Goal: Transaction & Acquisition: Subscribe to service/newsletter

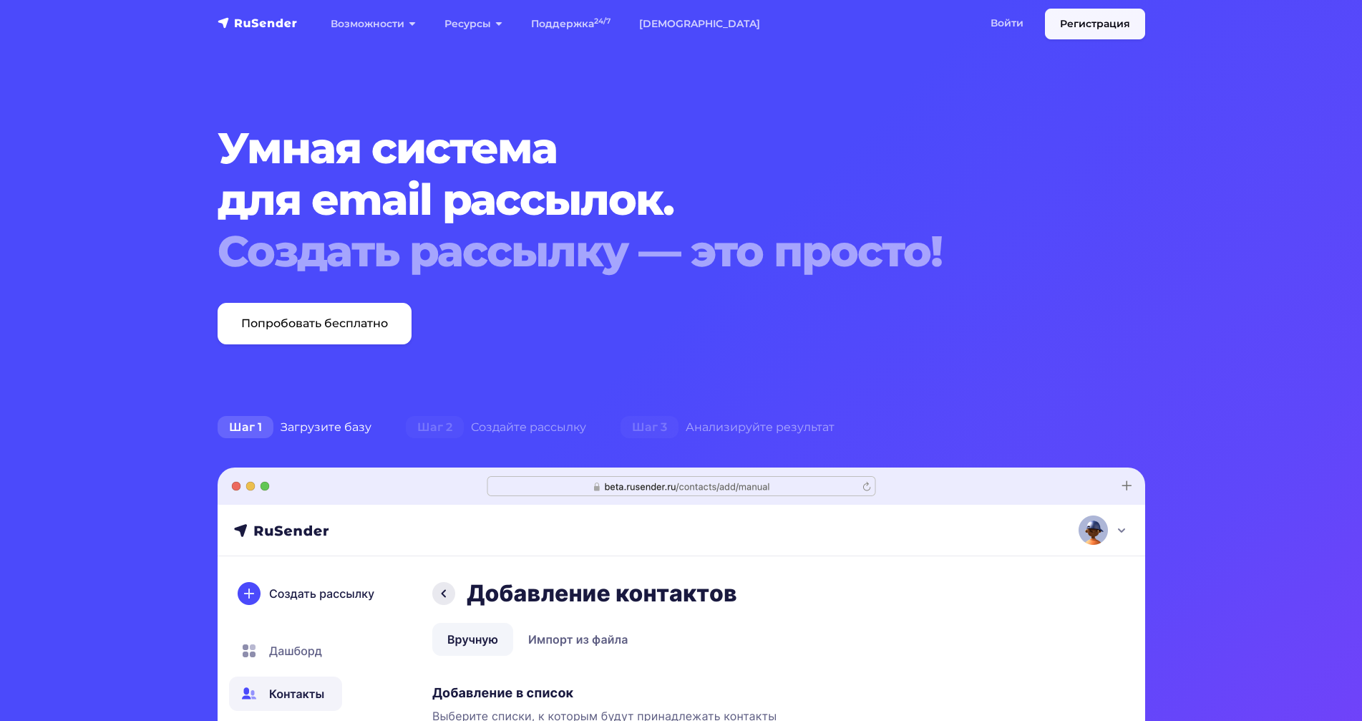
click at [1094, 19] on link "Регистрация" at bounding box center [1095, 24] width 100 height 31
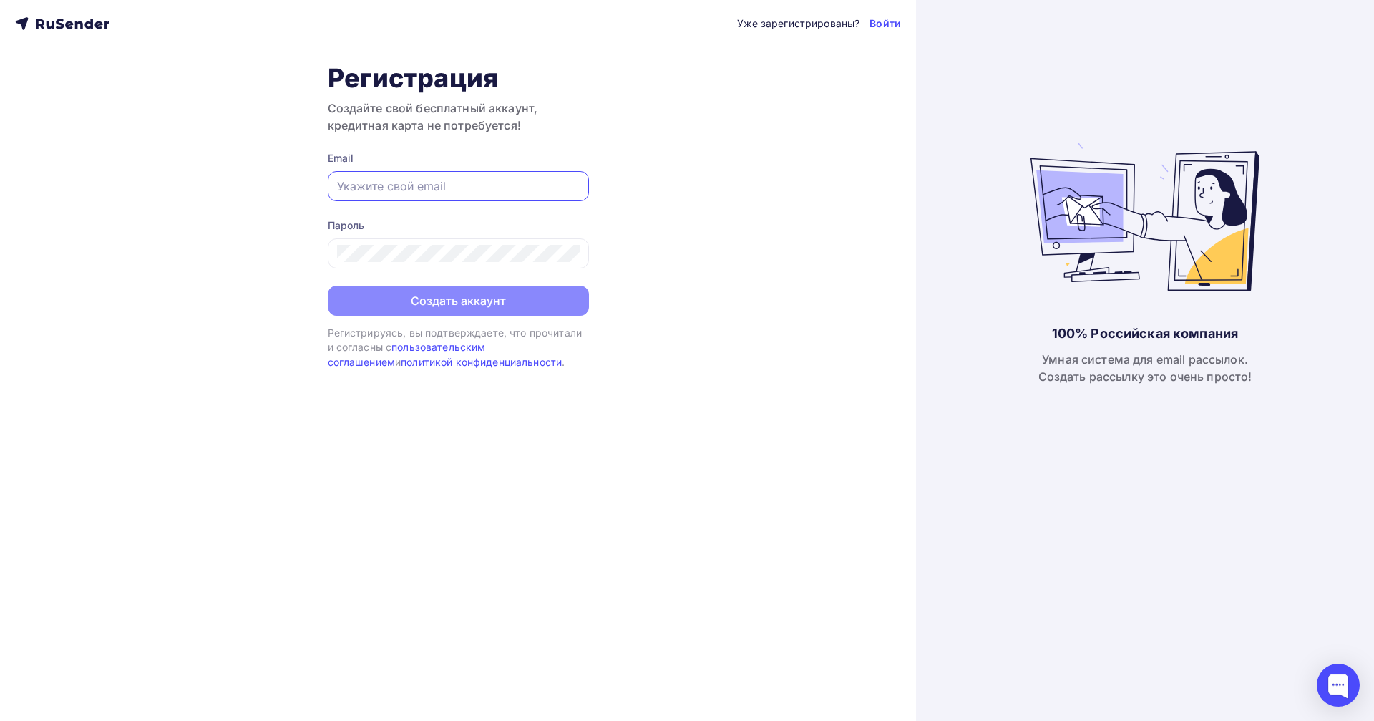
click at [435, 180] on input "text" at bounding box center [458, 186] width 243 height 17
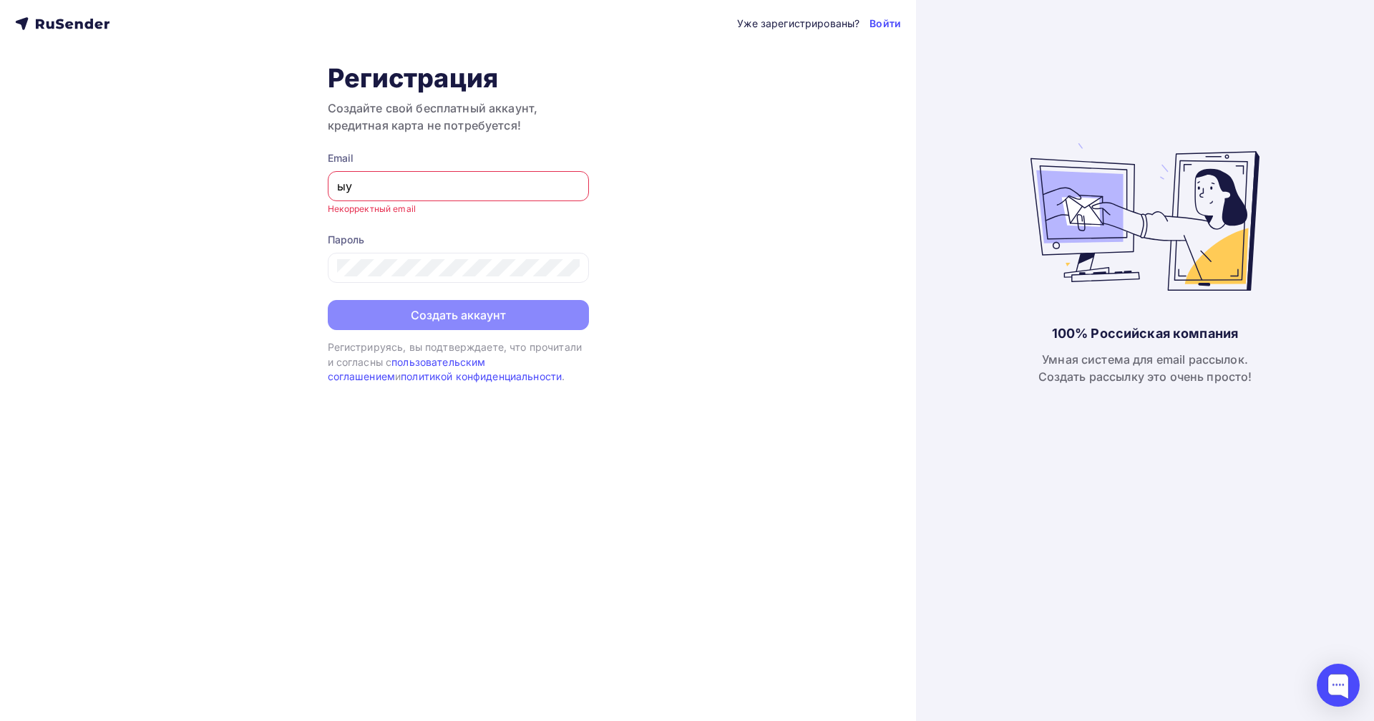
type input "ы"
type input "s"
click at [772, 263] on div "Уже зарегистрированы? Войти Регистрация Создайте свой бесплатный аккаунт, креди…" at bounding box center [458, 360] width 916 height 721
paste input "[EMAIL_ADDRESS][DOMAIN_NAME]"
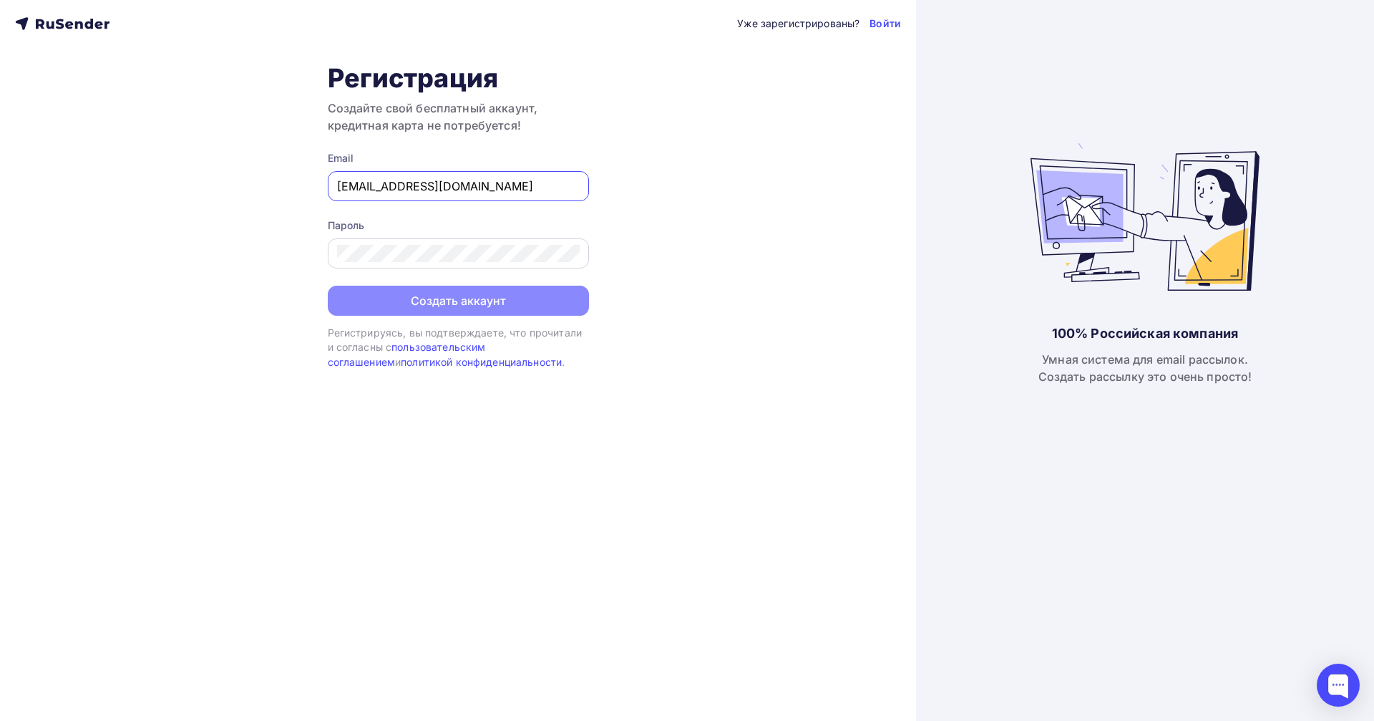
type input "[EMAIL_ADDRESS][DOMAIN_NAME]"
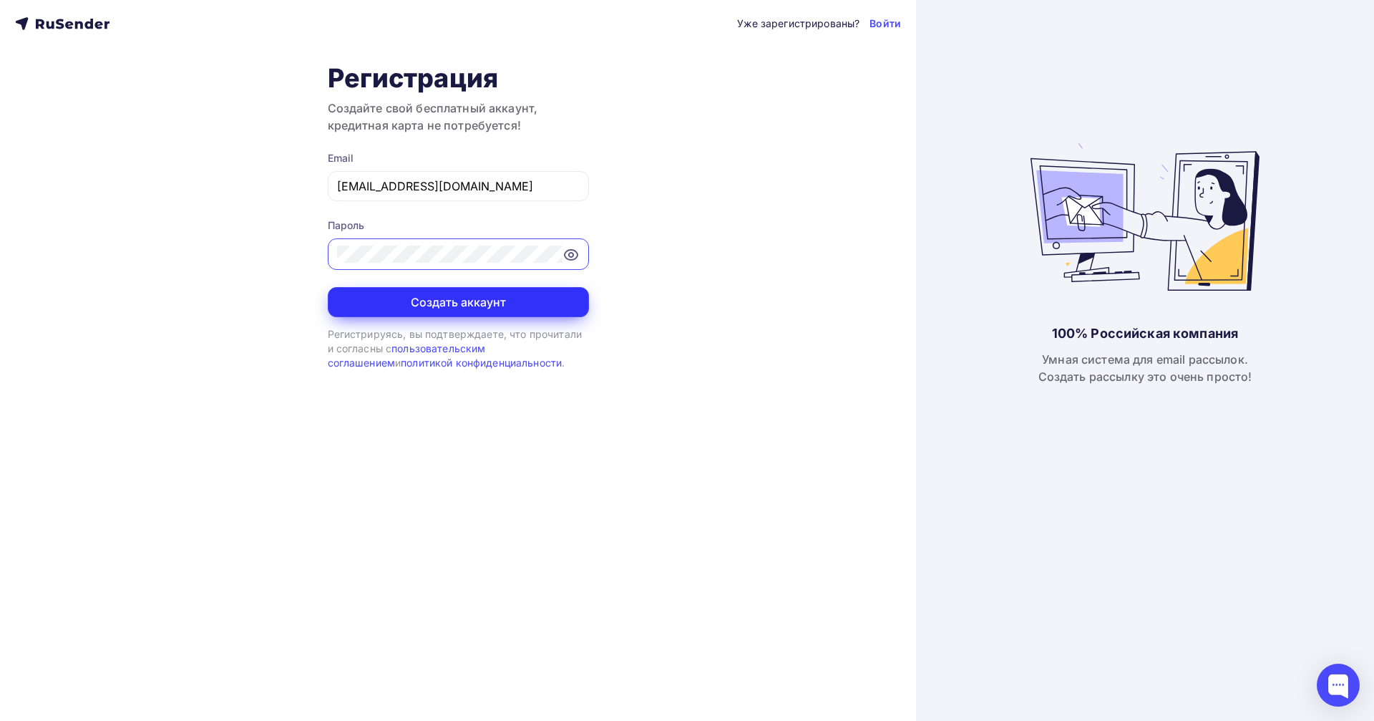
click at [404, 302] on button "Создать аккаунт" at bounding box center [458, 302] width 261 height 30
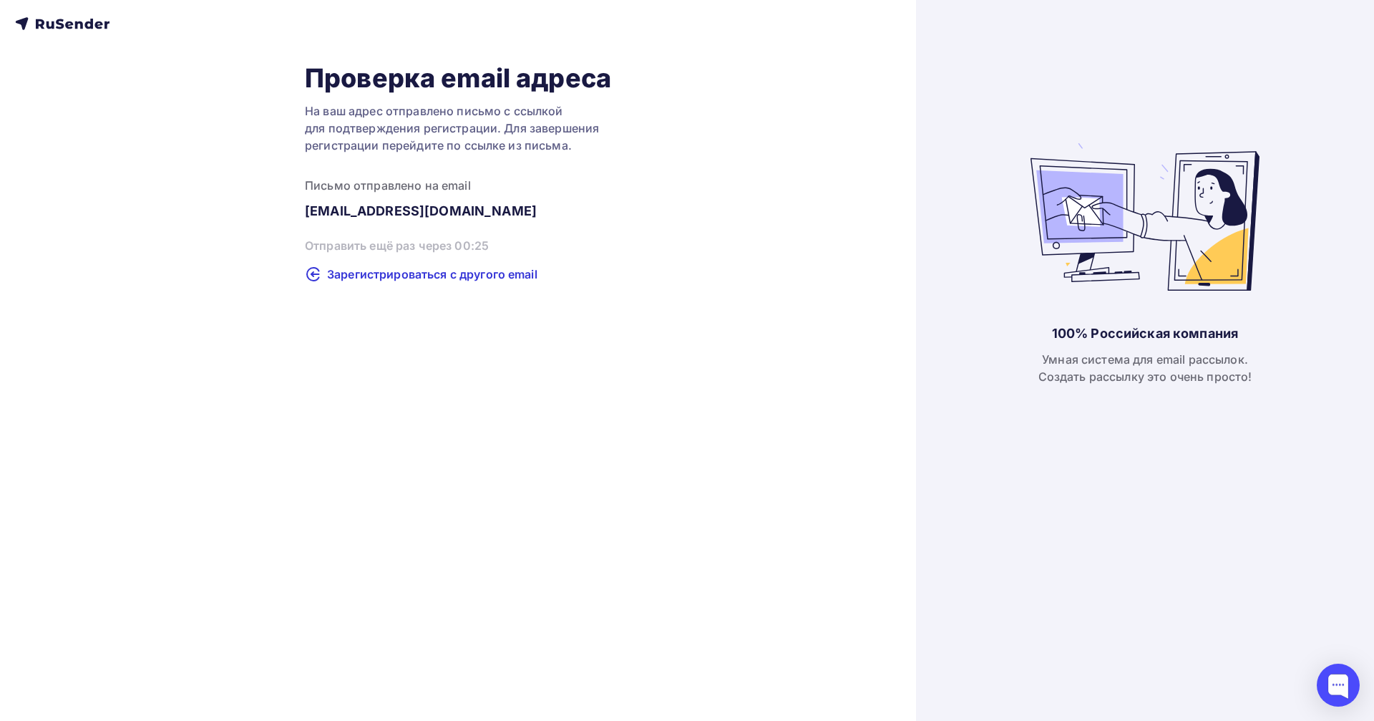
drag, startPoint x: 112, startPoint y: 22, endPoint x: 14, endPoint y: 23, distance: 98.1
click at [14, 23] on div "Проверка email адреса На ваш адрес отправлено письмо с ссылкой для подтверждени…" at bounding box center [458, 360] width 916 height 721
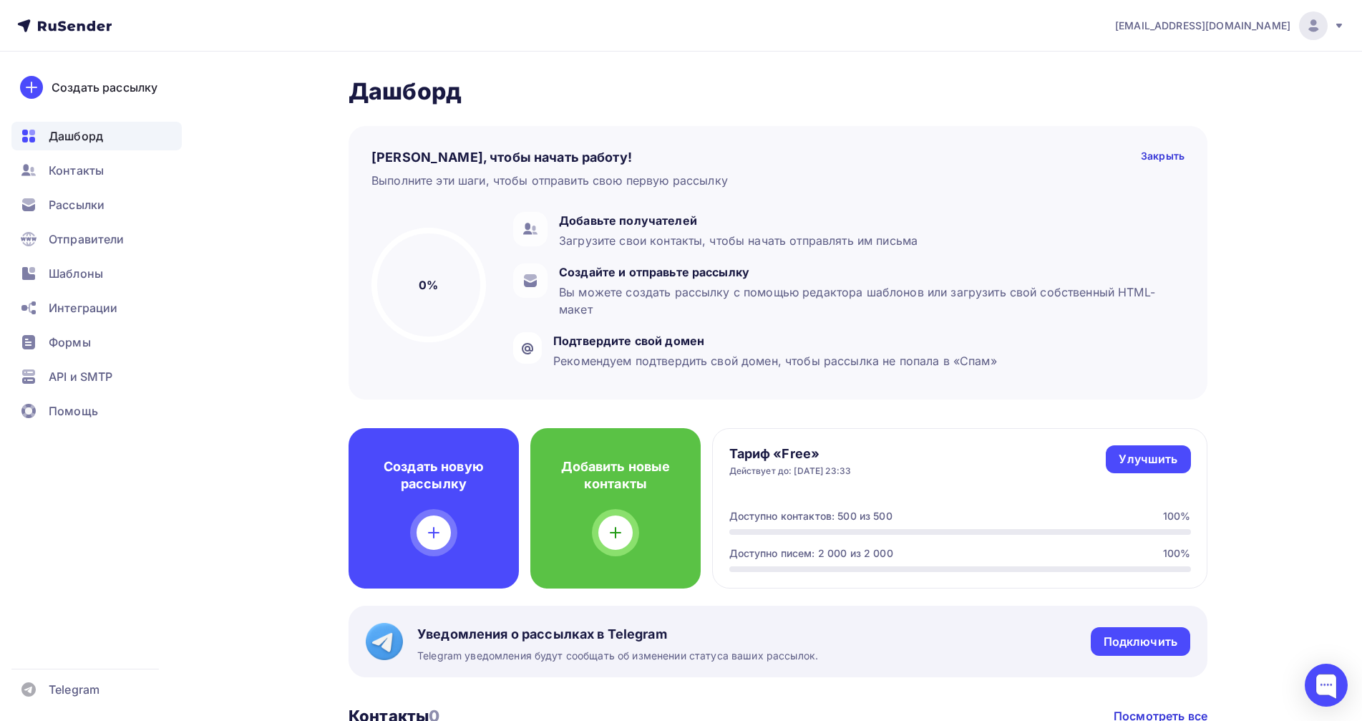
click at [1339, 21] on icon at bounding box center [1338, 25] width 11 height 11
click at [1157, 91] on span "Тарифы" at bounding box center [1195, 91] width 131 height 17
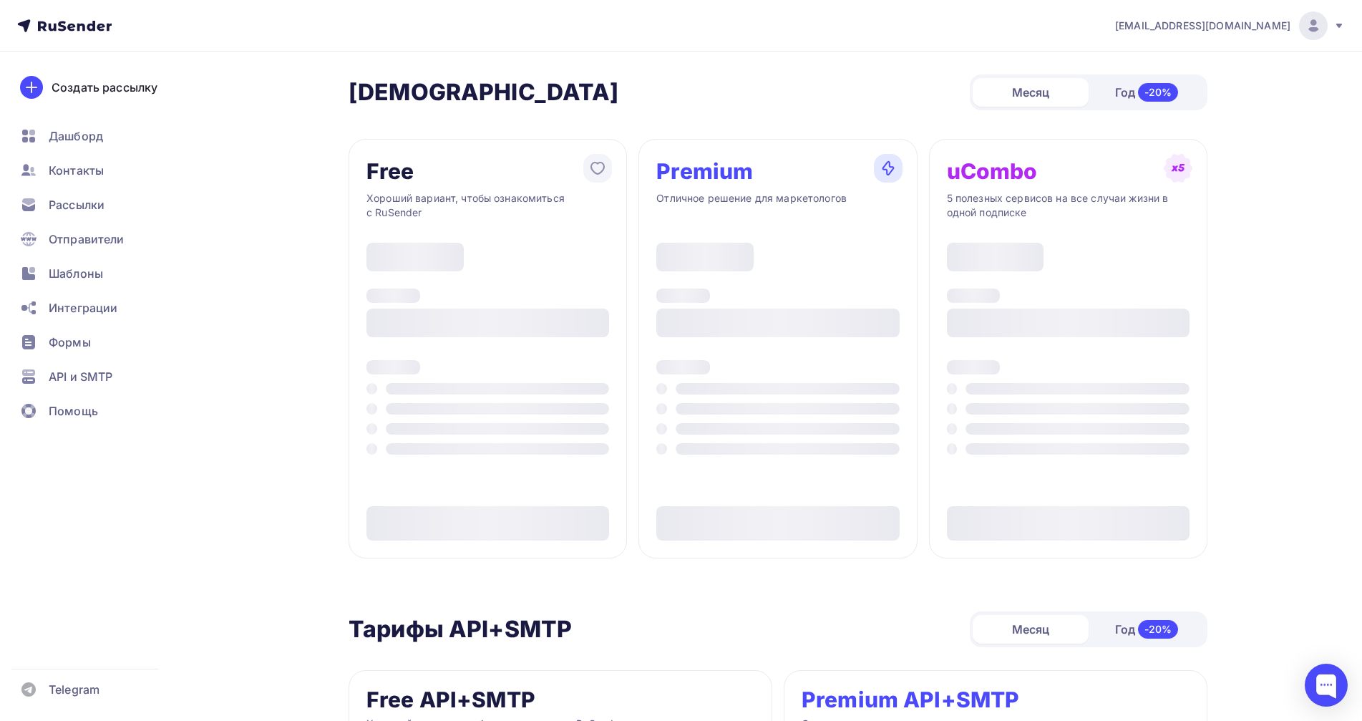
type input "500"
type input "100"
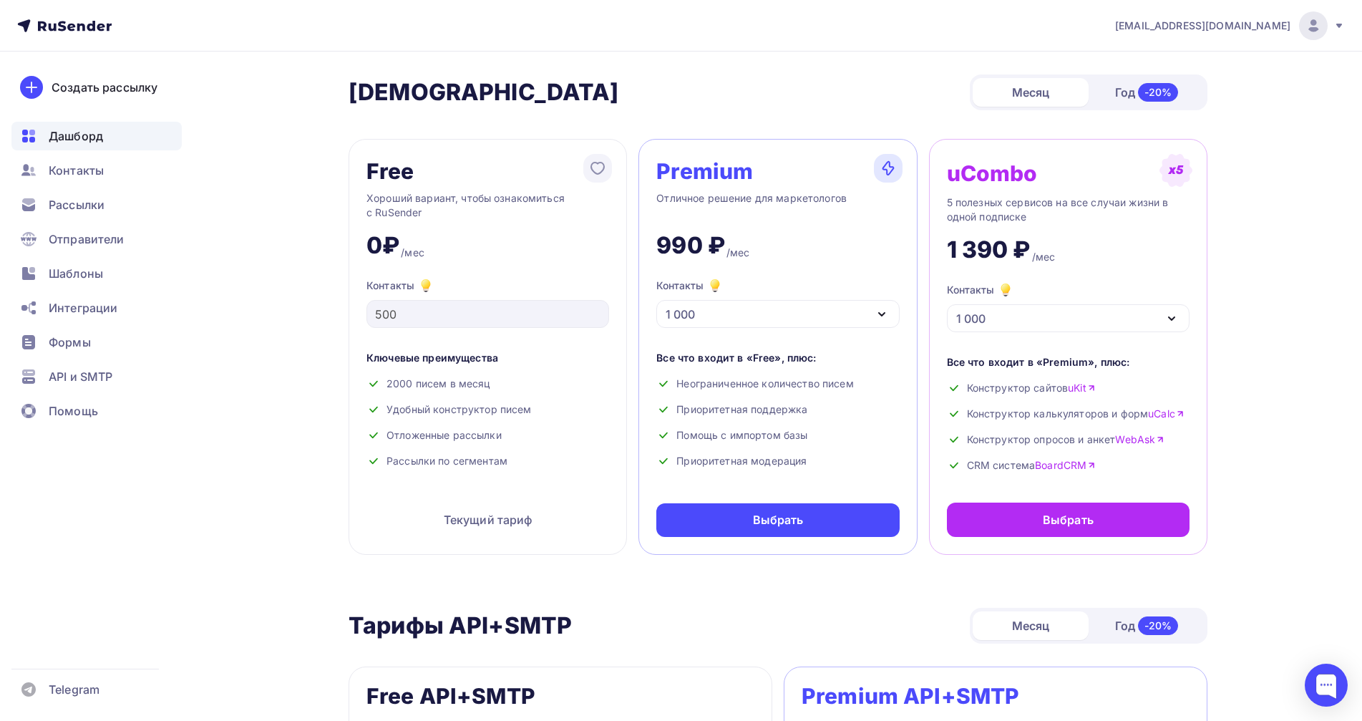
click at [76, 139] on span "Дашборд" at bounding box center [76, 135] width 54 height 17
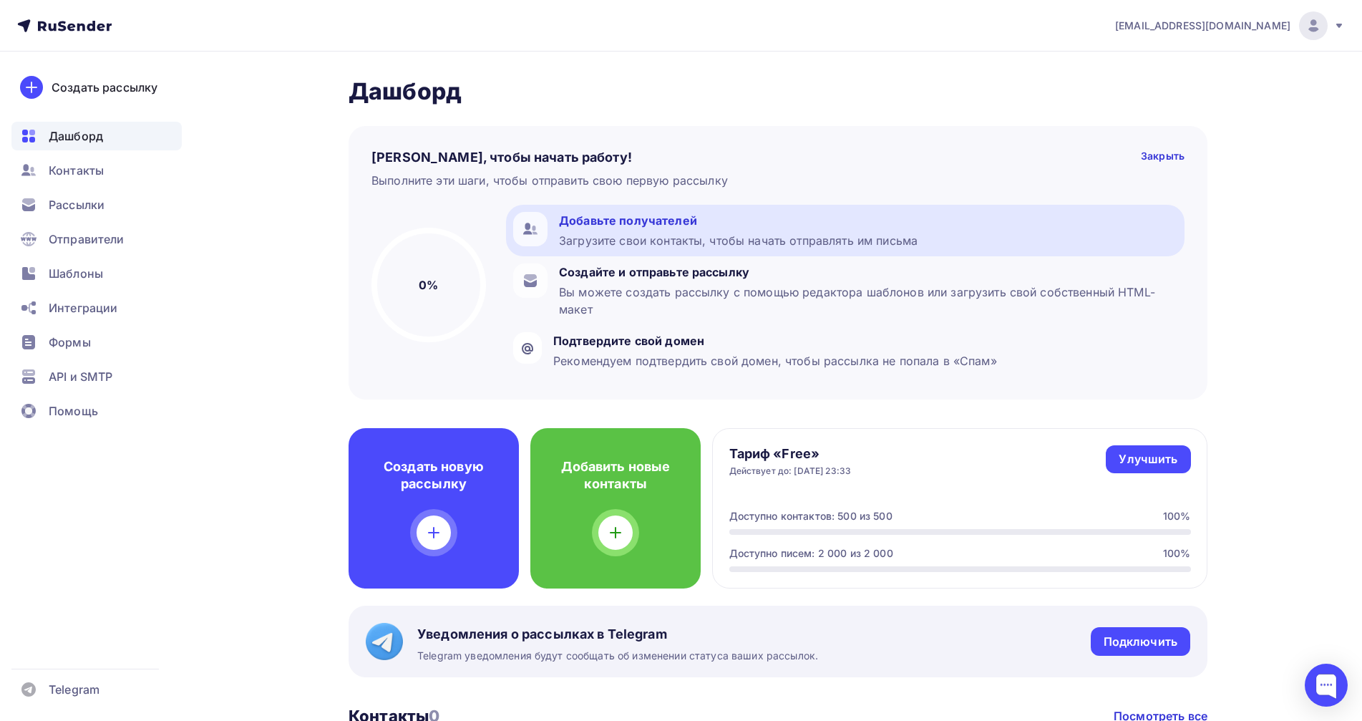
click at [613, 240] on div "Загрузите свои контакты, чтобы начать отправлять им письма" at bounding box center [738, 240] width 359 height 17
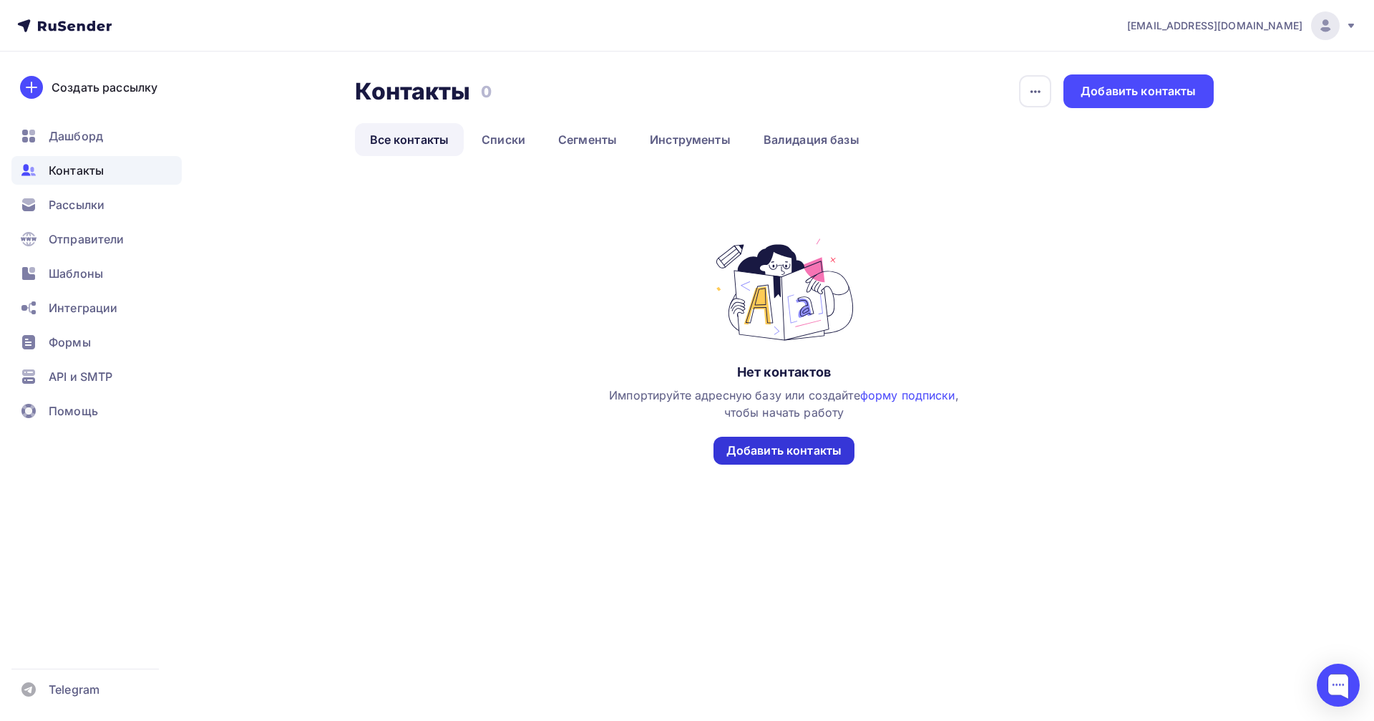
click at [804, 455] on div "Добавить контакты" at bounding box center [783, 450] width 115 height 16
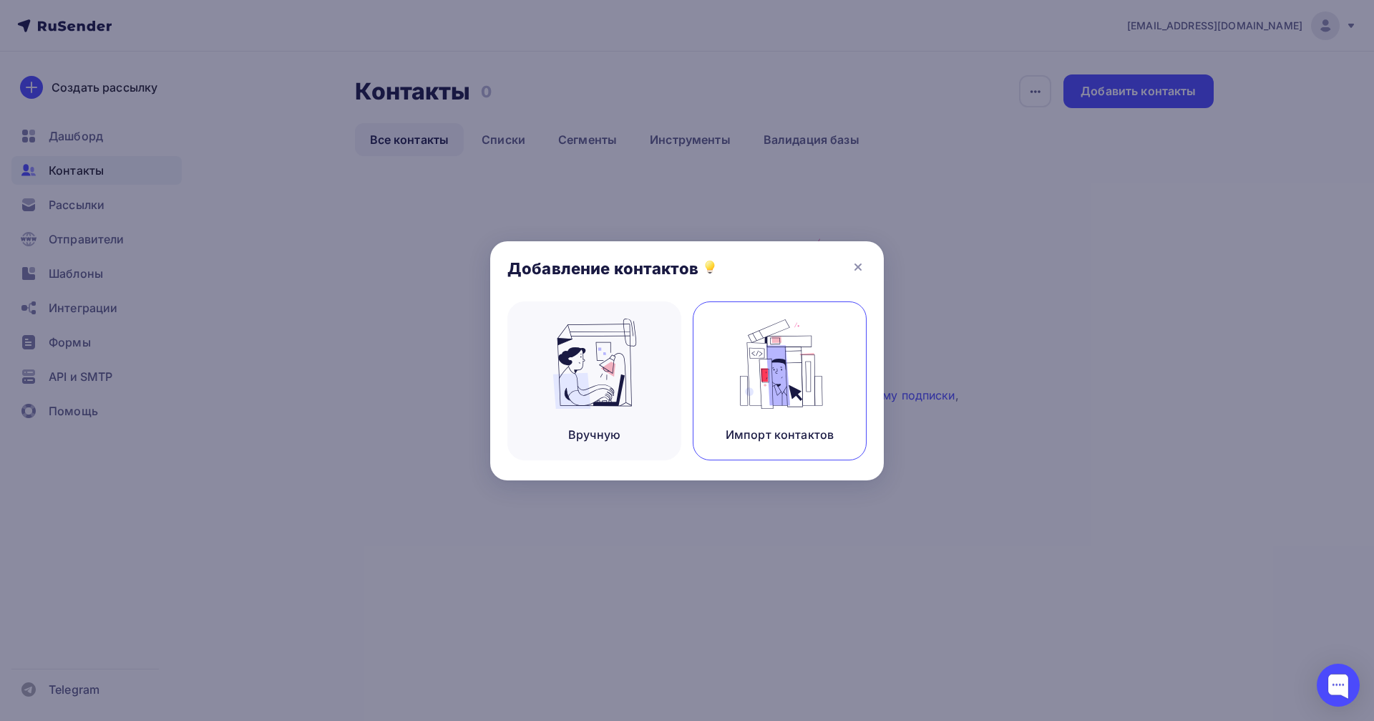
click at [757, 367] on img at bounding box center [780, 364] width 96 height 90
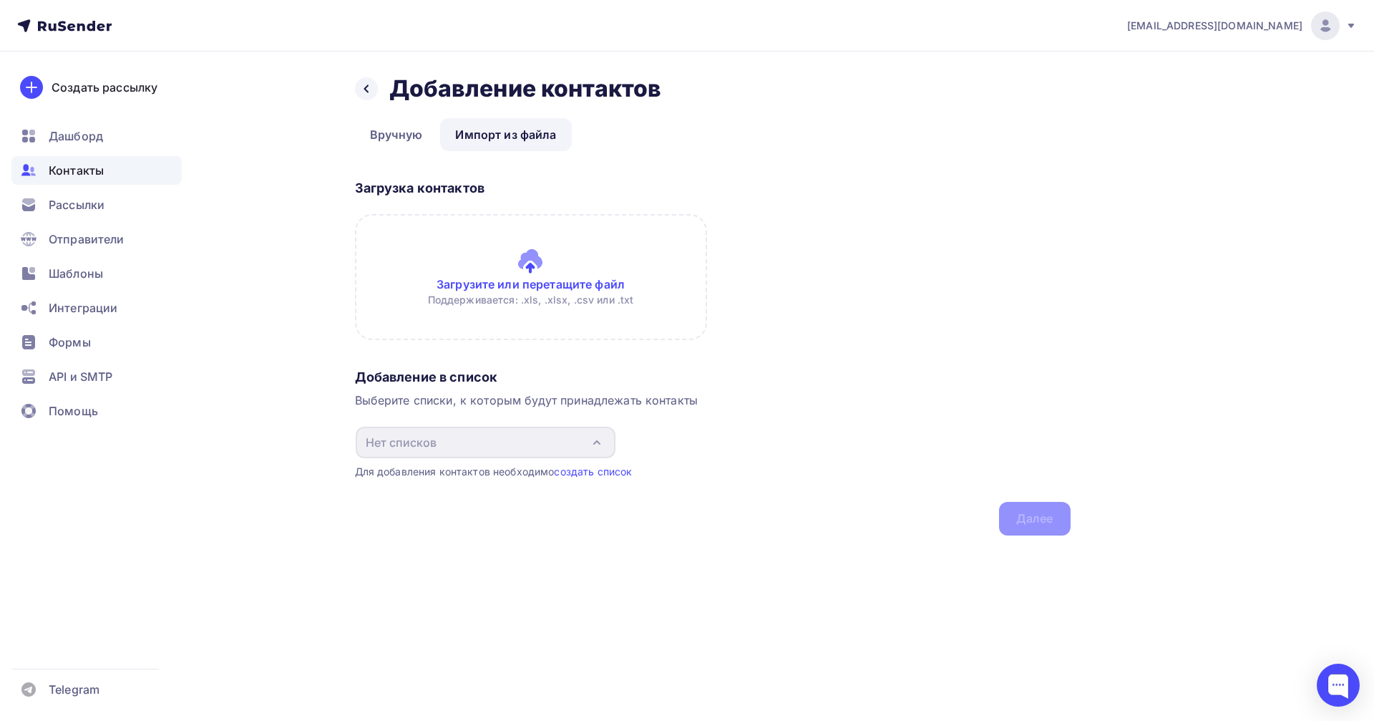
click at [525, 293] on input "file" at bounding box center [531, 277] width 352 height 126
click at [384, 129] on link "Вручную" at bounding box center [396, 134] width 83 height 33
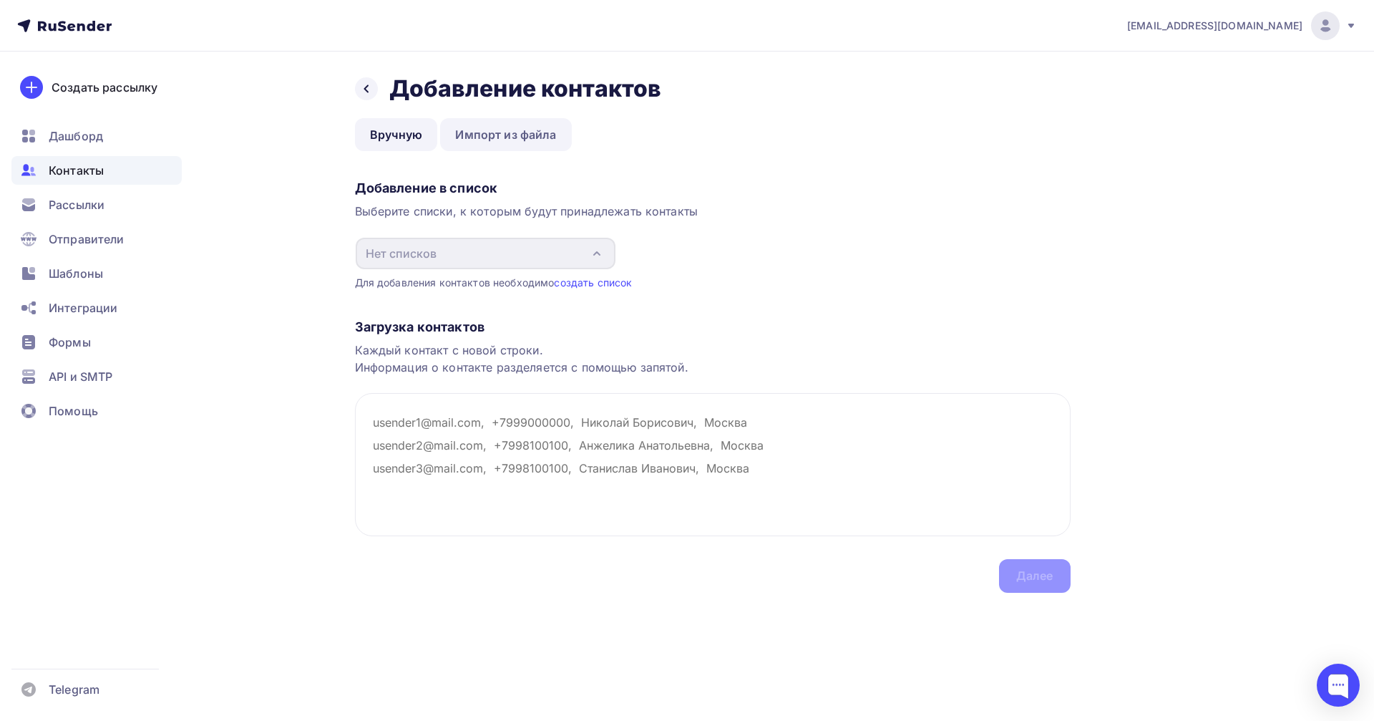
click at [506, 137] on link "Импорт из файла" at bounding box center [505, 134] width 131 height 33
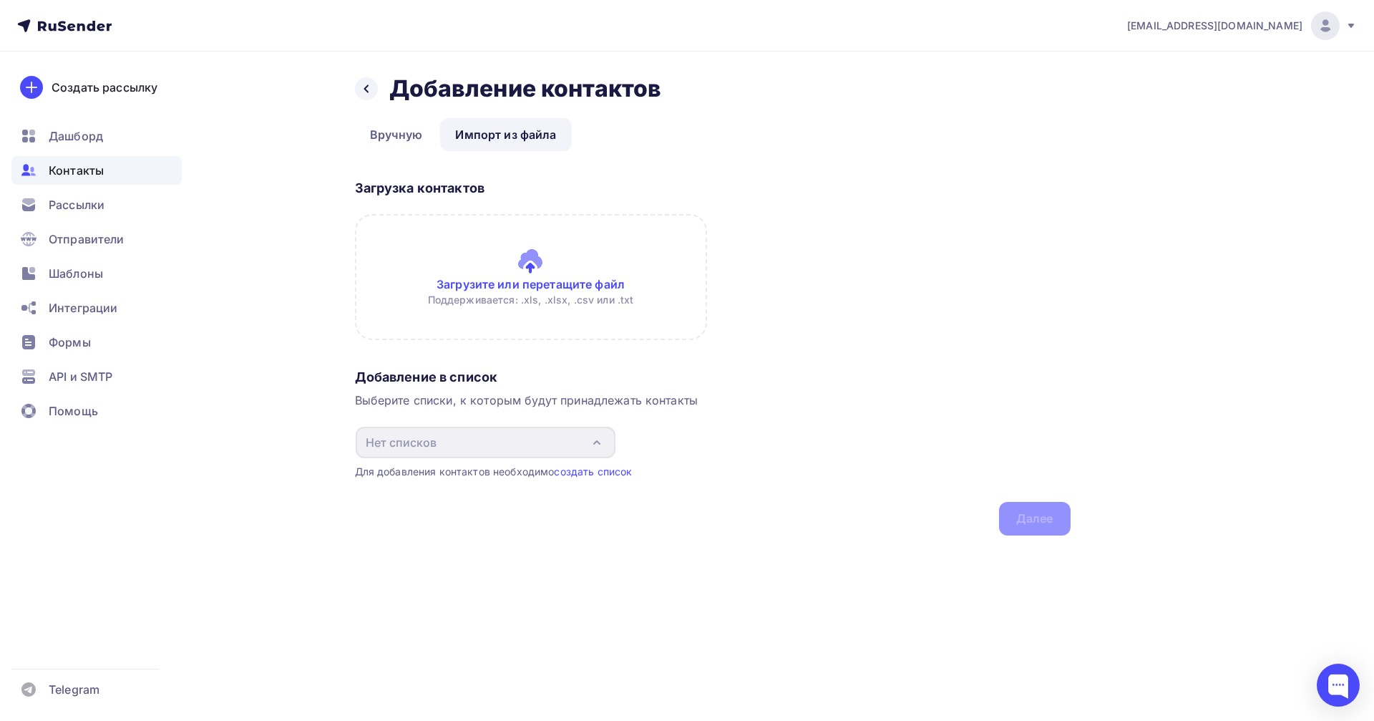
click at [528, 268] on input "file" at bounding box center [531, 277] width 352 height 126
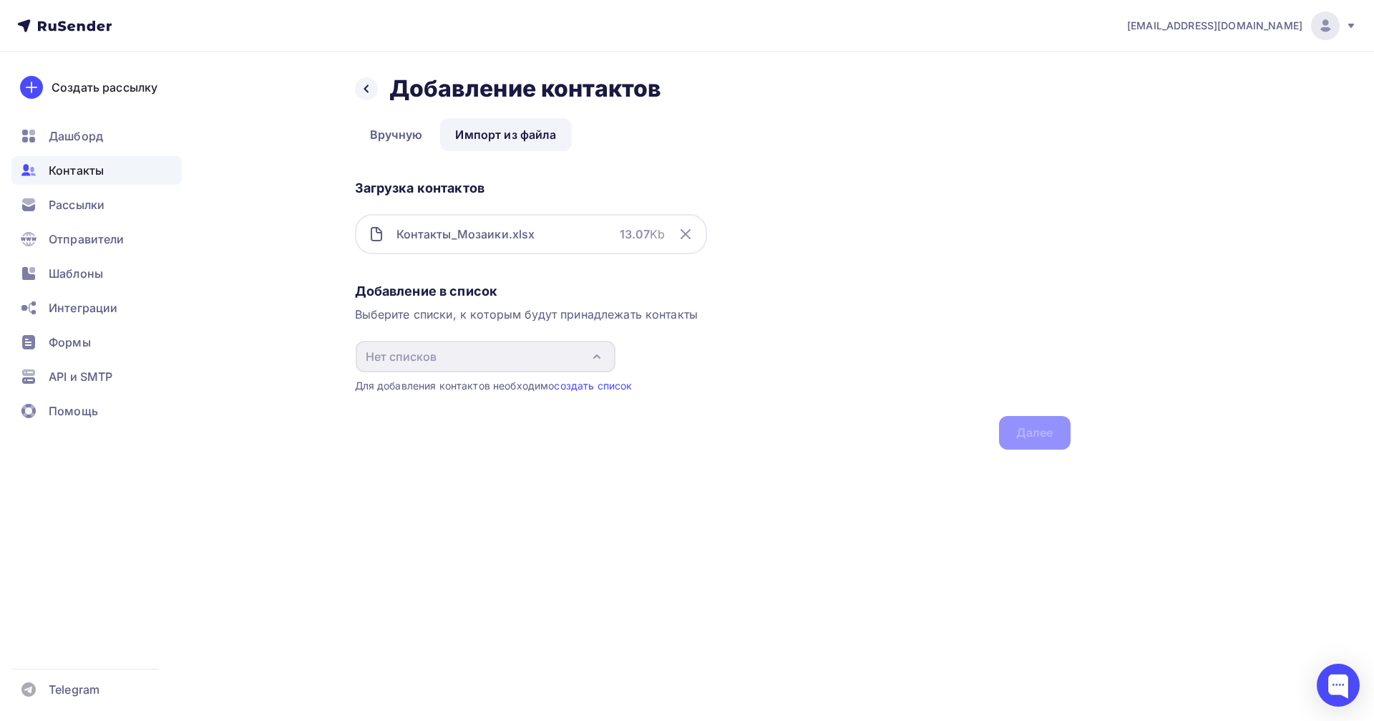
click at [467, 361] on div "Нет списков" at bounding box center [486, 356] width 260 height 31
click at [1030, 429] on div "Добавление в список Выберите списки, к которым будут принадлежать контакты Нет …" at bounding box center [713, 363] width 716 height 172
click at [599, 387] on link "создать список" at bounding box center [593, 385] width 78 height 12
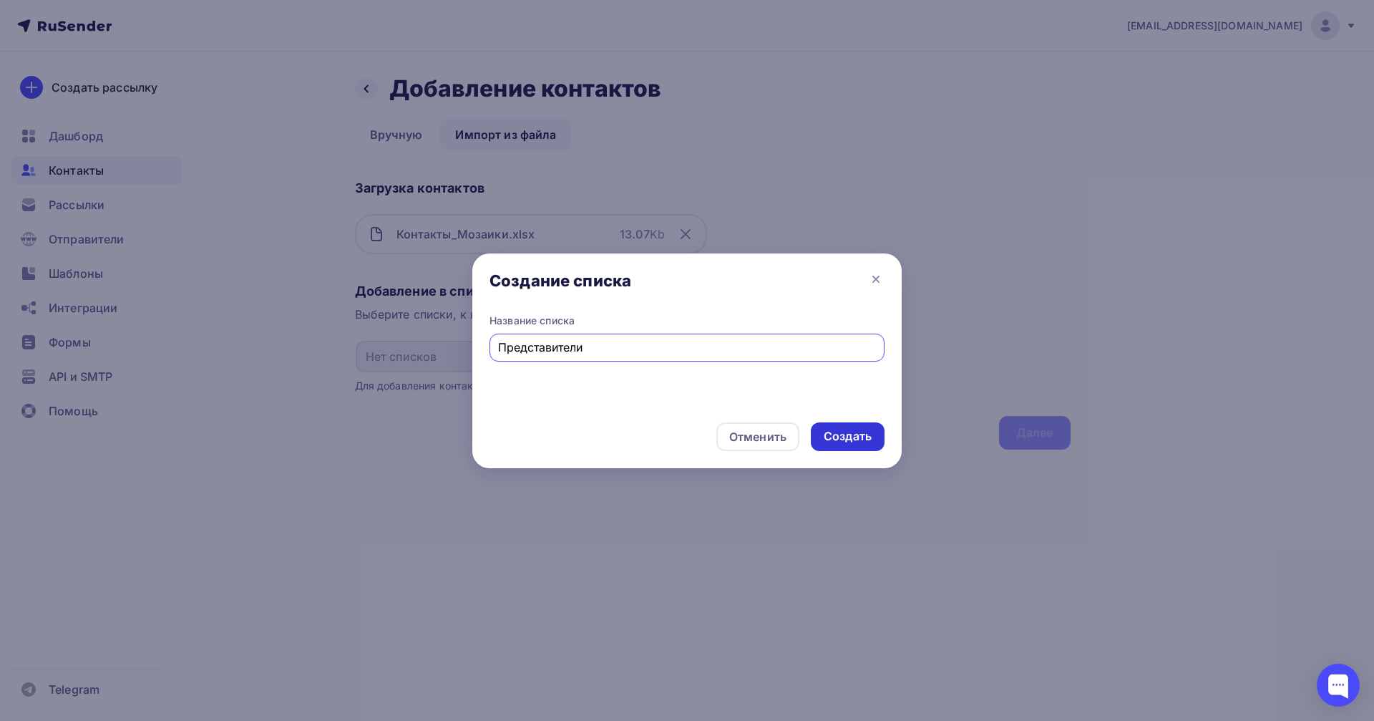
type input "Представители"
click at [849, 435] on div "Создать" at bounding box center [848, 436] width 48 height 16
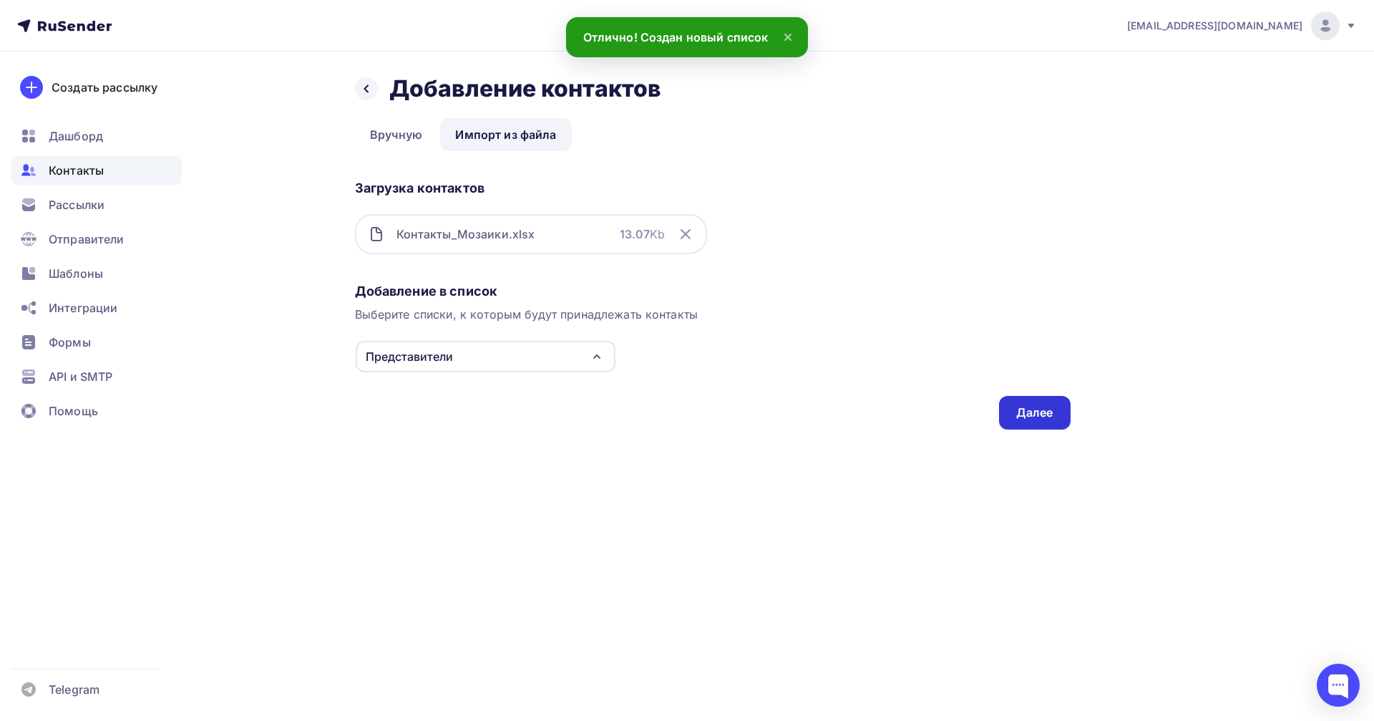
click at [1034, 422] on div "Далее" at bounding box center [1035, 413] width 72 height 34
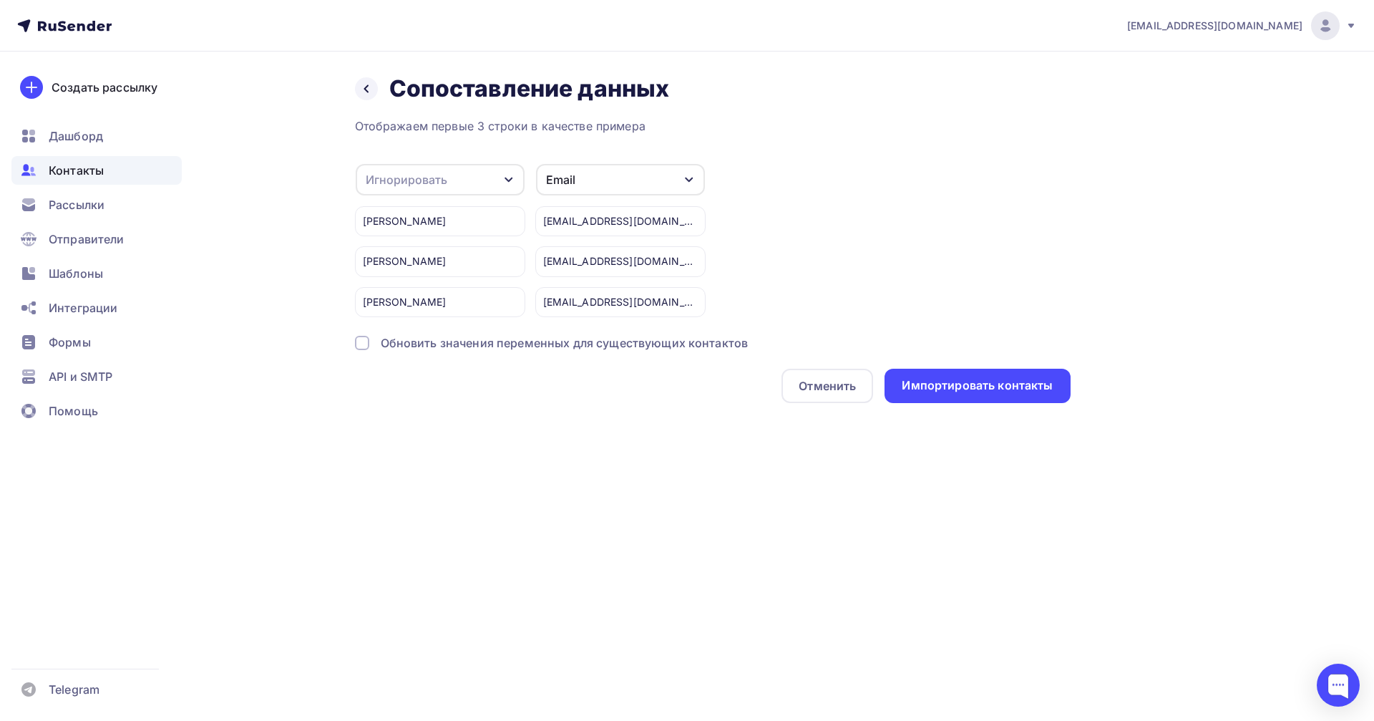
click at [505, 179] on icon "button" at bounding box center [508, 179] width 11 height 11
click at [407, 343] on div "Создать поле" at bounding box center [417, 325] width 100 height 36
type input "ФИО"
click at [841, 202] on div "ФИО Игнорировать Имя Телефон Создать поле Марьясова Мария Сергеевна Бондаренко …" at bounding box center [713, 240] width 716 height 154
click at [998, 388] on div "Импортировать контакты" at bounding box center [977, 385] width 151 height 16
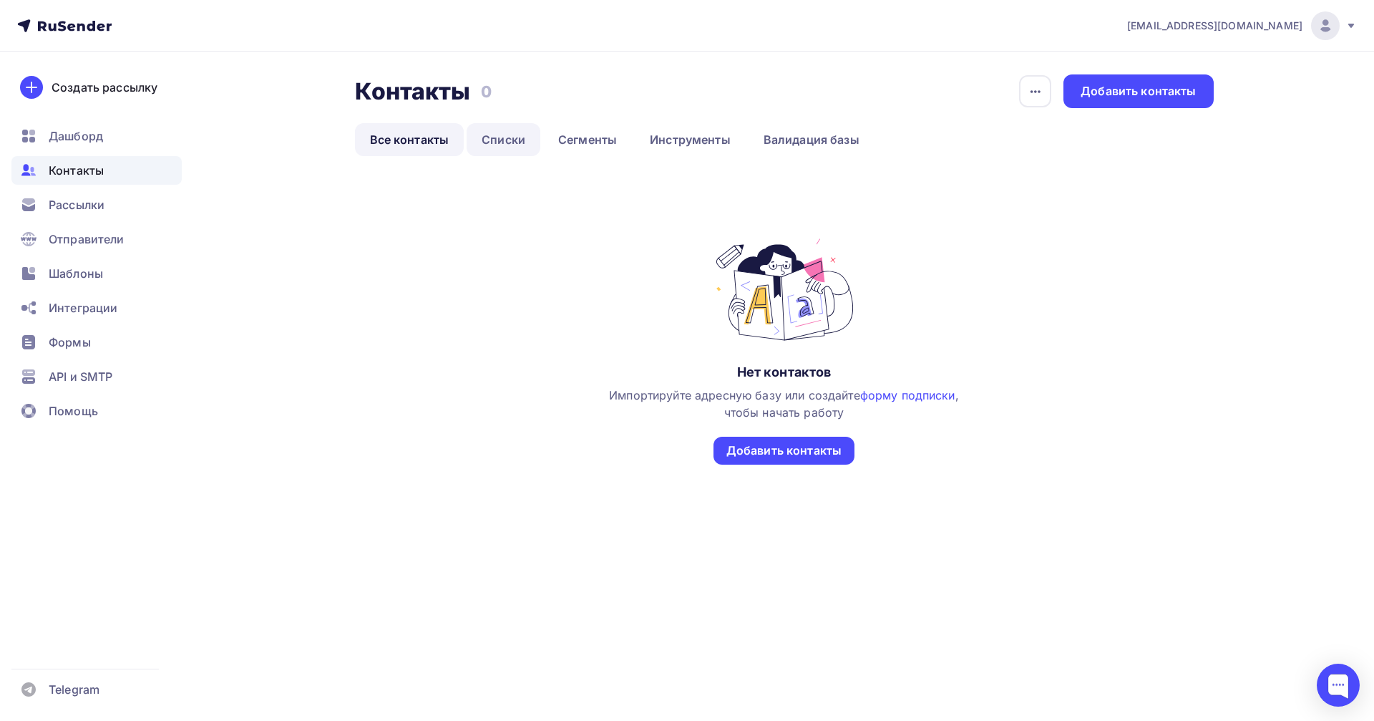
click at [500, 135] on link "Списки" at bounding box center [504, 139] width 74 height 33
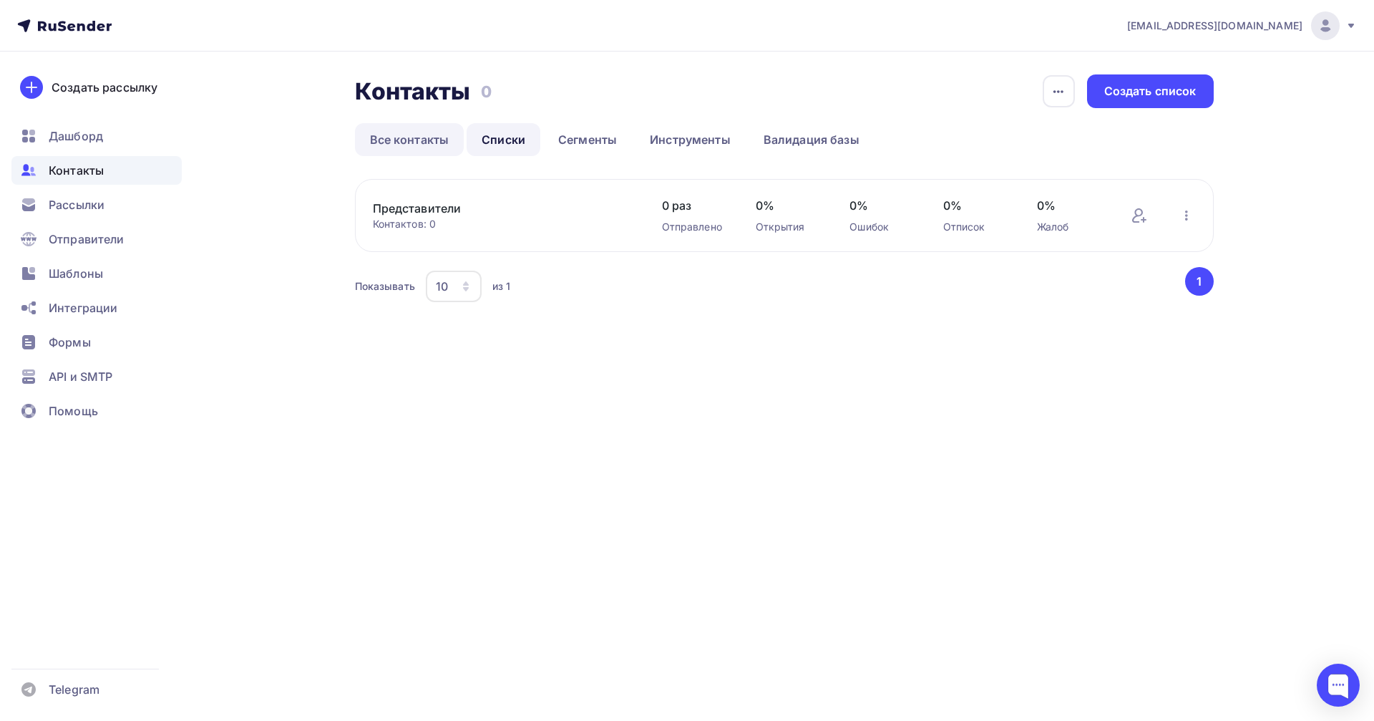
click at [392, 136] on link "Все контакты" at bounding box center [410, 139] width 110 height 33
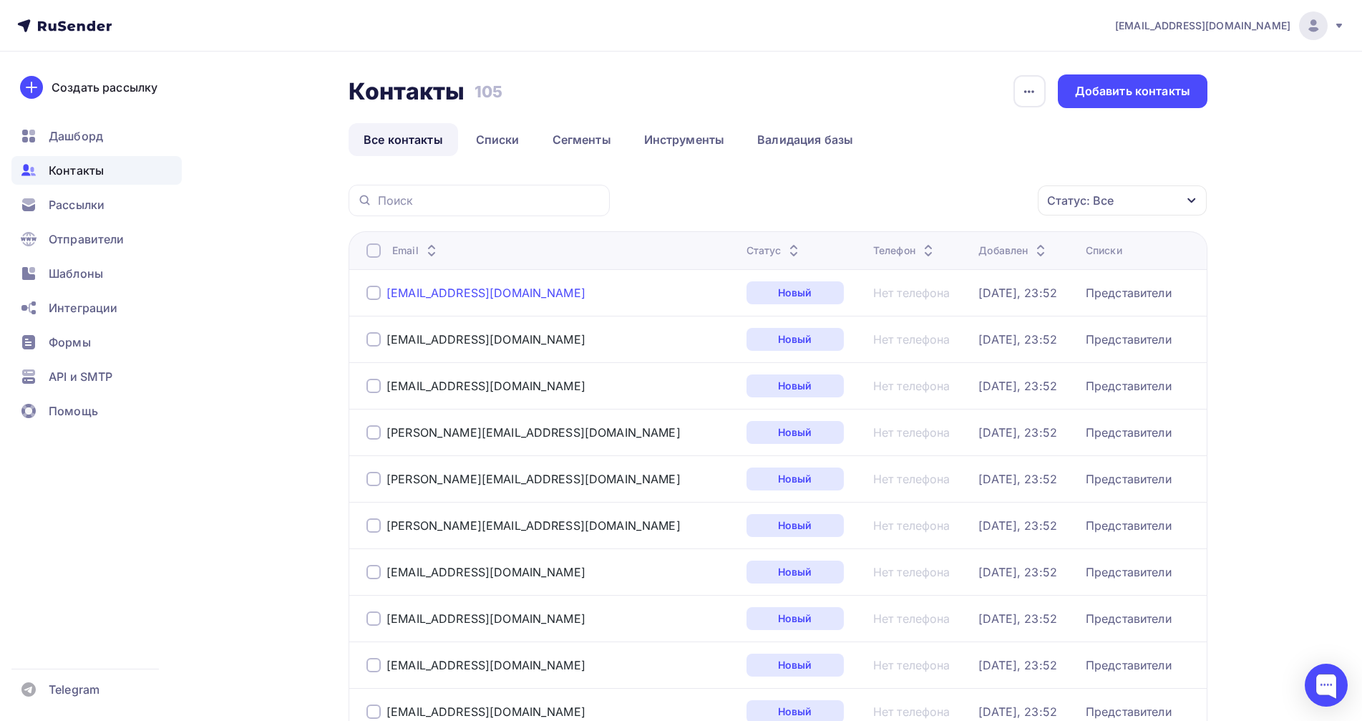
click at [495, 296] on div "[EMAIL_ADDRESS][DOMAIN_NAME]" at bounding box center [486, 293] width 199 height 14
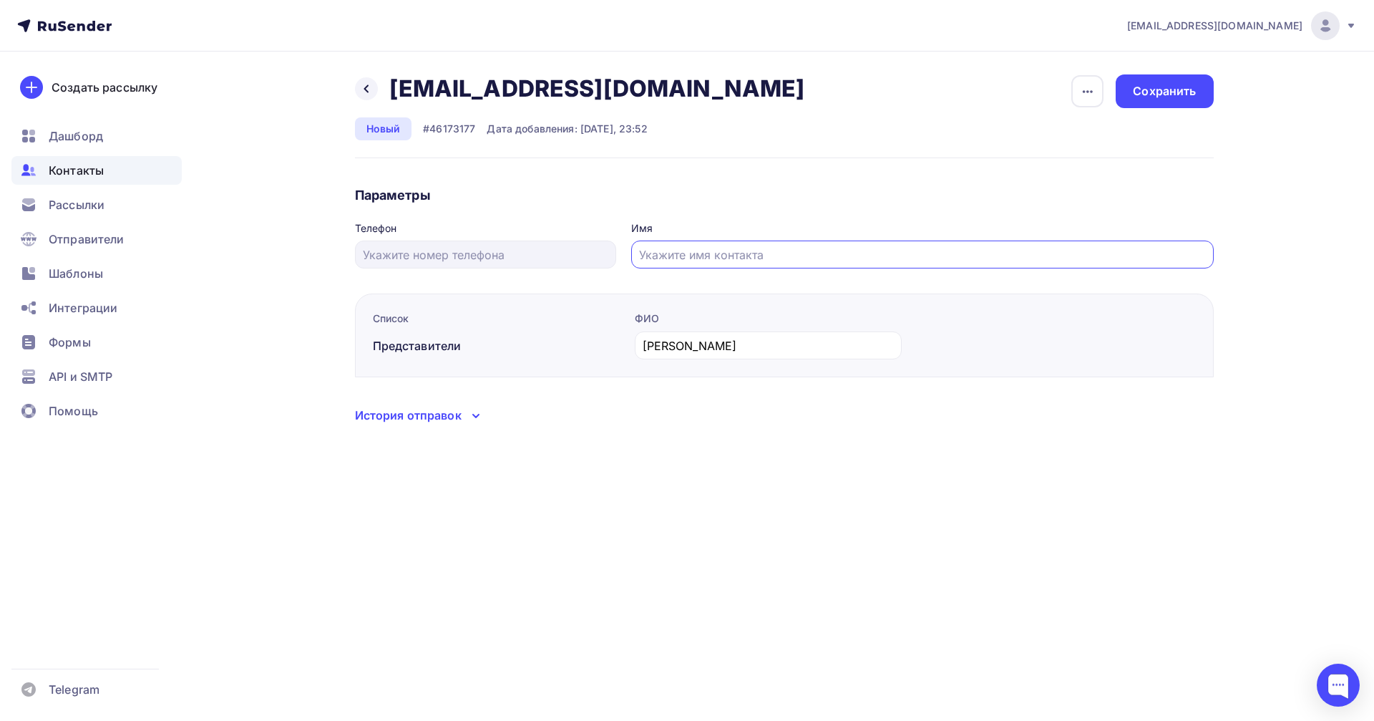
click at [693, 252] on input "text" at bounding box center [922, 254] width 566 height 17
type input "Андрей"
drag, startPoint x: 1132, startPoint y: 565, endPoint x: 1117, endPoint y: 553, distance: 19.3
click at [1131, 565] on div "mozaikacup@ya.ru Аккаунт Тарифы Выйти Создать рассылку Дашборд Контакты Рассылк…" at bounding box center [687, 360] width 1374 height 721
click at [1086, 87] on icon "button" at bounding box center [1087, 91] width 17 height 17
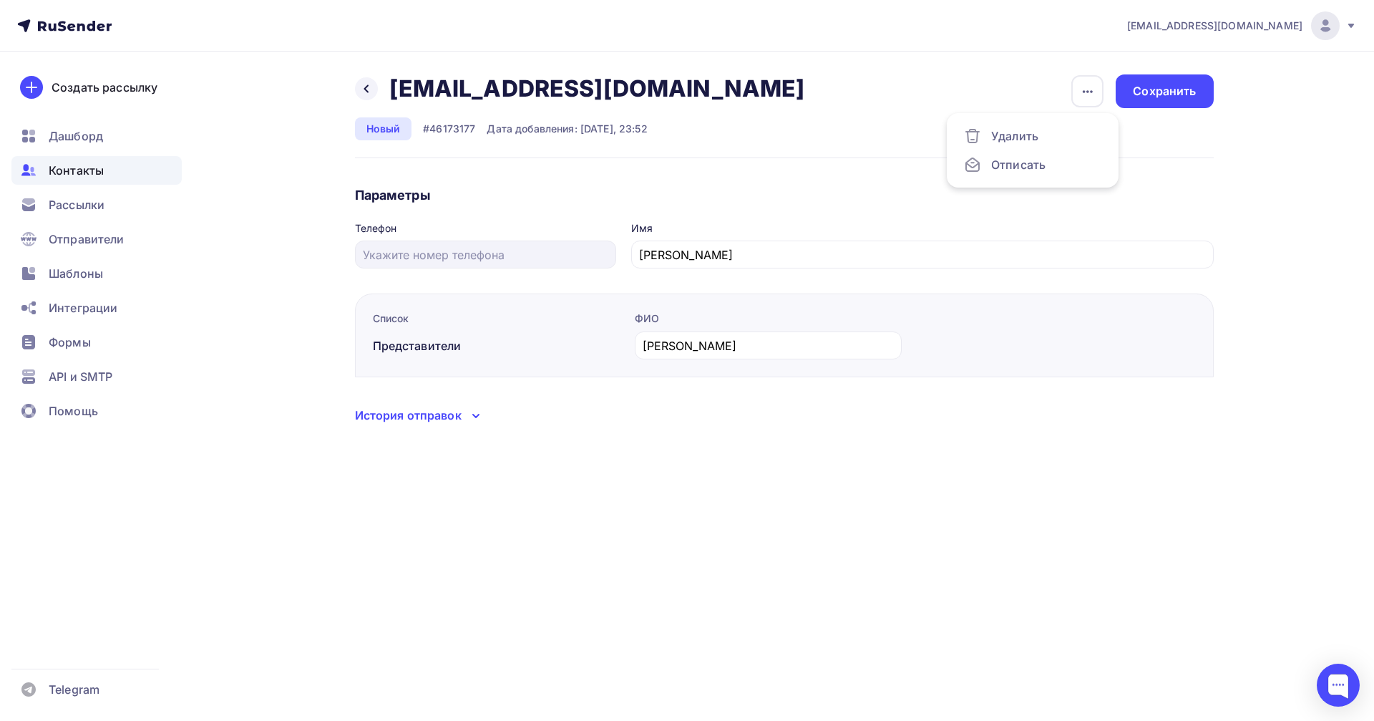
click at [1286, 269] on div "mozaikacup@ya.ru Аккаунт Тарифы Выйти Создать рассылку Дашборд Контакты Рассылк…" at bounding box center [687, 241] width 1374 height 482
click at [69, 163] on span "Контакты" at bounding box center [76, 170] width 55 height 17
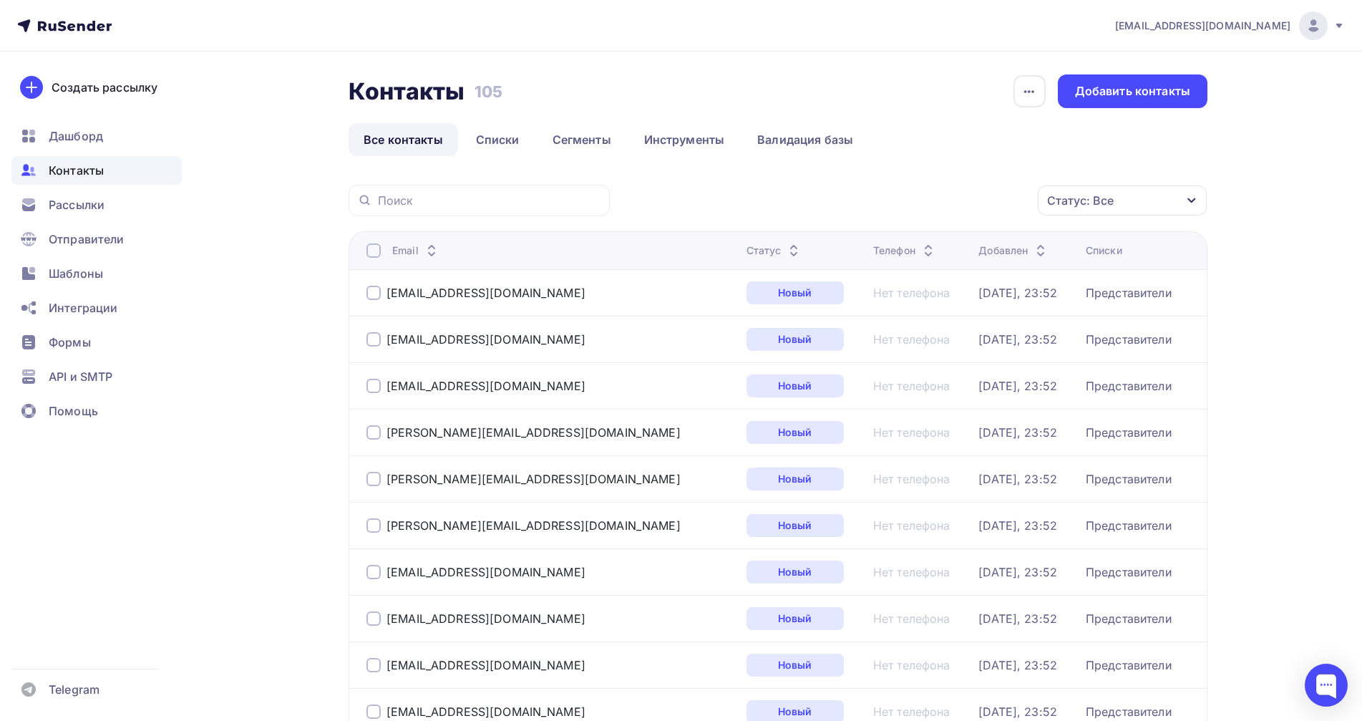
click at [371, 250] on div at bounding box center [373, 250] width 14 height 14
click at [943, 200] on div "Действие" at bounding box center [931, 201] width 189 height 28
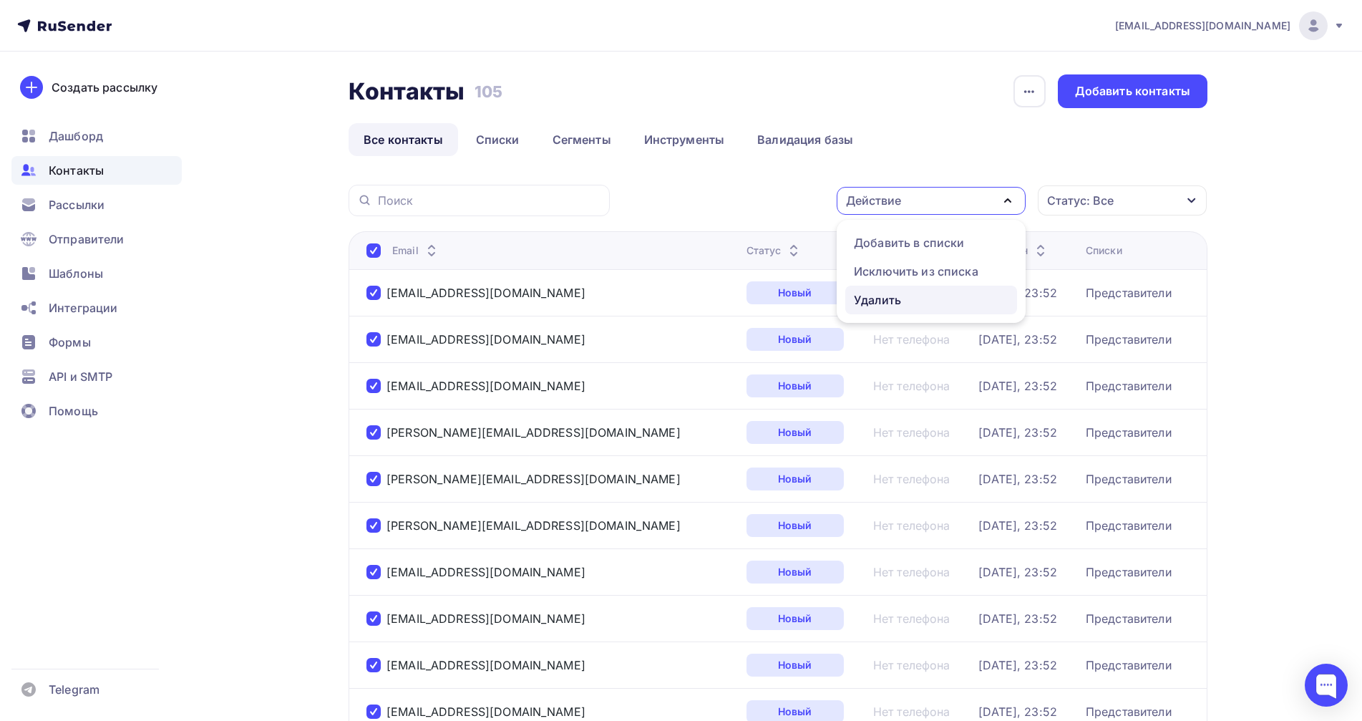
click at [886, 303] on div "Удалить" at bounding box center [877, 299] width 47 height 17
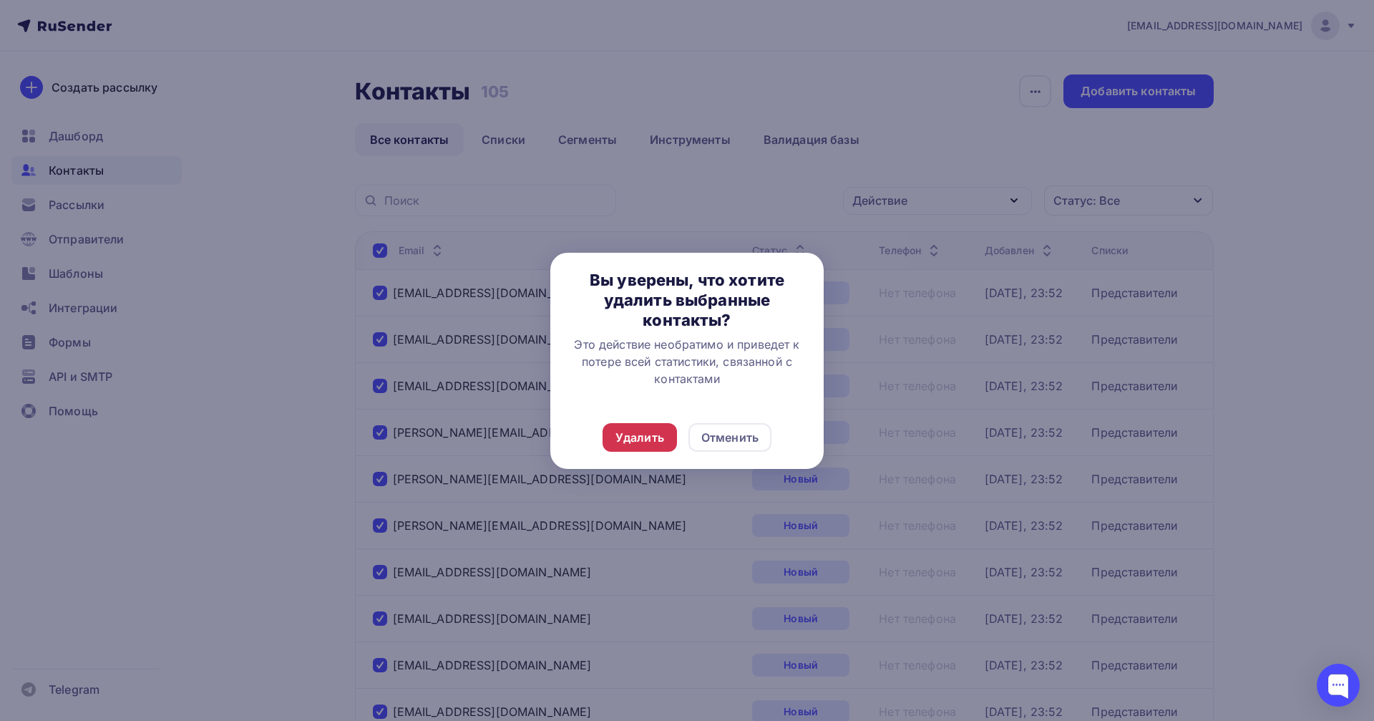
click at [635, 439] on div "Удалить" at bounding box center [640, 437] width 49 height 17
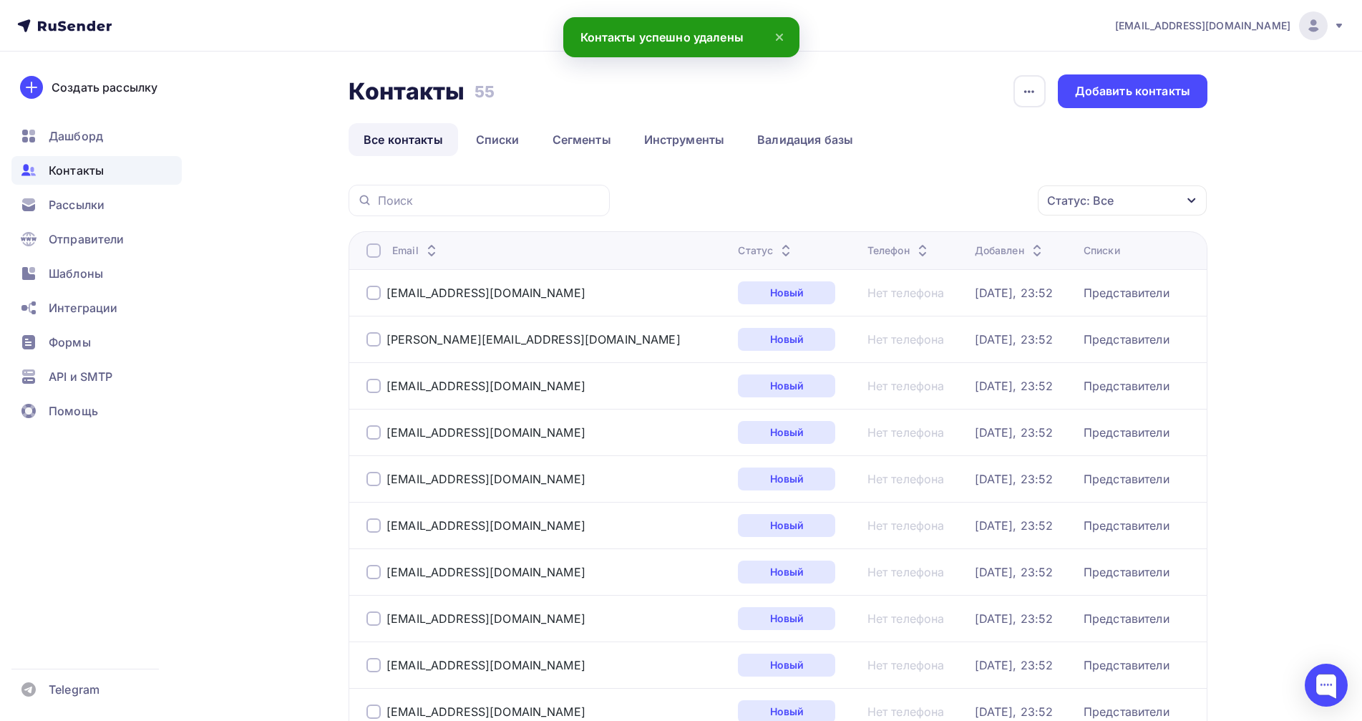
click at [372, 253] on div at bounding box center [373, 250] width 14 height 14
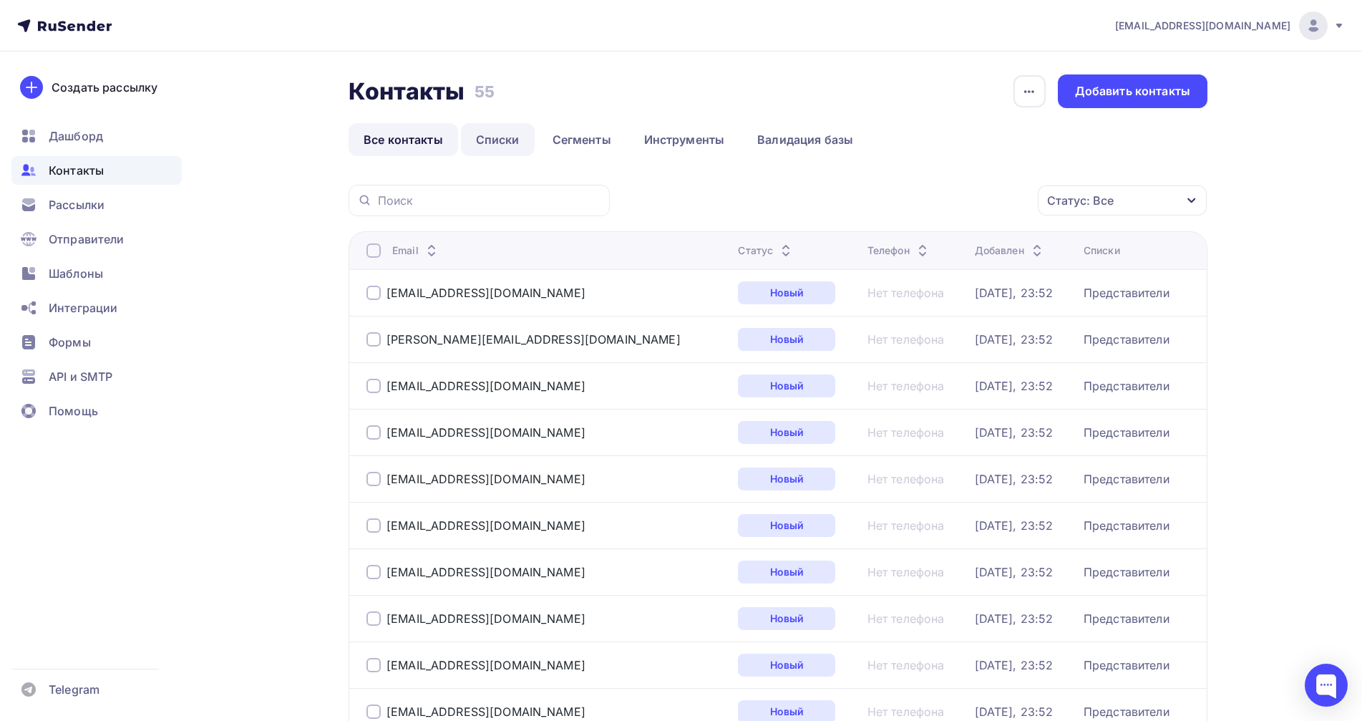
click at [488, 147] on link "Списки" at bounding box center [498, 139] width 74 height 33
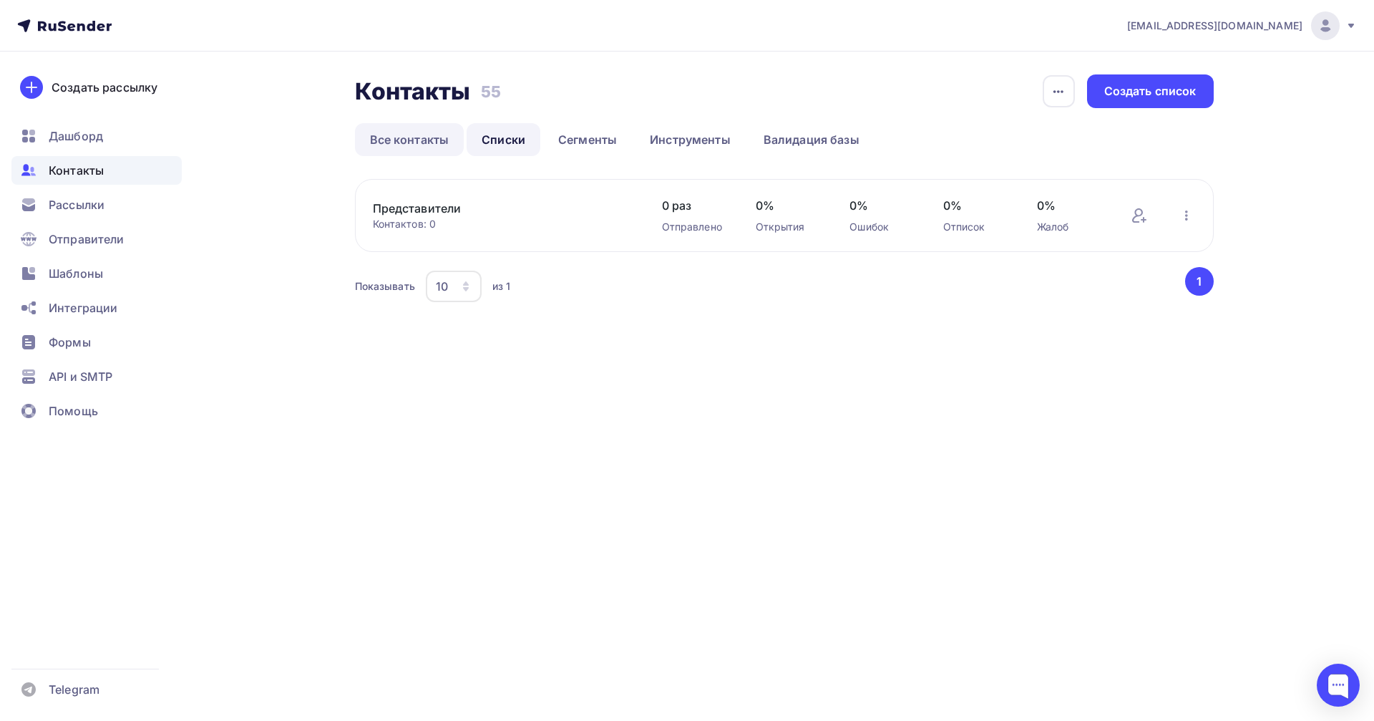
click at [404, 144] on link "Все контакты" at bounding box center [410, 139] width 110 height 33
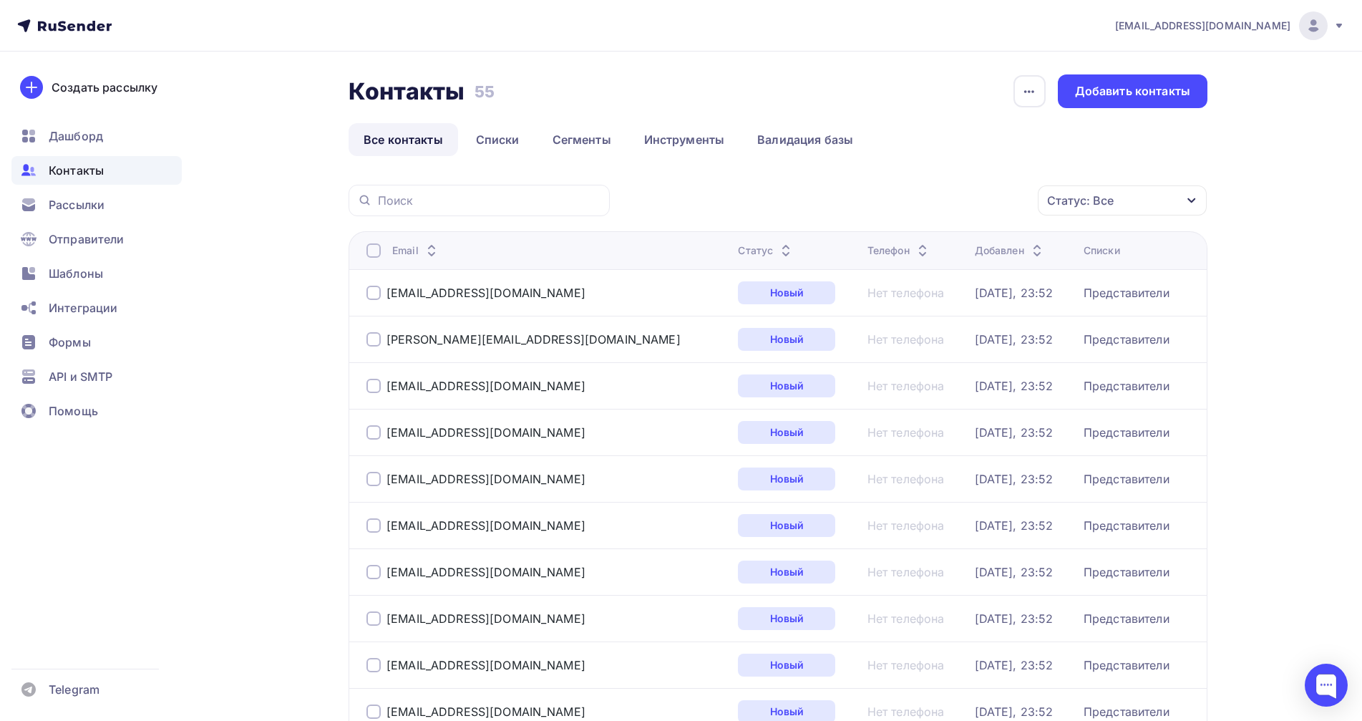
click at [374, 252] on div at bounding box center [373, 250] width 14 height 14
click at [986, 198] on div "Действие" at bounding box center [931, 201] width 189 height 28
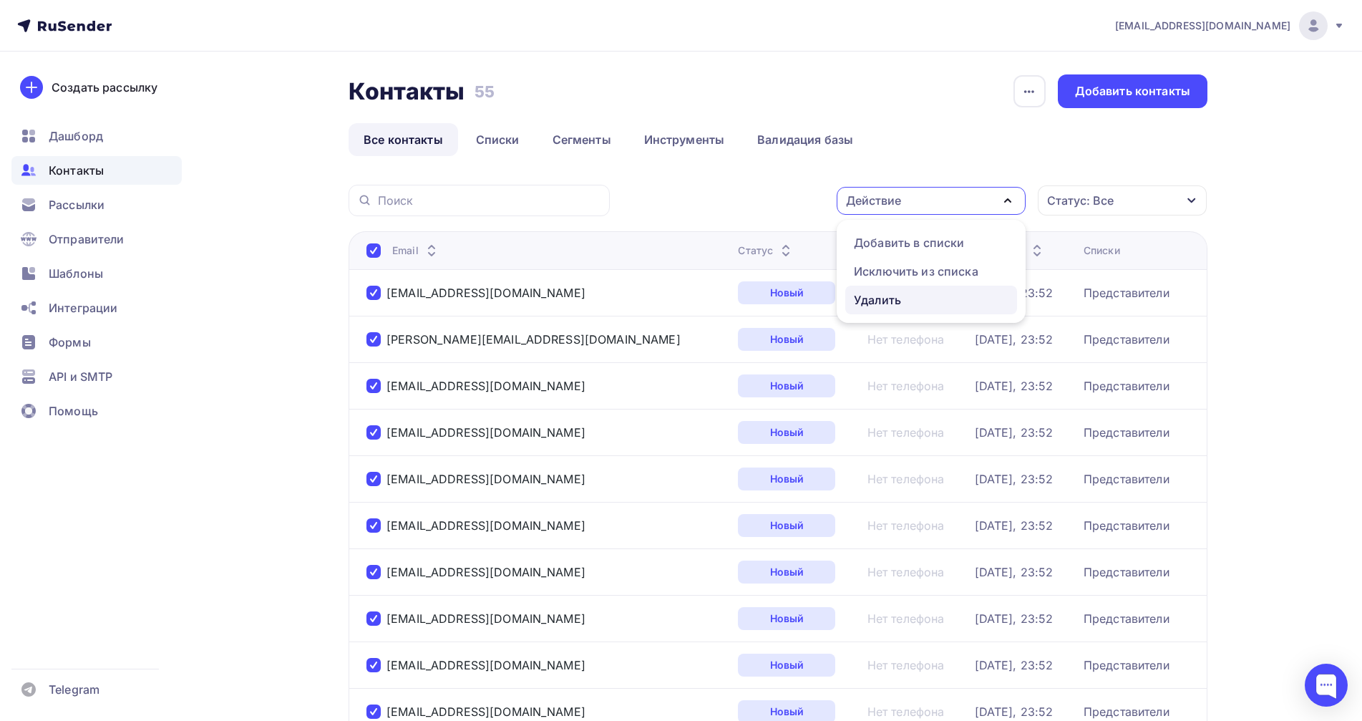
click at [901, 299] on div "Удалить" at bounding box center [877, 299] width 47 height 17
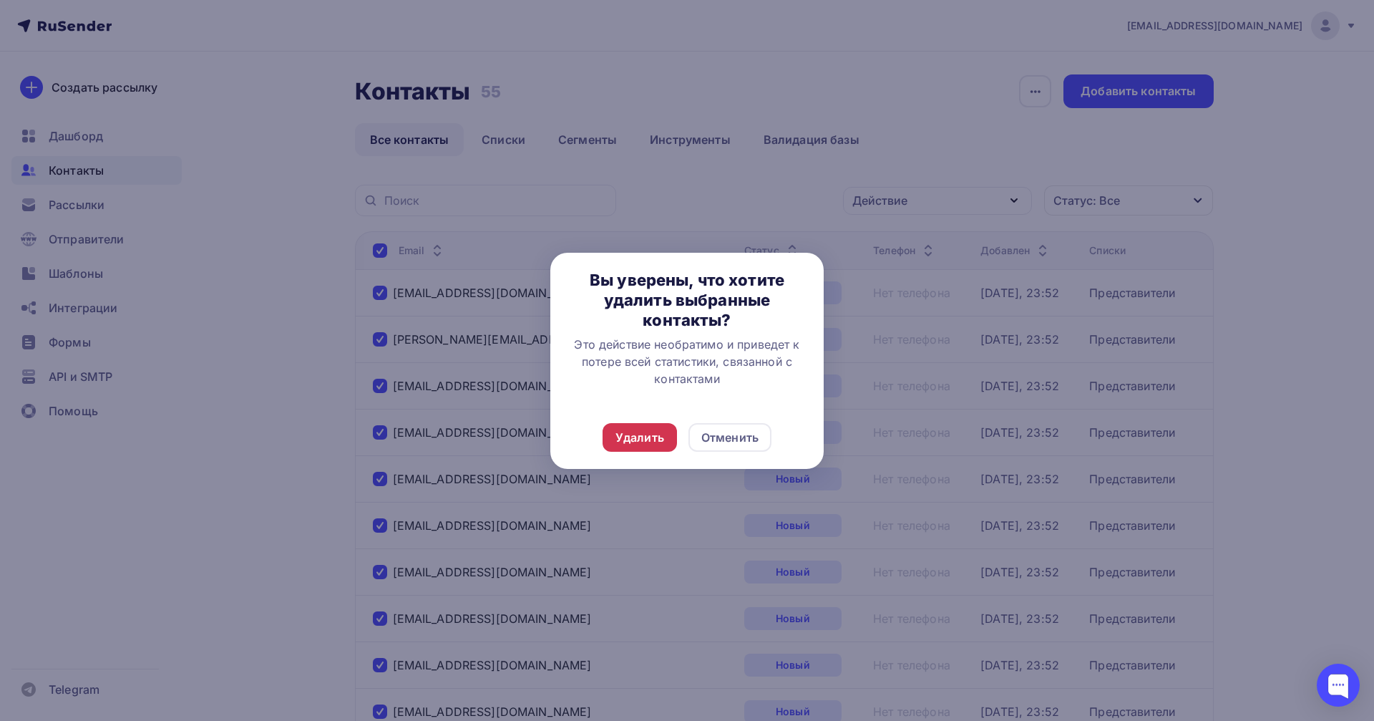
click at [646, 433] on div "Удалить" at bounding box center [640, 437] width 49 height 17
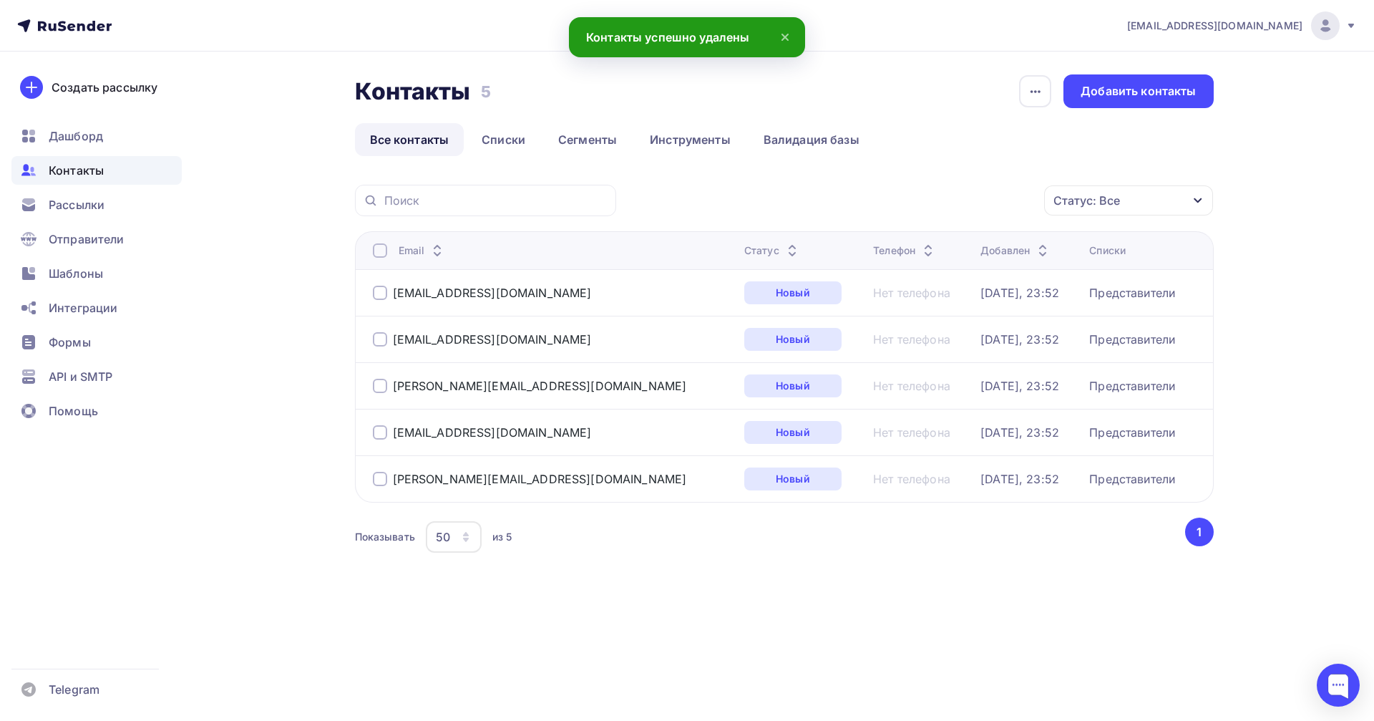
click at [381, 254] on div at bounding box center [380, 250] width 14 height 14
click at [663, 167] on div "Контакты Контакты 5 5 История импорта Добавить контакты Все контакты Списки Сег…" at bounding box center [784, 332] width 859 height 517
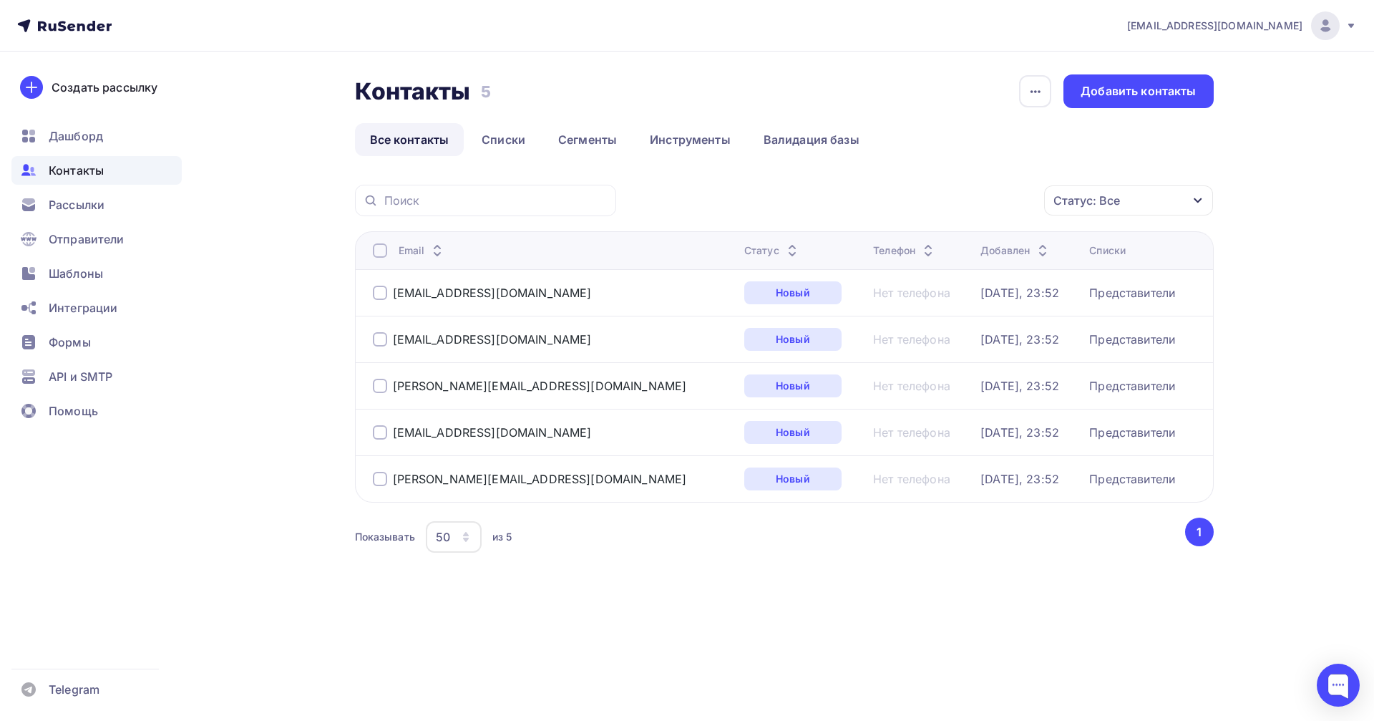
click at [380, 254] on div at bounding box center [380, 250] width 14 height 14
click at [928, 202] on div "Действие" at bounding box center [937, 201] width 189 height 28
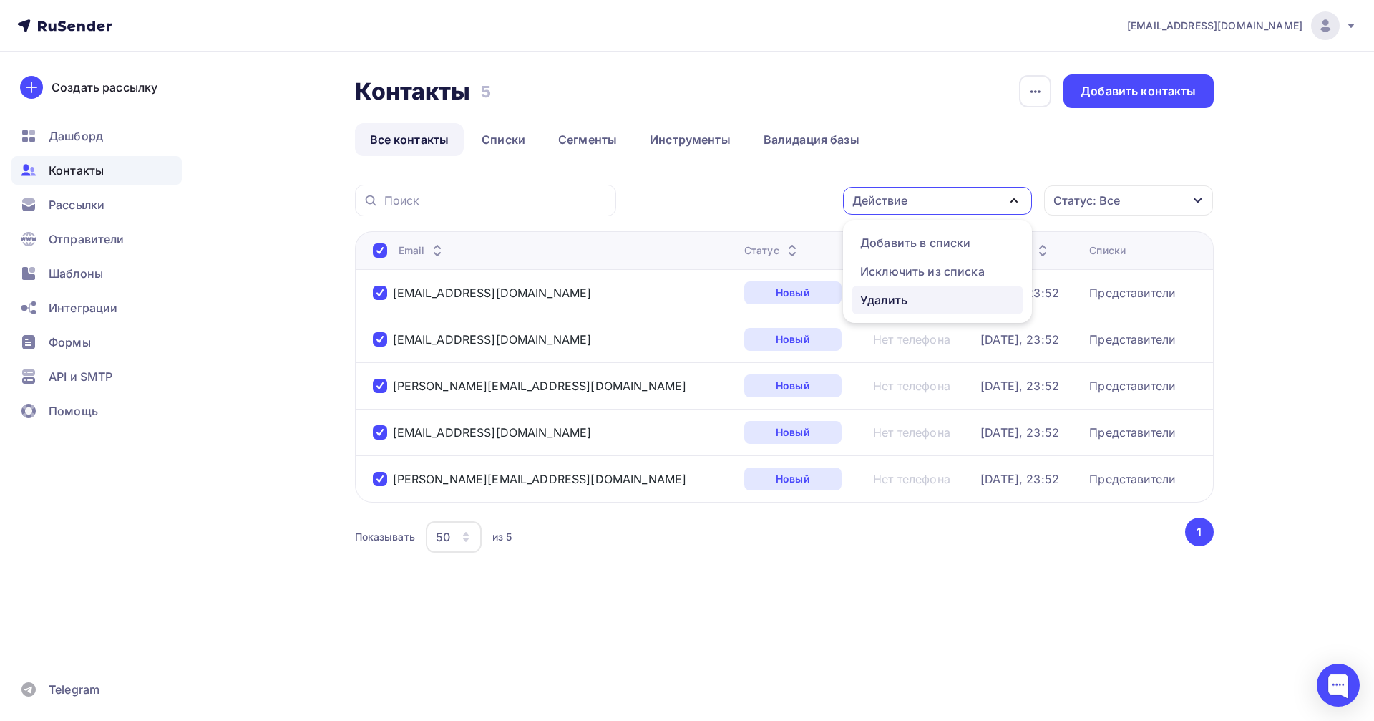
click at [890, 298] on div "Удалить" at bounding box center [883, 299] width 47 height 17
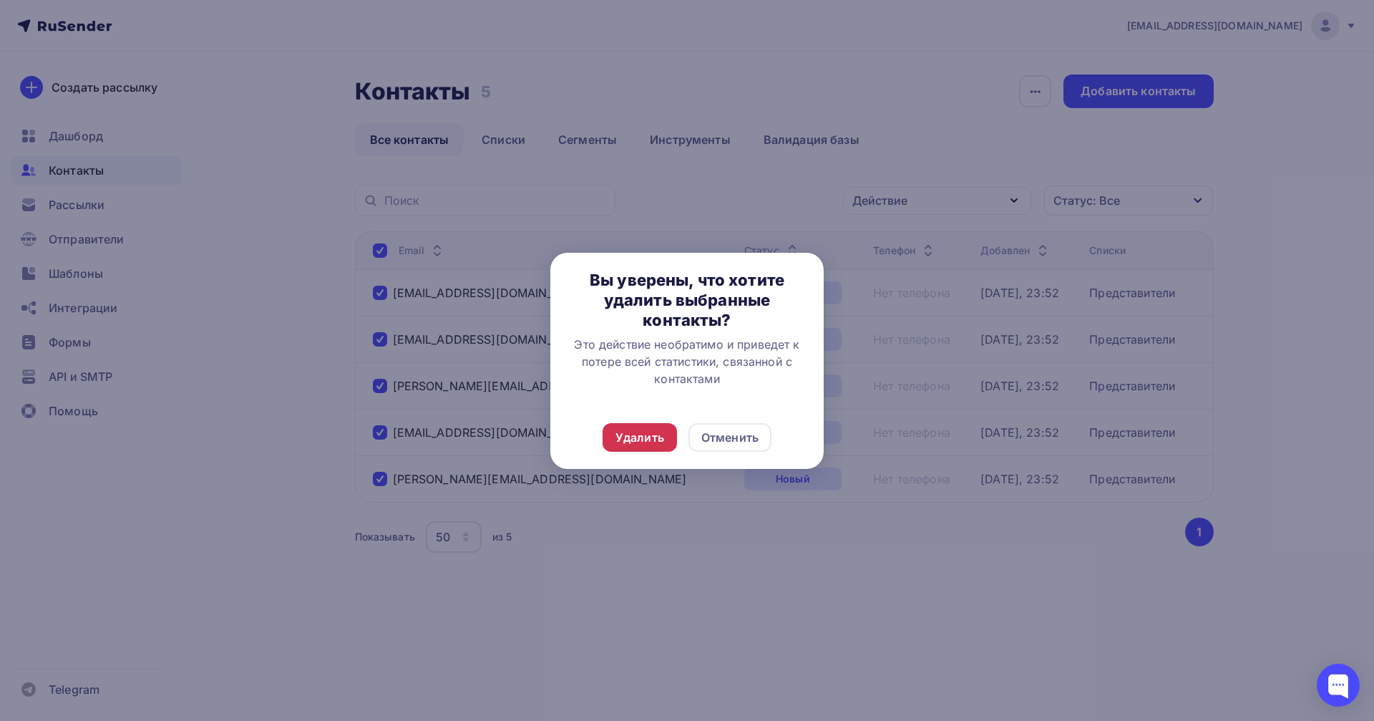
click at [648, 436] on div "Удалить" at bounding box center [640, 437] width 49 height 17
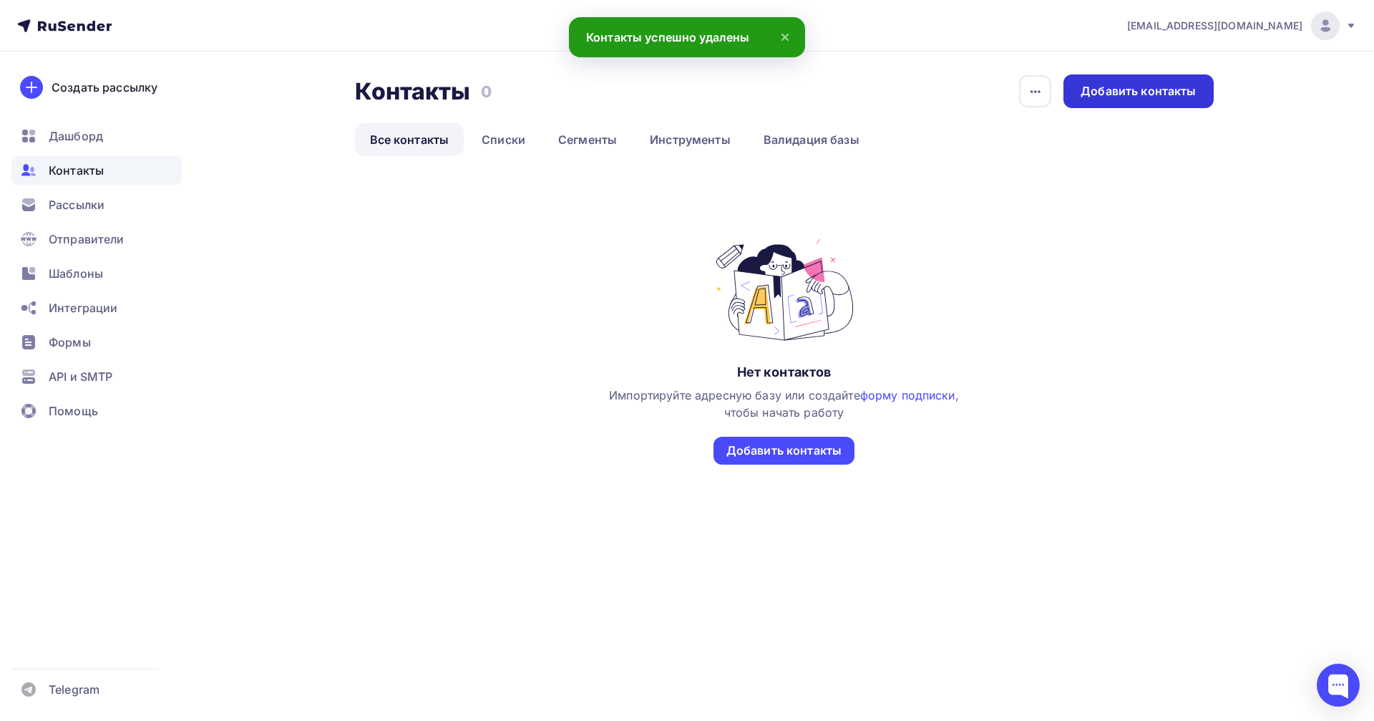
click at [1127, 89] on div "Добавить контакты" at bounding box center [1138, 91] width 115 height 16
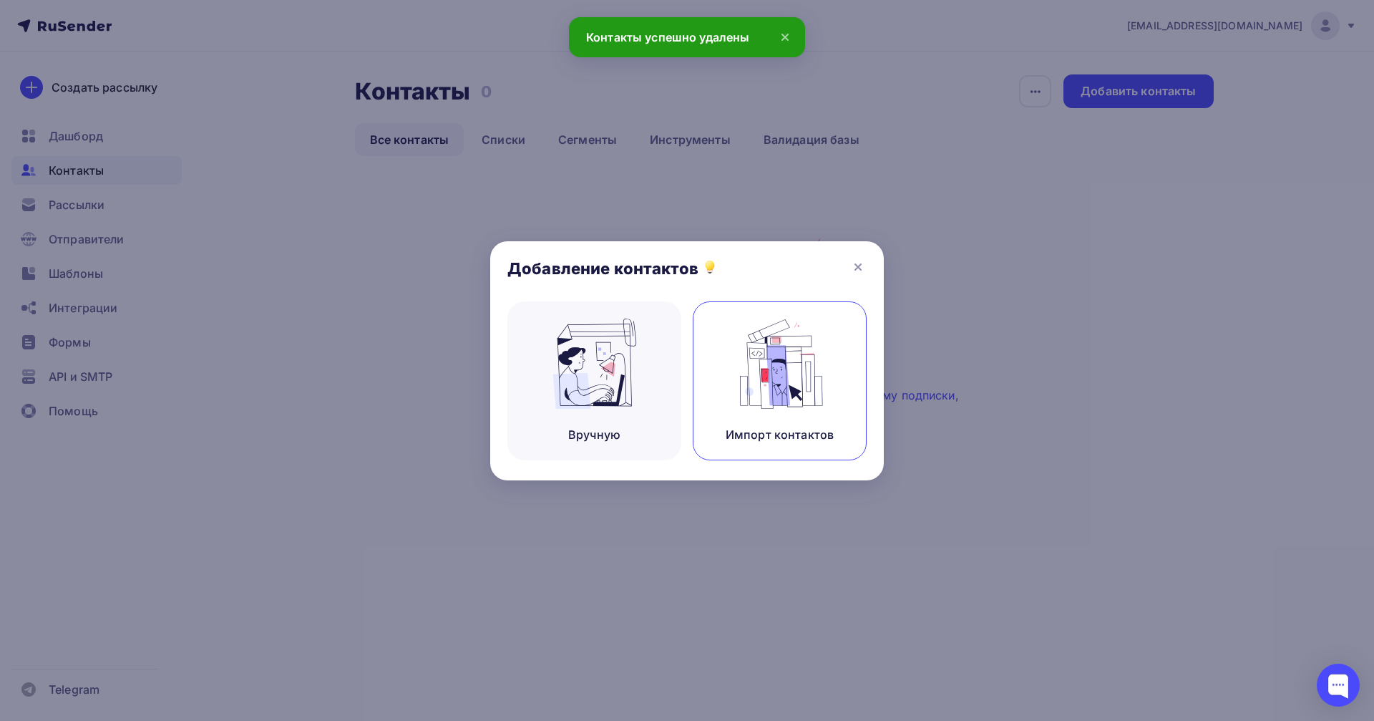
click at [800, 390] on img at bounding box center [780, 364] width 96 height 90
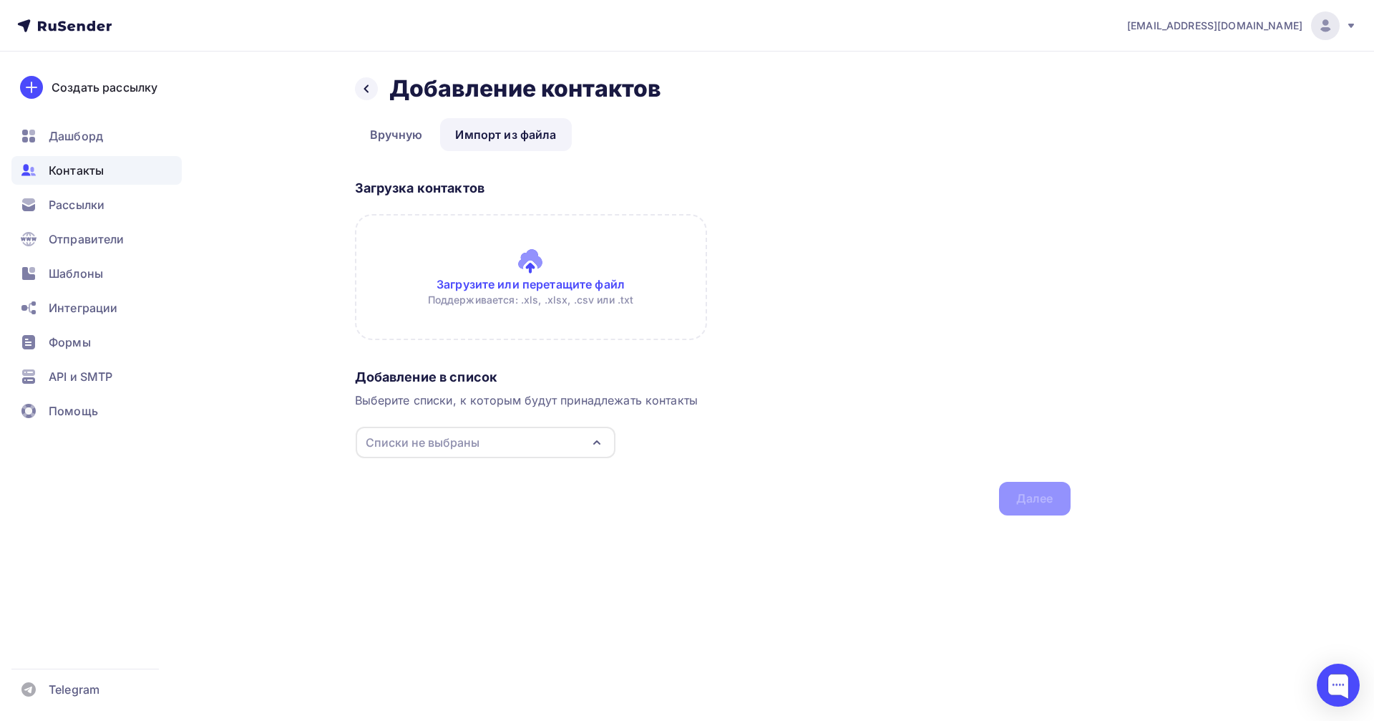
click at [533, 256] on input "file" at bounding box center [531, 277] width 352 height 126
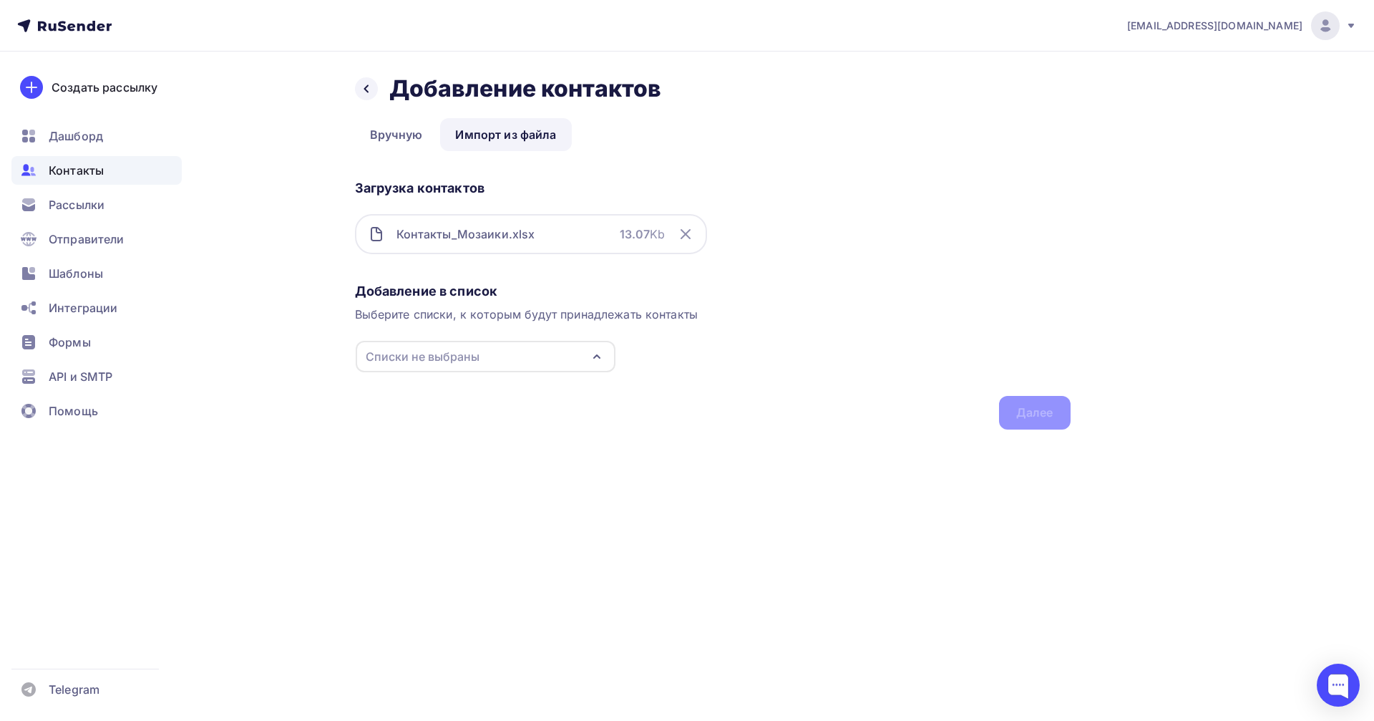
click at [470, 362] on div "Списки не выбраны" at bounding box center [423, 356] width 114 height 17
click at [433, 404] on div "Представители" at bounding box center [440, 410] width 89 height 17
click at [1029, 414] on div "Далее" at bounding box center [1034, 412] width 37 height 16
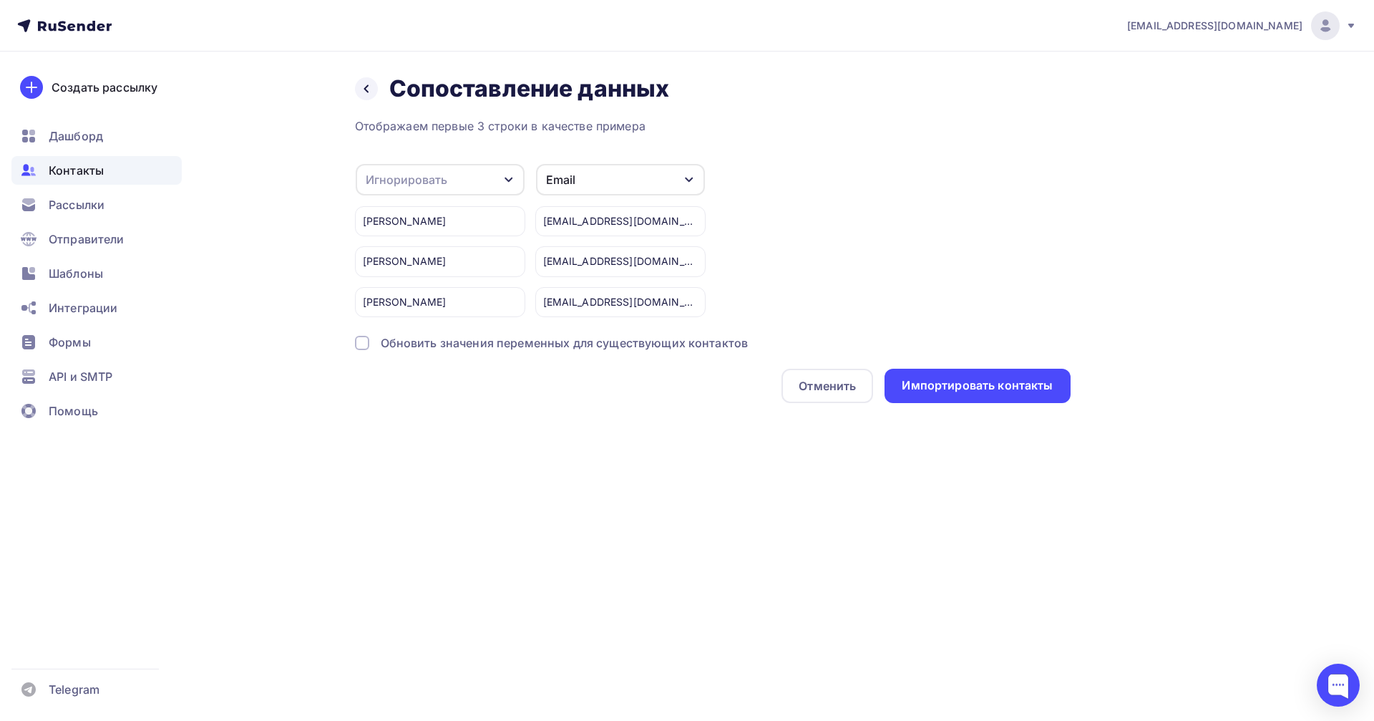
click at [444, 181] on div "Игнорировать" at bounding box center [407, 179] width 82 height 17
click at [402, 210] on div "Имя" at bounding box center [417, 213] width 83 height 17
click at [991, 382] on div "Импортировать контакты" at bounding box center [977, 385] width 151 height 16
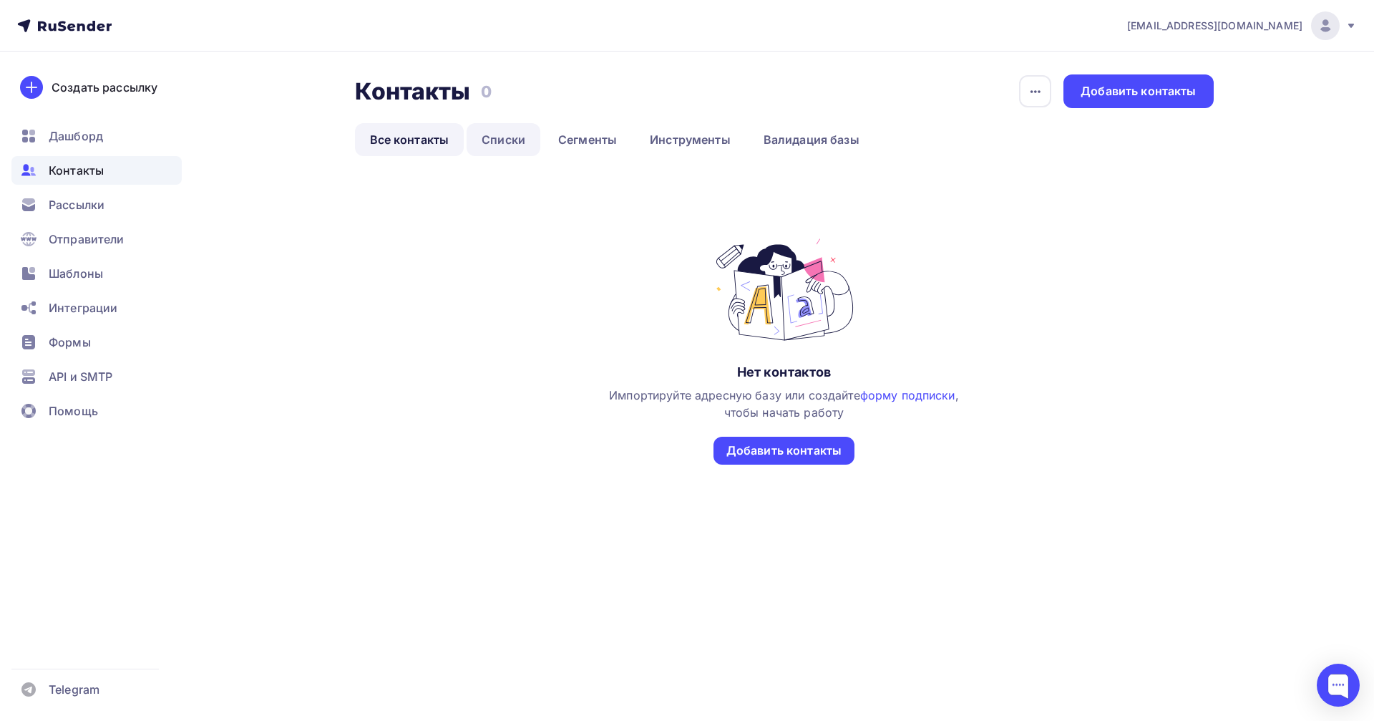
click at [505, 140] on link "Списки" at bounding box center [504, 139] width 74 height 33
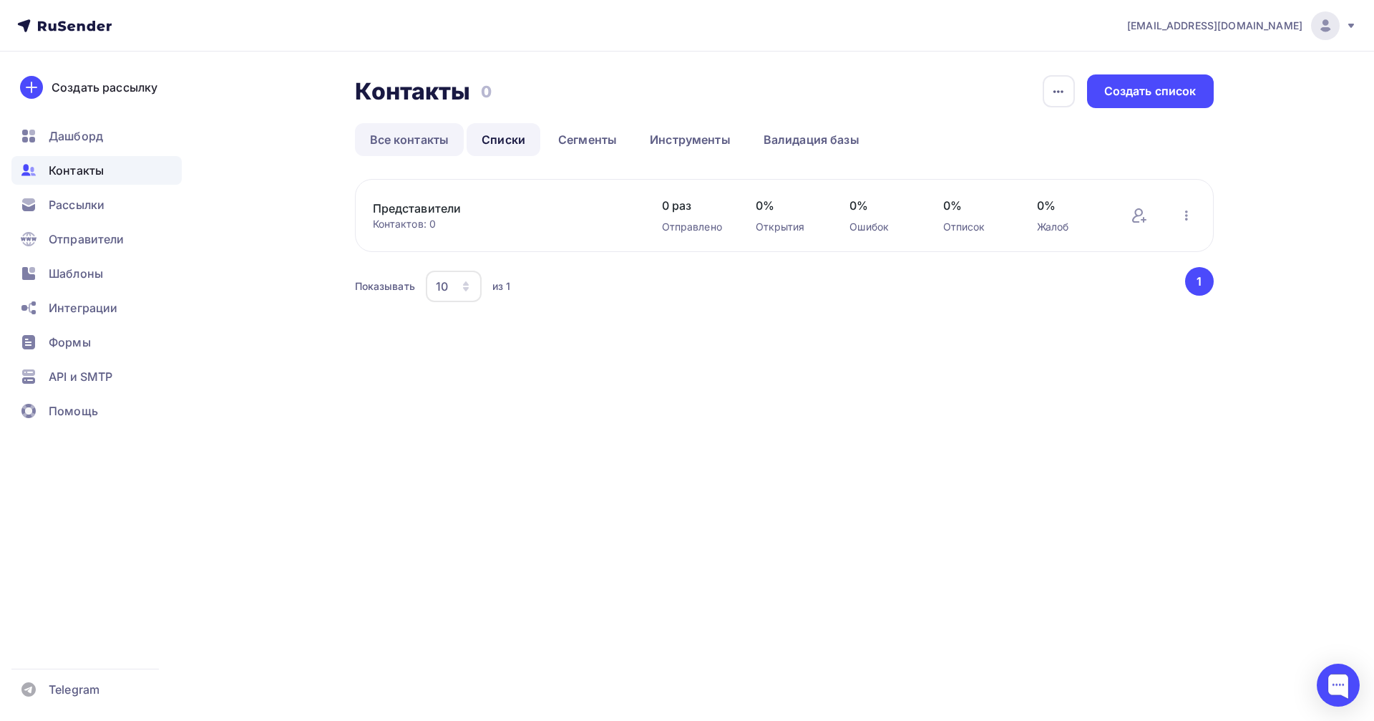
click at [386, 136] on link "Все контакты" at bounding box center [410, 139] width 110 height 33
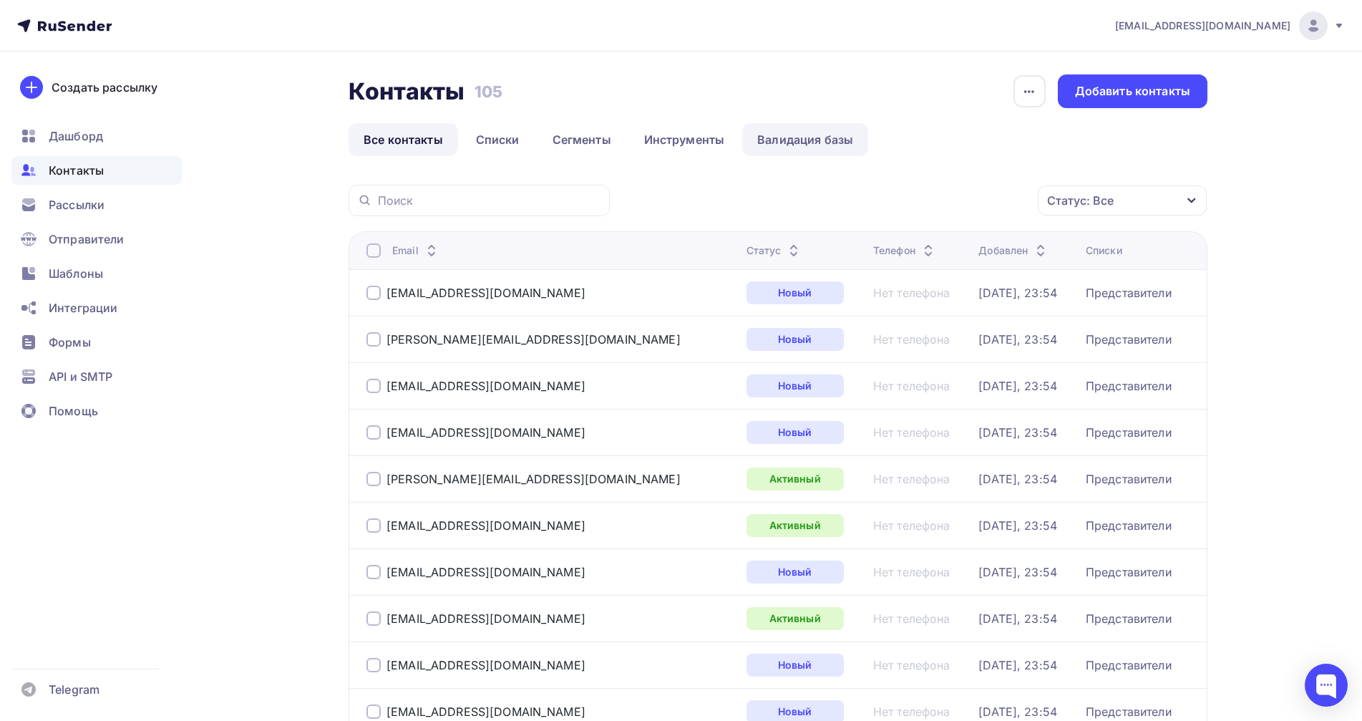
click at [789, 140] on link "Валидация базы" at bounding box center [805, 139] width 126 height 33
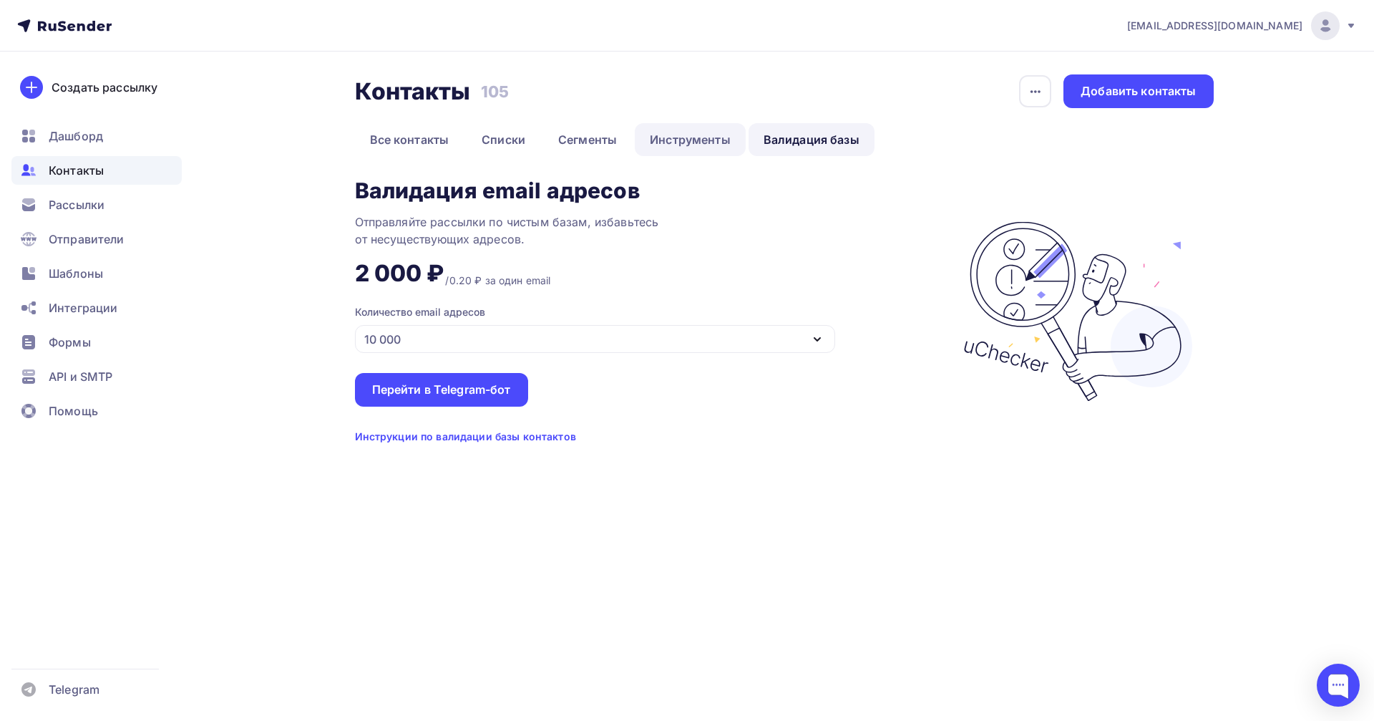
click at [669, 146] on link "Инструменты" at bounding box center [690, 139] width 111 height 33
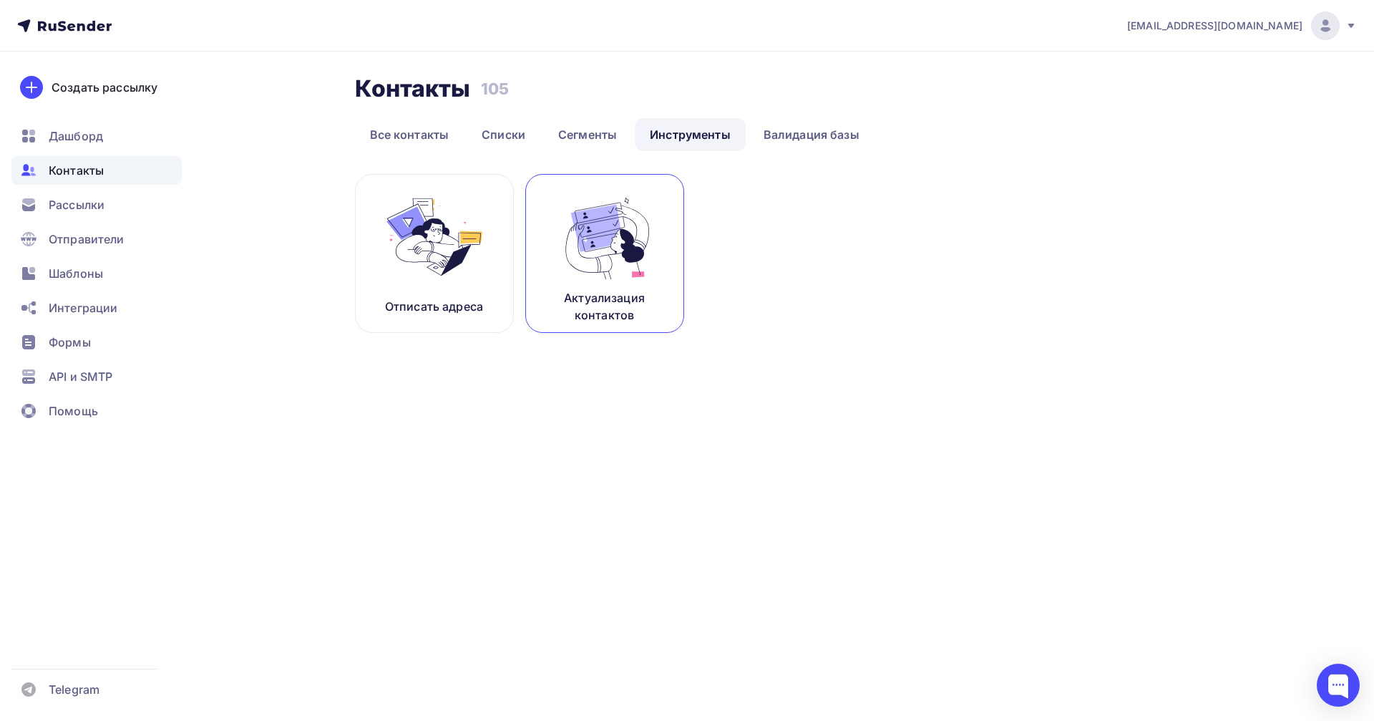
click at [590, 262] on img at bounding box center [605, 237] width 96 height 90
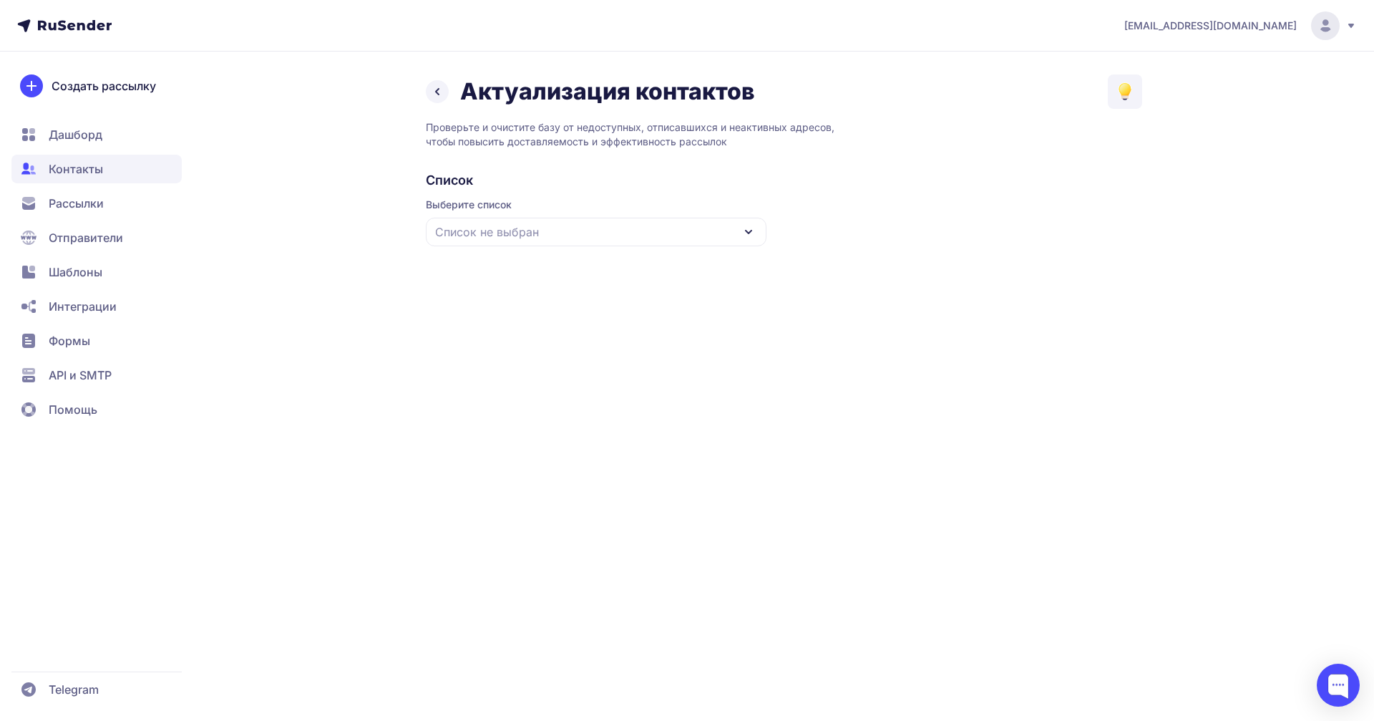
click at [579, 225] on div "Список не выбран" at bounding box center [596, 232] width 341 height 29
click at [490, 326] on div "Представители" at bounding box center [596, 320] width 324 height 34
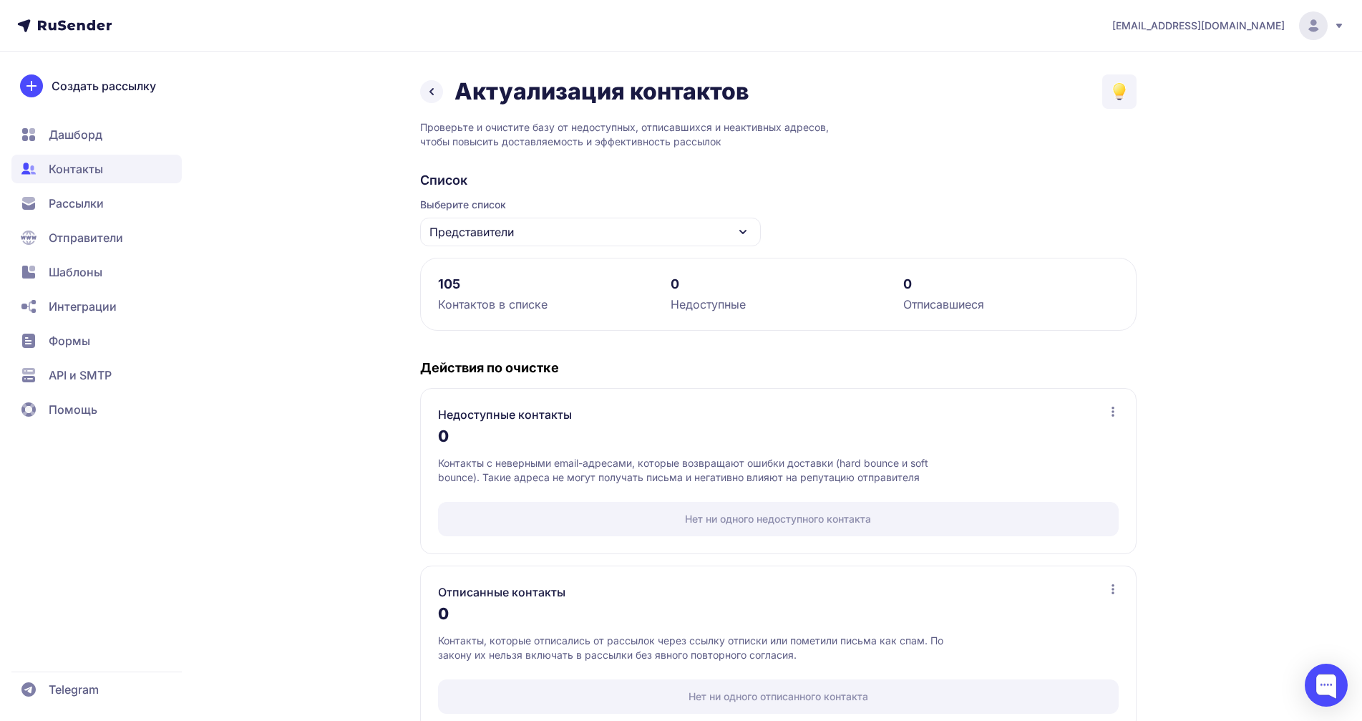
click at [434, 93] on icon at bounding box center [431, 91] width 17 height 17
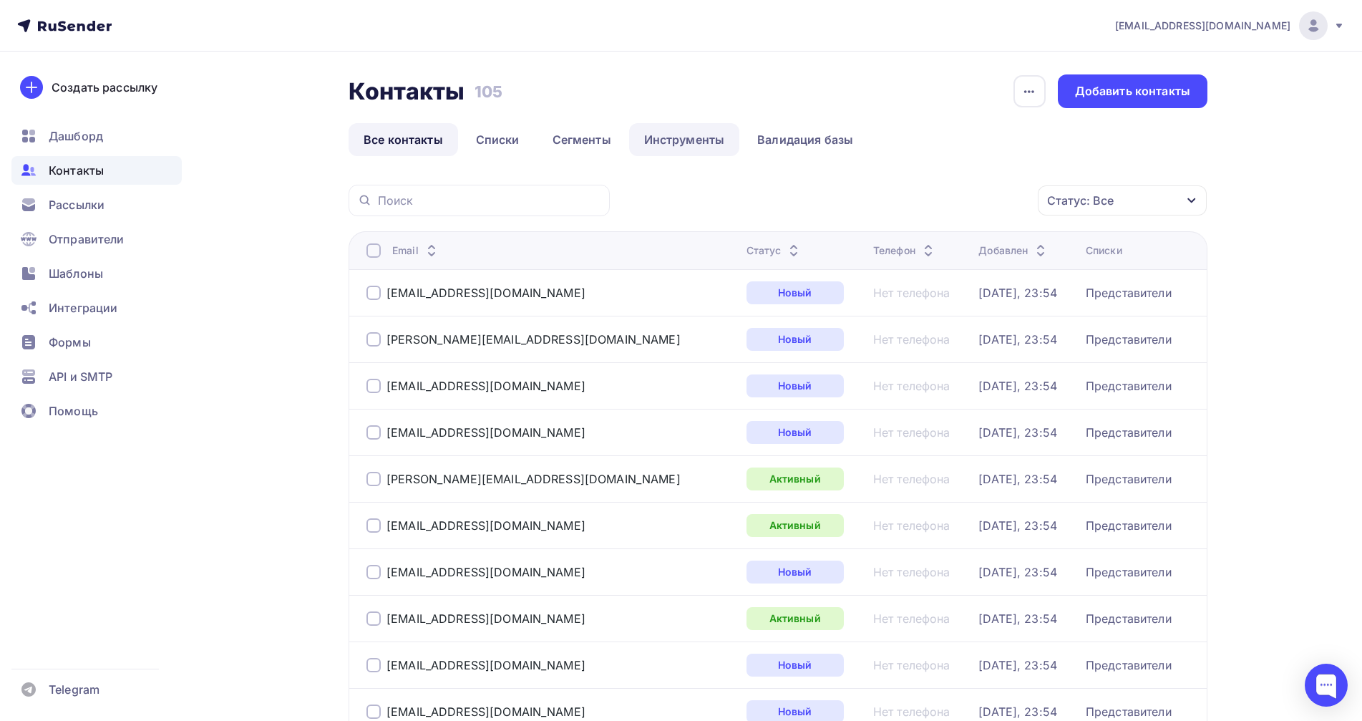
click at [714, 137] on link "Инструменты" at bounding box center [684, 139] width 111 height 33
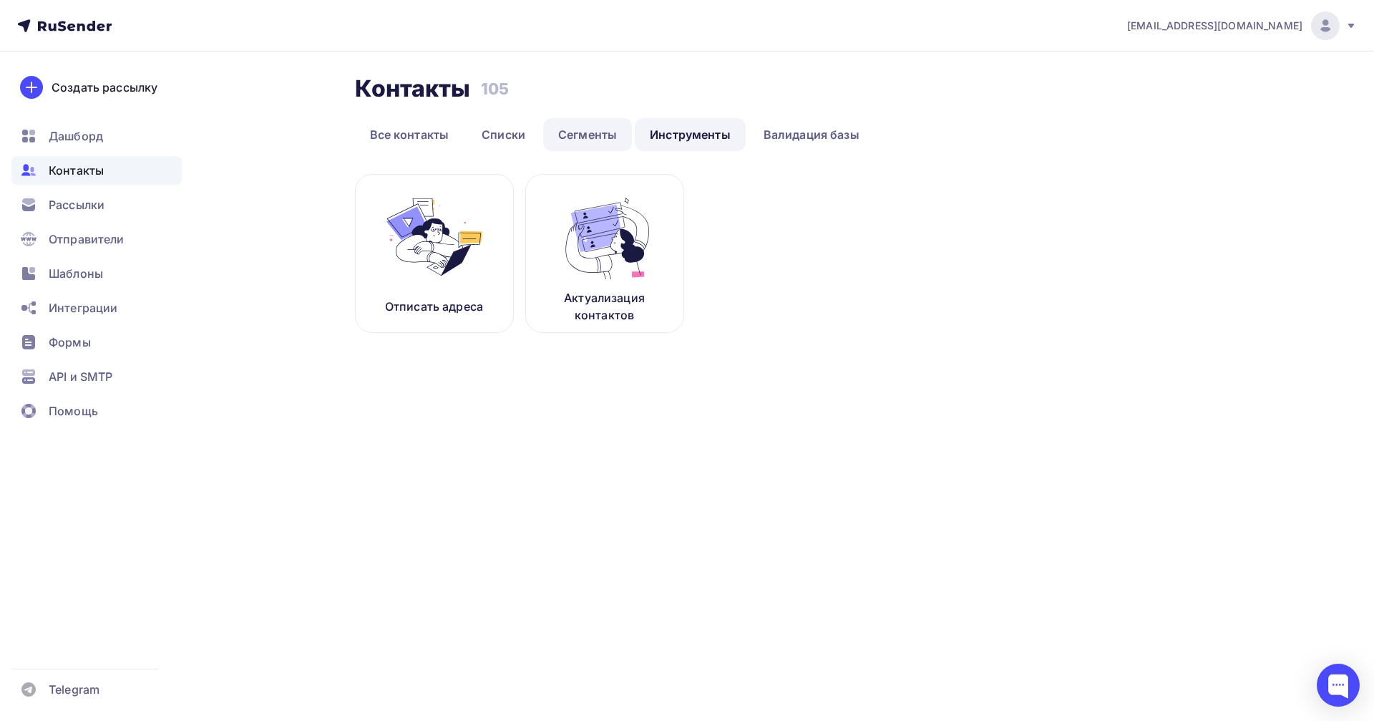
click at [582, 140] on link "Сегменты" at bounding box center [587, 134] width 89 height 33
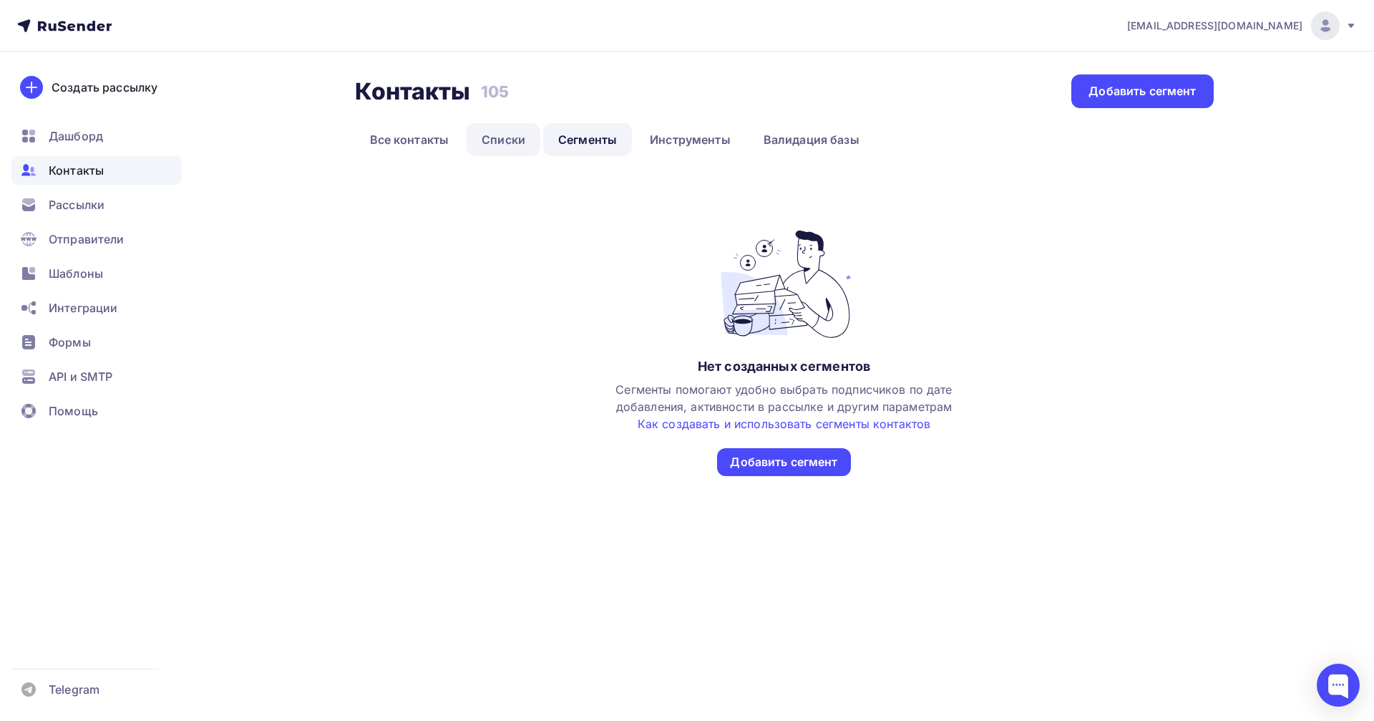
click at [500, 140] on link "Списки" at bounding box center [504, 139] width 74 height 33
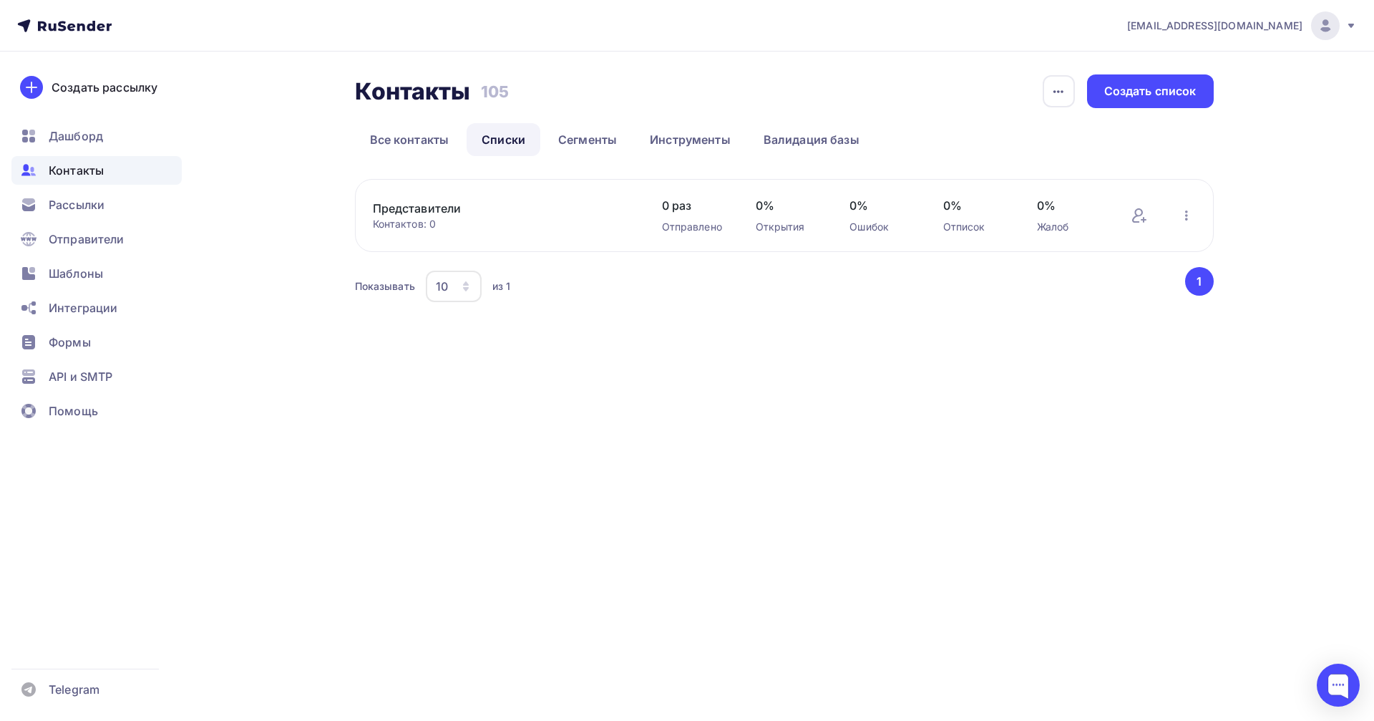
click at [441, 209] on link "Представители" at bounding box center [494, 208] width 243 height 17
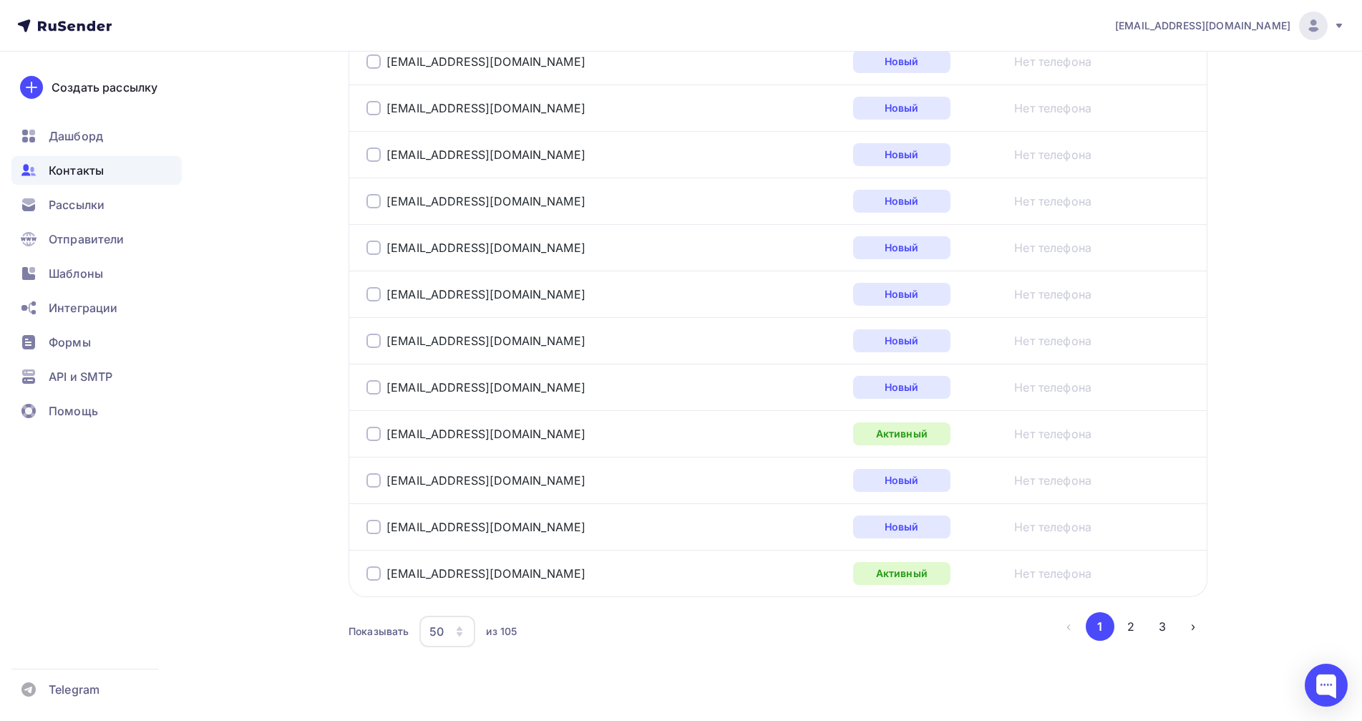
scroll to position [2256, 0]
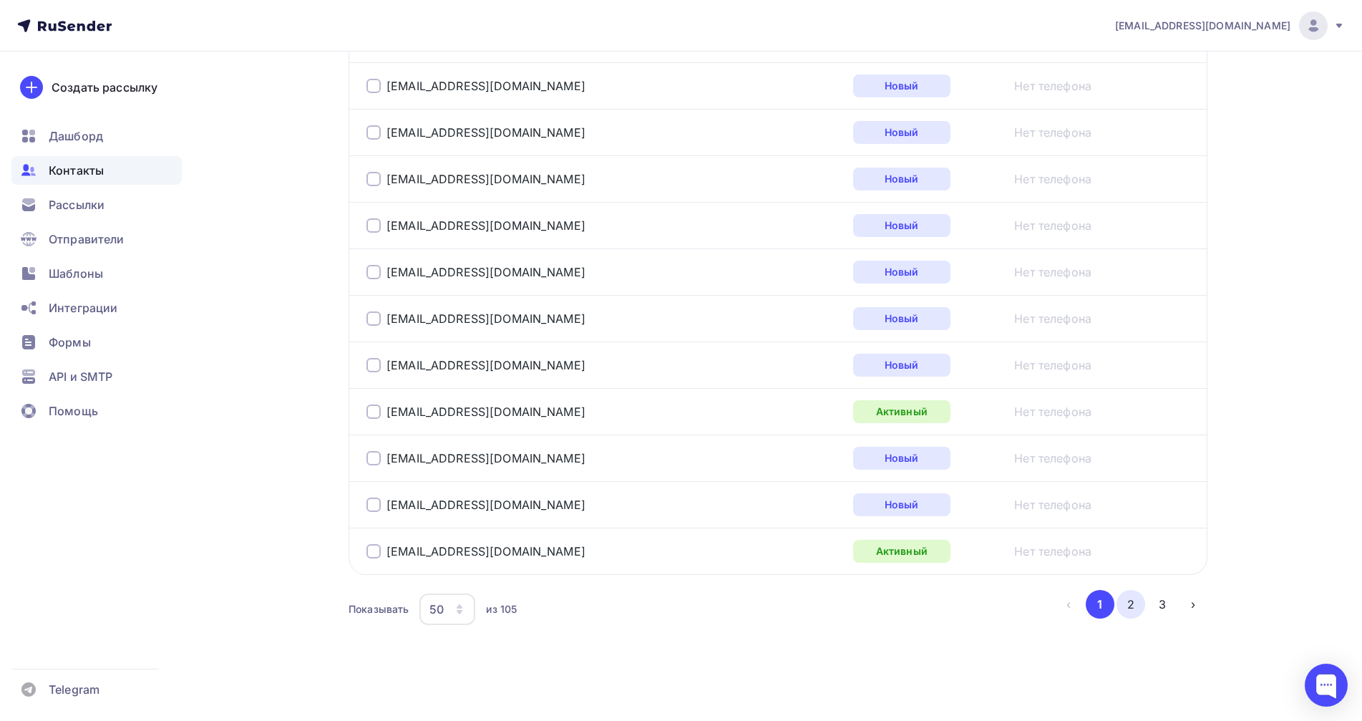
click at [1133, 611] on button "2" at bounding box center [1131, 604] width 29 height 29
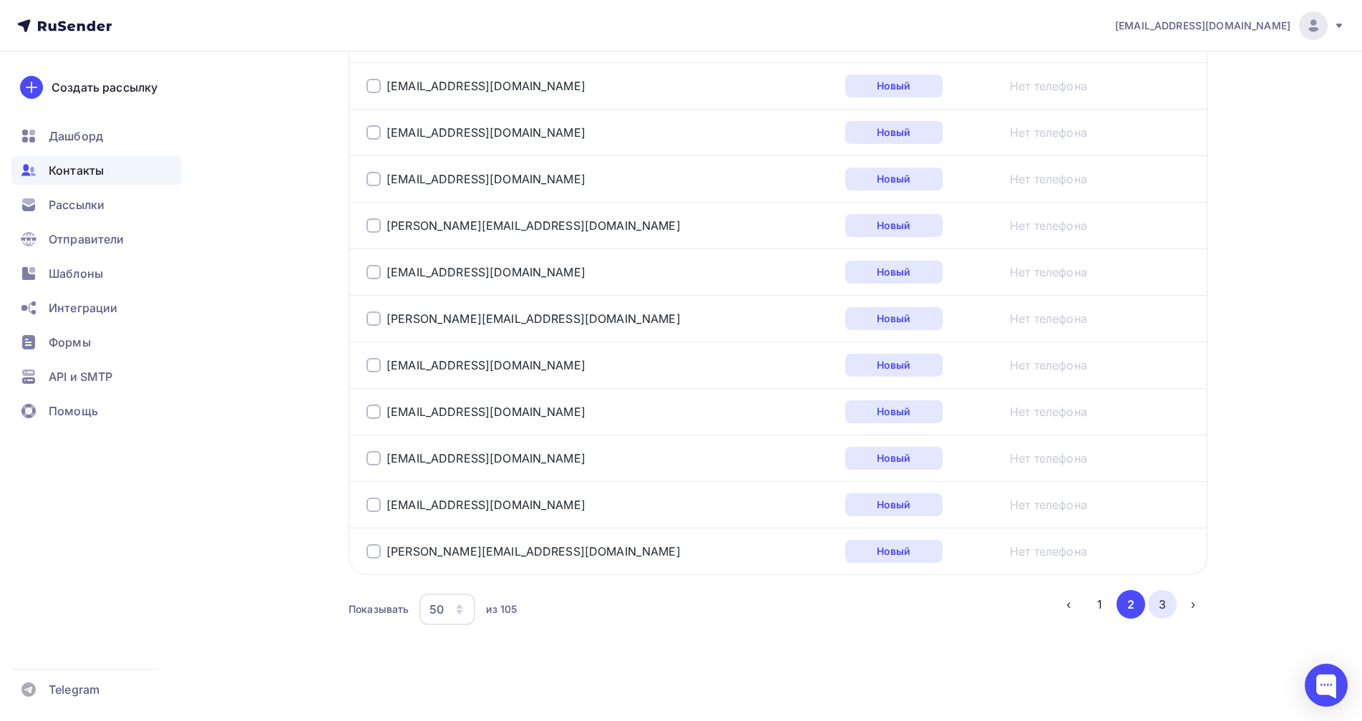
click at [1160, 614] on button "3" at bounding box center [1162, 604] width 29 height 29
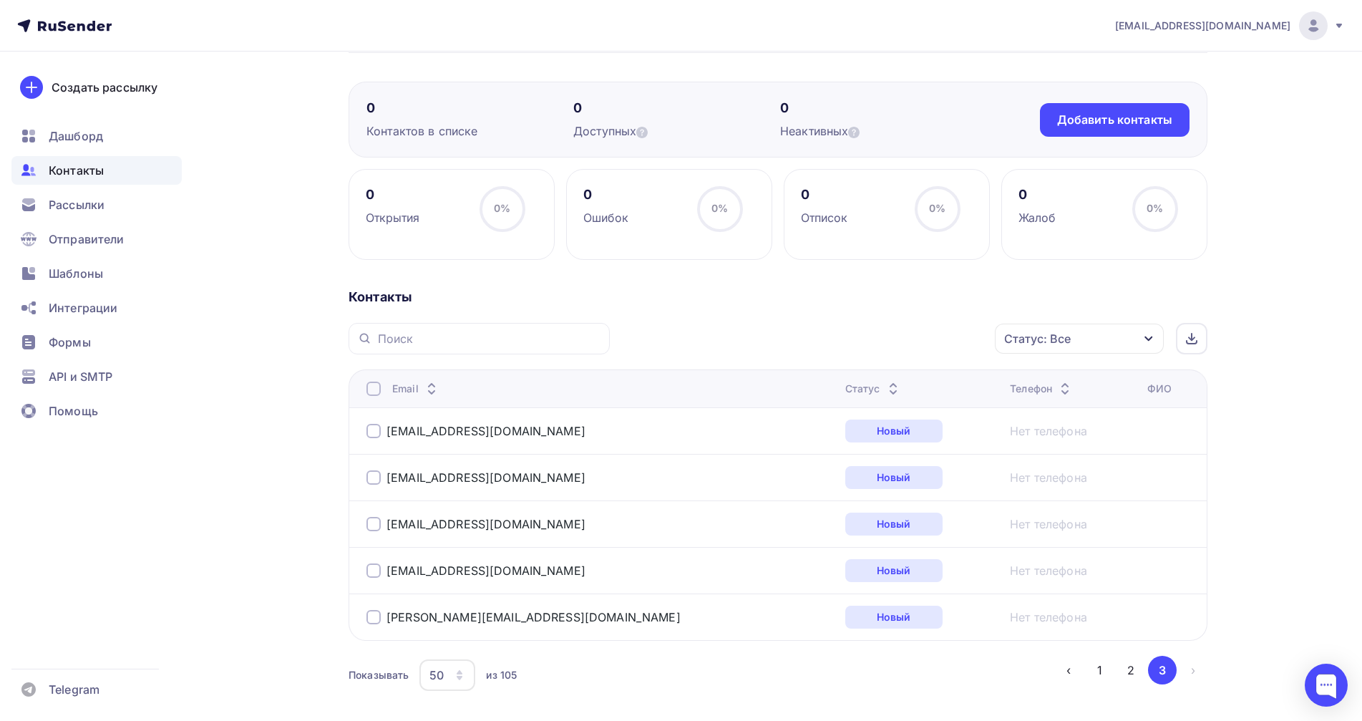
scroll to position [0, 0]
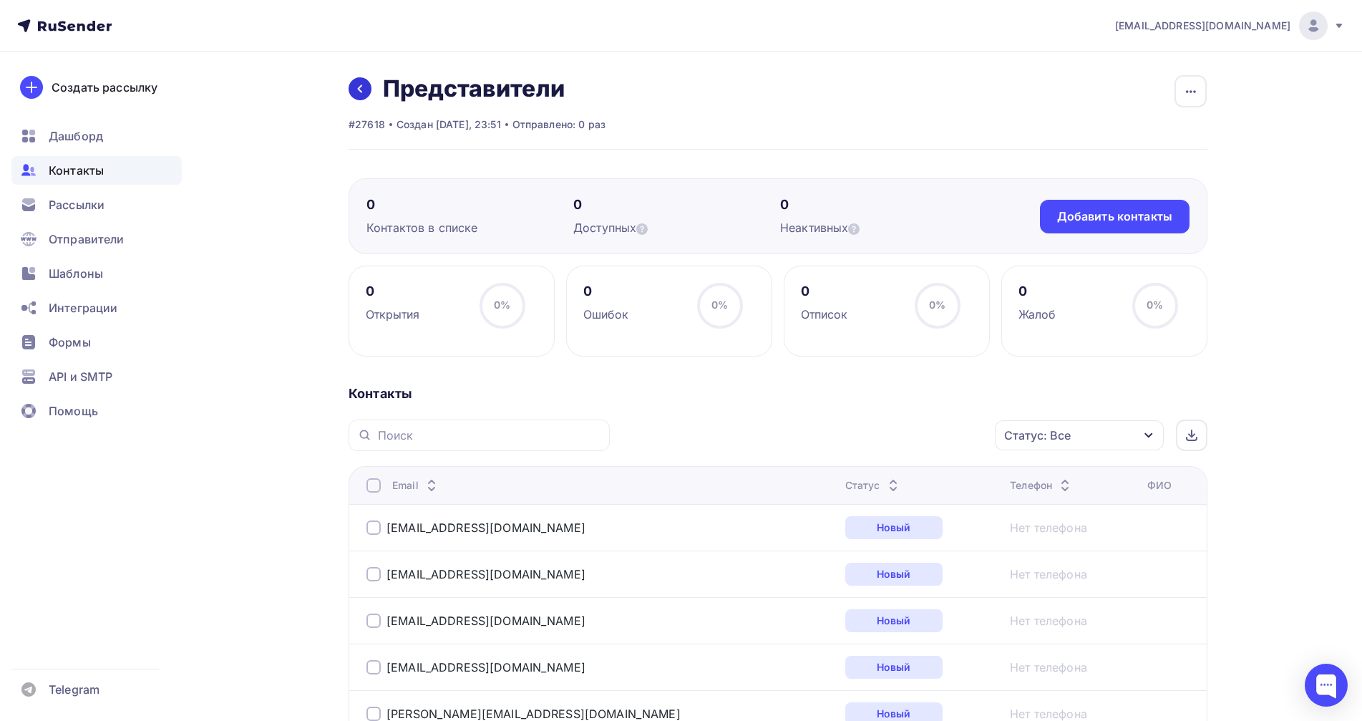
click at [361, 89] on icon at bounding box center [359, 88] width 11 height 11
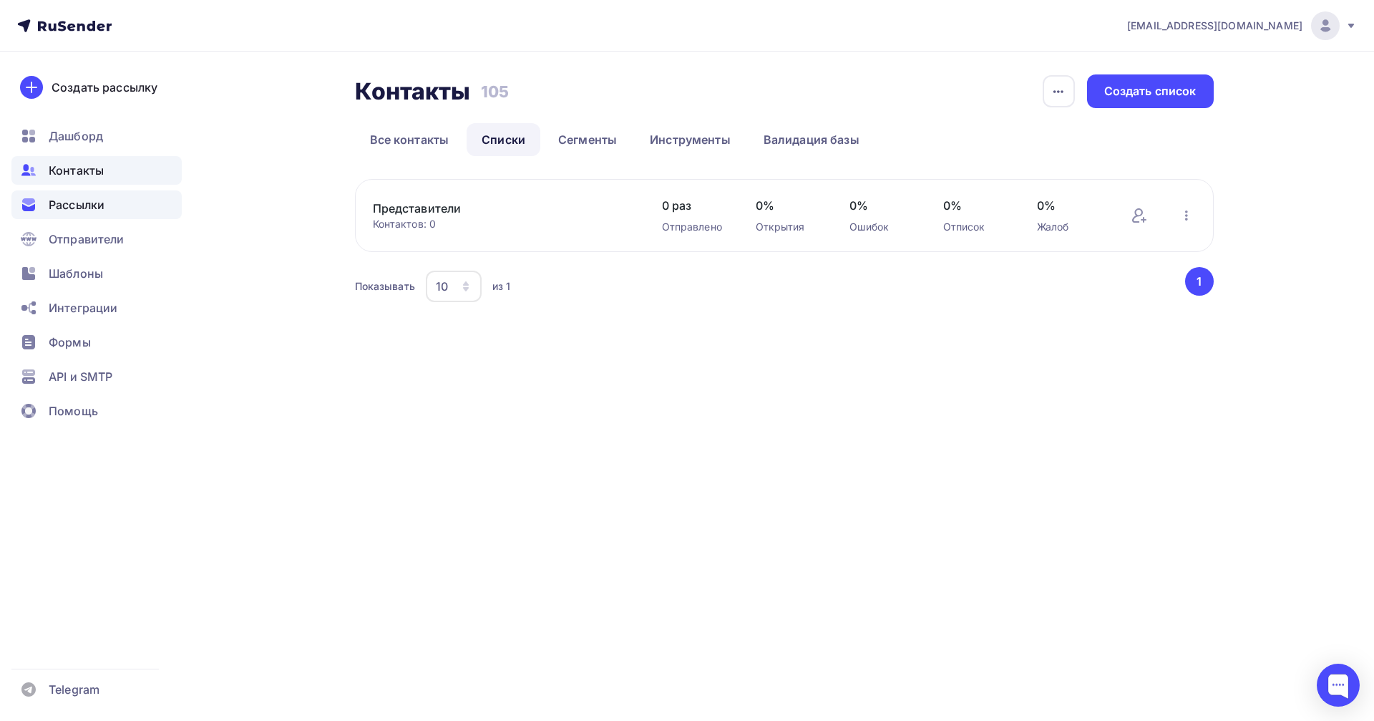
click at [77, 209] on span "Рассылки" at bounding box center [77, 204] width 56 height 17
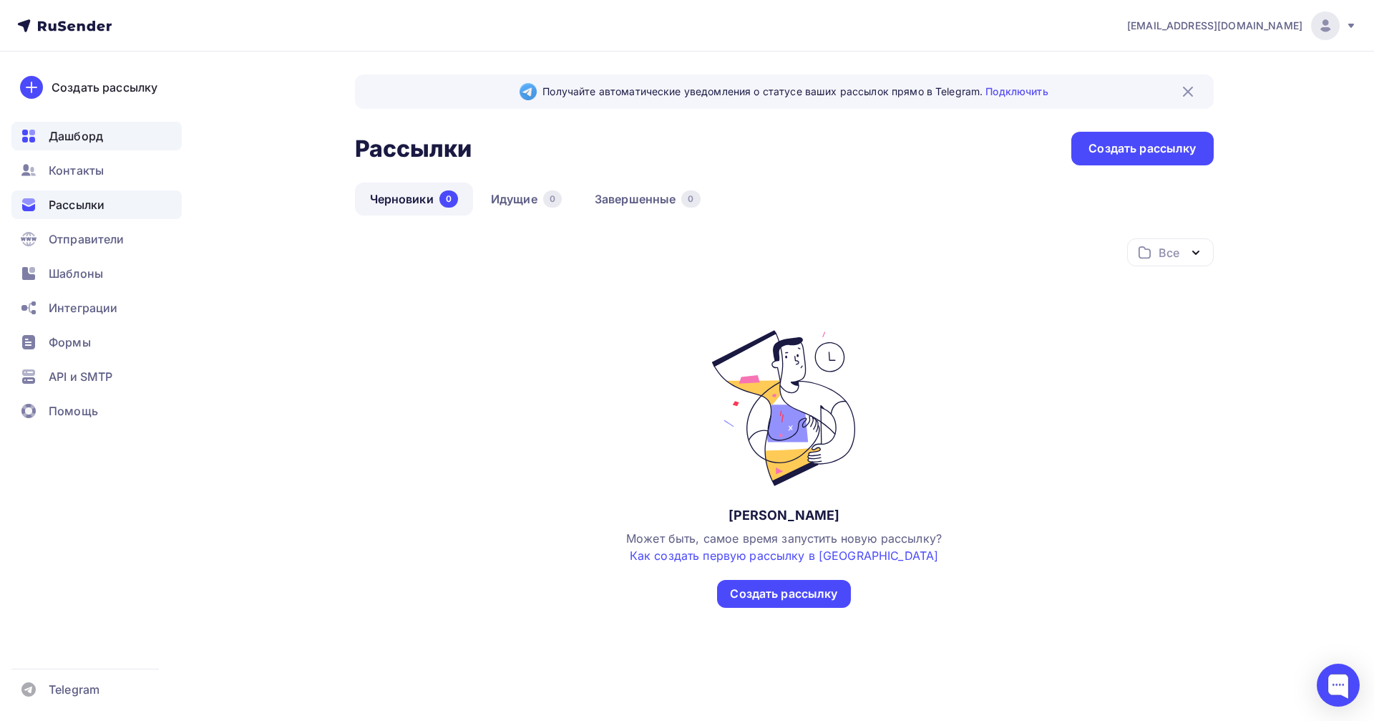
click at [69, 134] on span "Дашборд" at bounding box center [76, 135] width 54 height 17
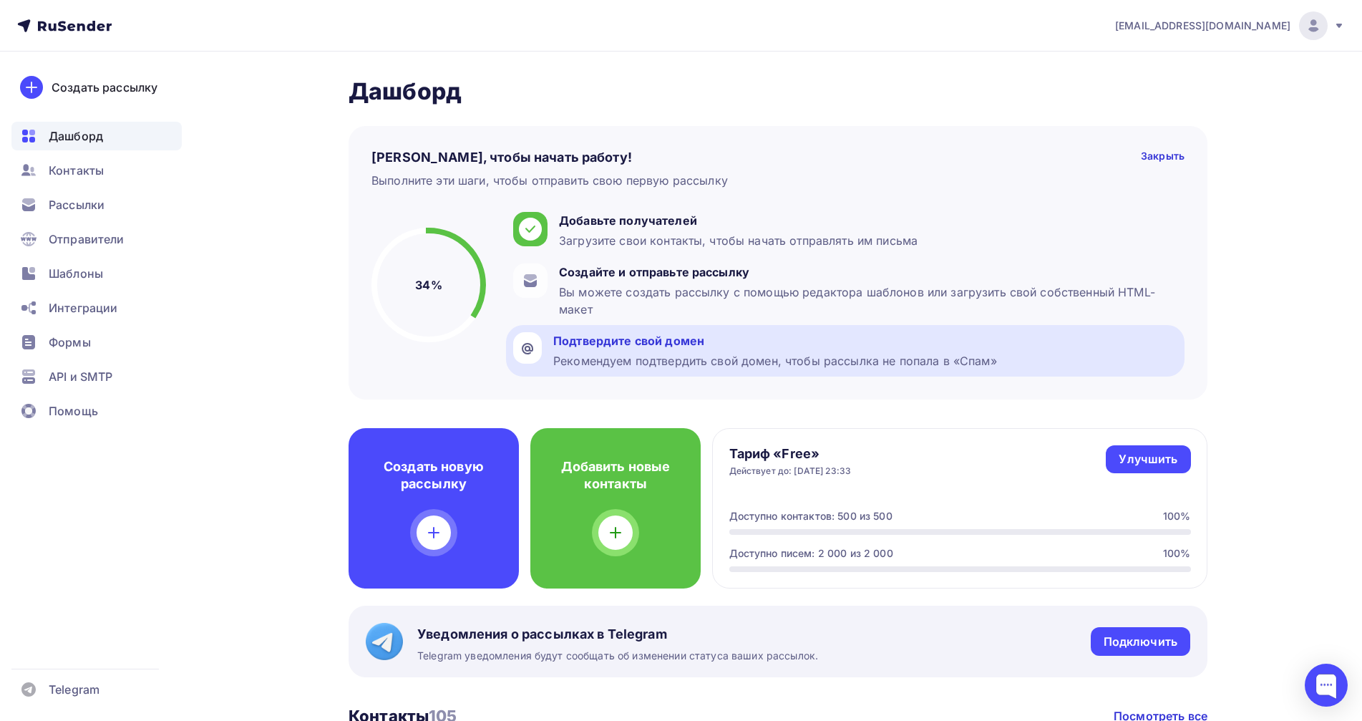
click at [613, 359] on div "Рекомендуем подтвердить свой домен, чтобы рассылка не попала в «Спам»" at bounding box center [775, 360] width 444 height 17
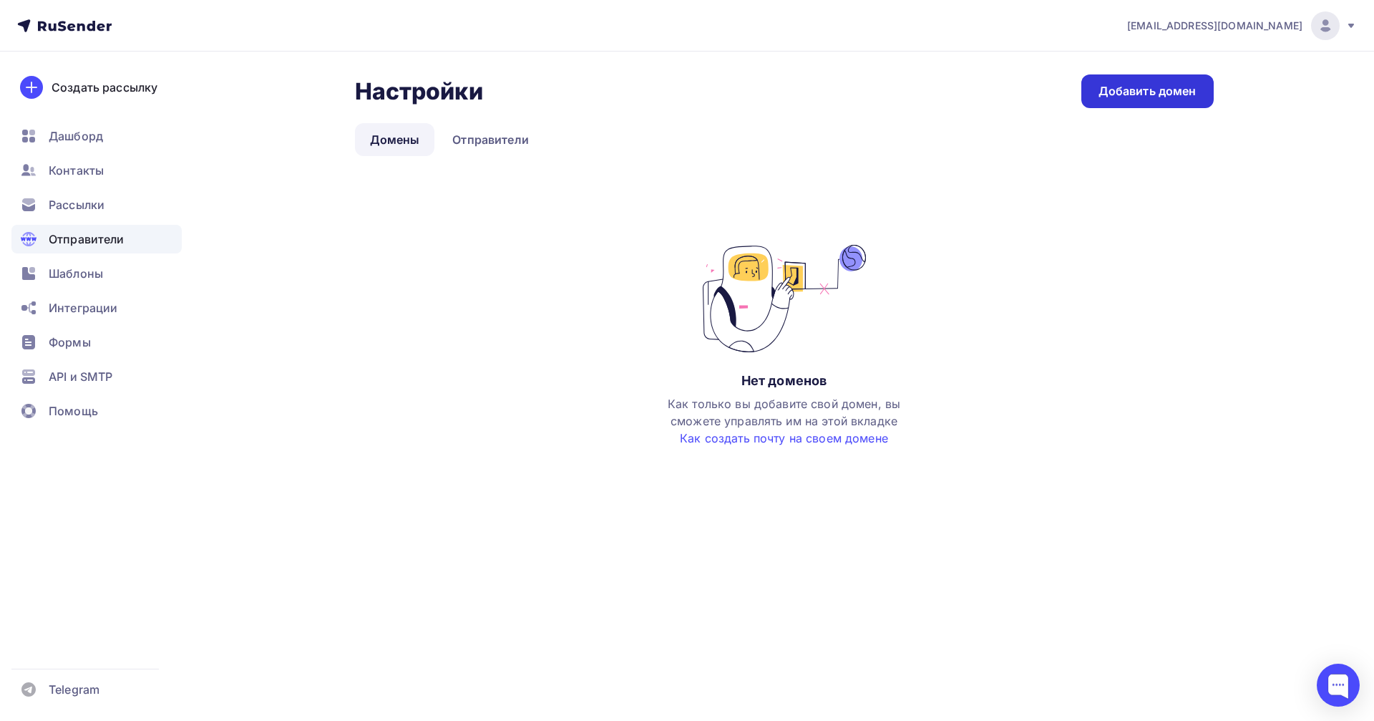
click at [1113, 89] on div "Добавить домен" at bounding box center [1148, 91] width 98 height 16
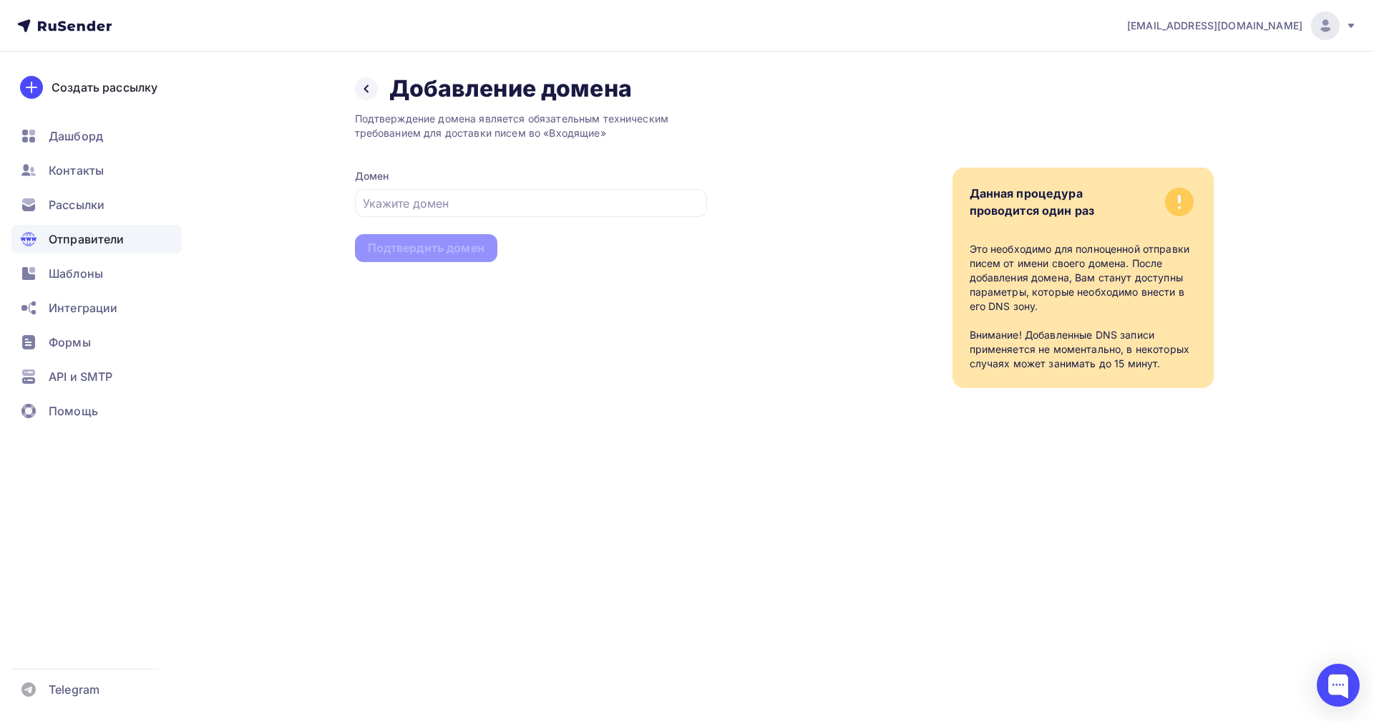
click at [1182, 203] on icon at bounding box center [1179, 202] width 29 height 29
click at [390, 203] on input "text" at bounding box center [531, 203] width 336 height 17
type input "н"
type input "[DOMAIN_NAME]"
click at [420, 250] on div "Подтвердить домен" at bounding box center [426, 248] width 117 height 16
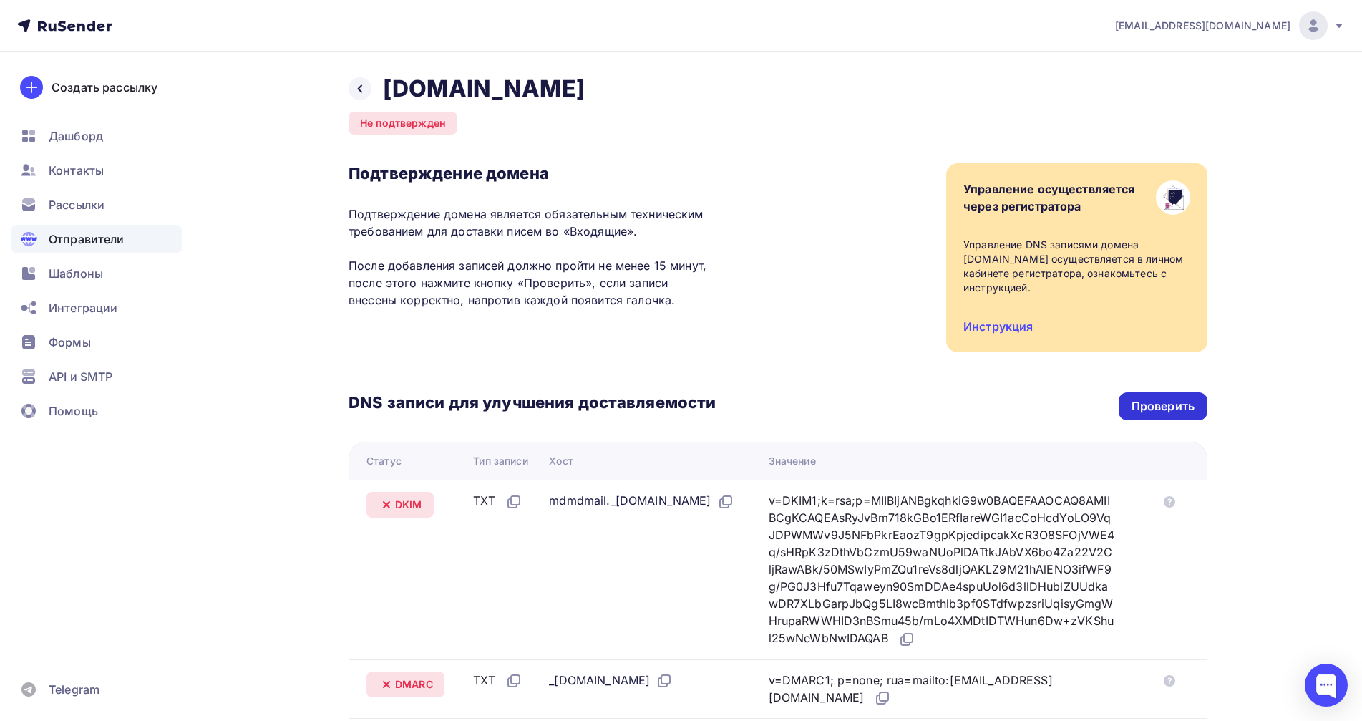
click at [1165, 398] on div "Проверить" at bounding box center [1163, 406] width 63 height 16
click at [79, 125] on div "Дашборд" at bounding box center [96, 136] width 170 height 29
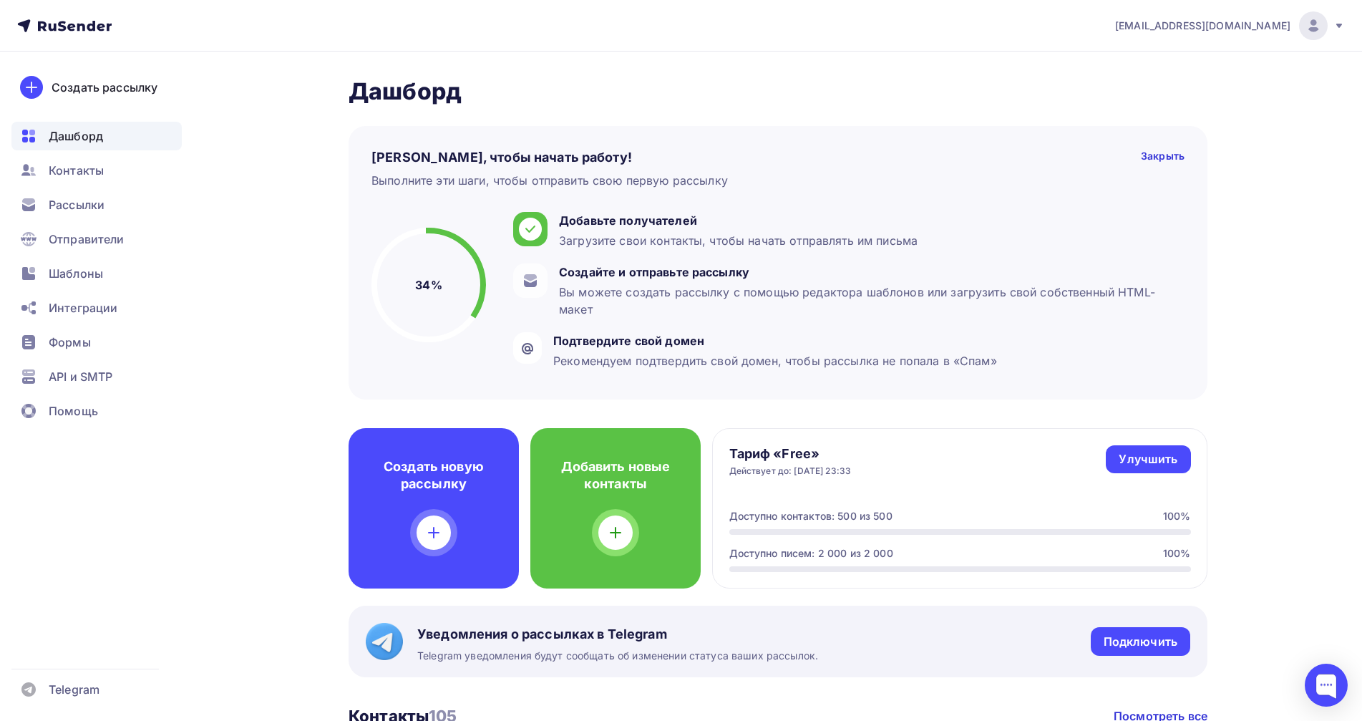
click at [1340, 26] on icon at bounding box center [1339, 26] width 6 height 4
click at [1277, 278] on div "[EMAIL_ADDRESS][DOMAIN_NAME] Аккаунт Тарифы Выйти Создать рассылку [GEOGRAPHIC_…" at bounding box center [681, 635] width 1362 height 1270
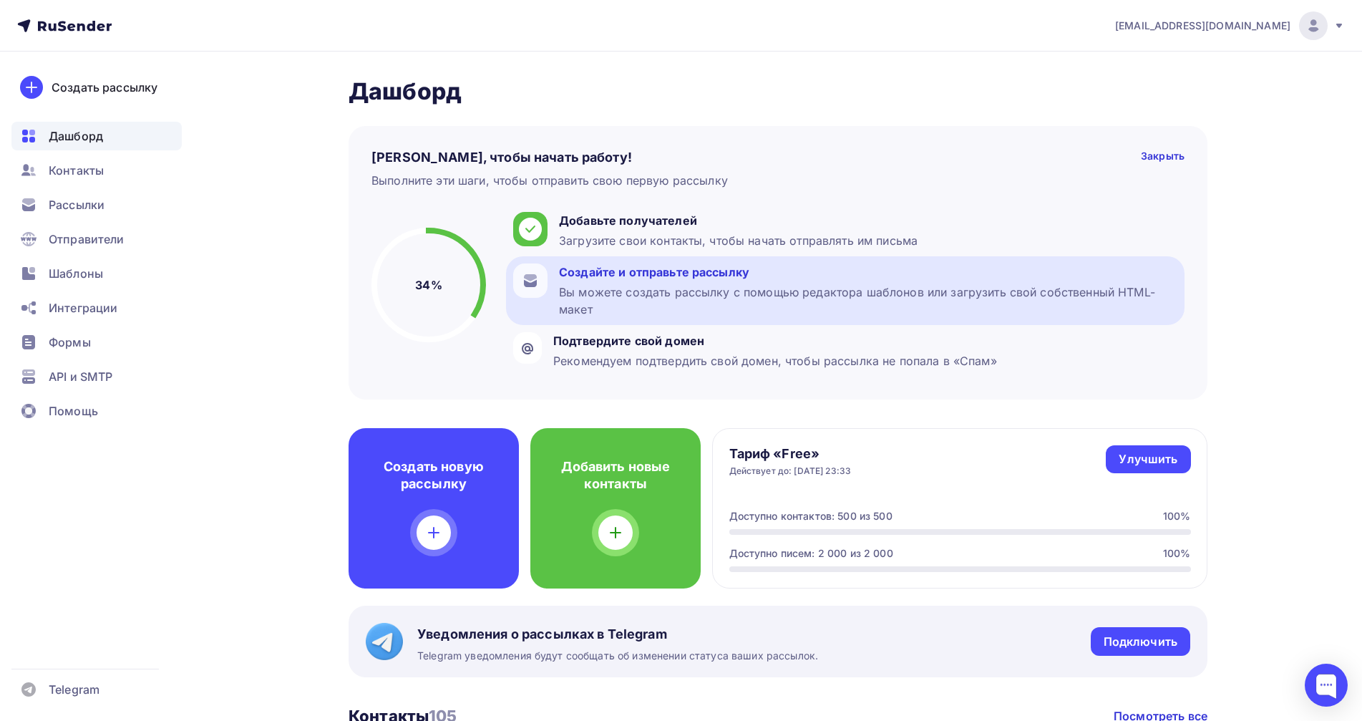
click at [599, 290] on div "Вы можете создать рассылку с помощью редактора шаблонов или загрузить свой собс…" at bounding box center [868, 300] width 618 height 34
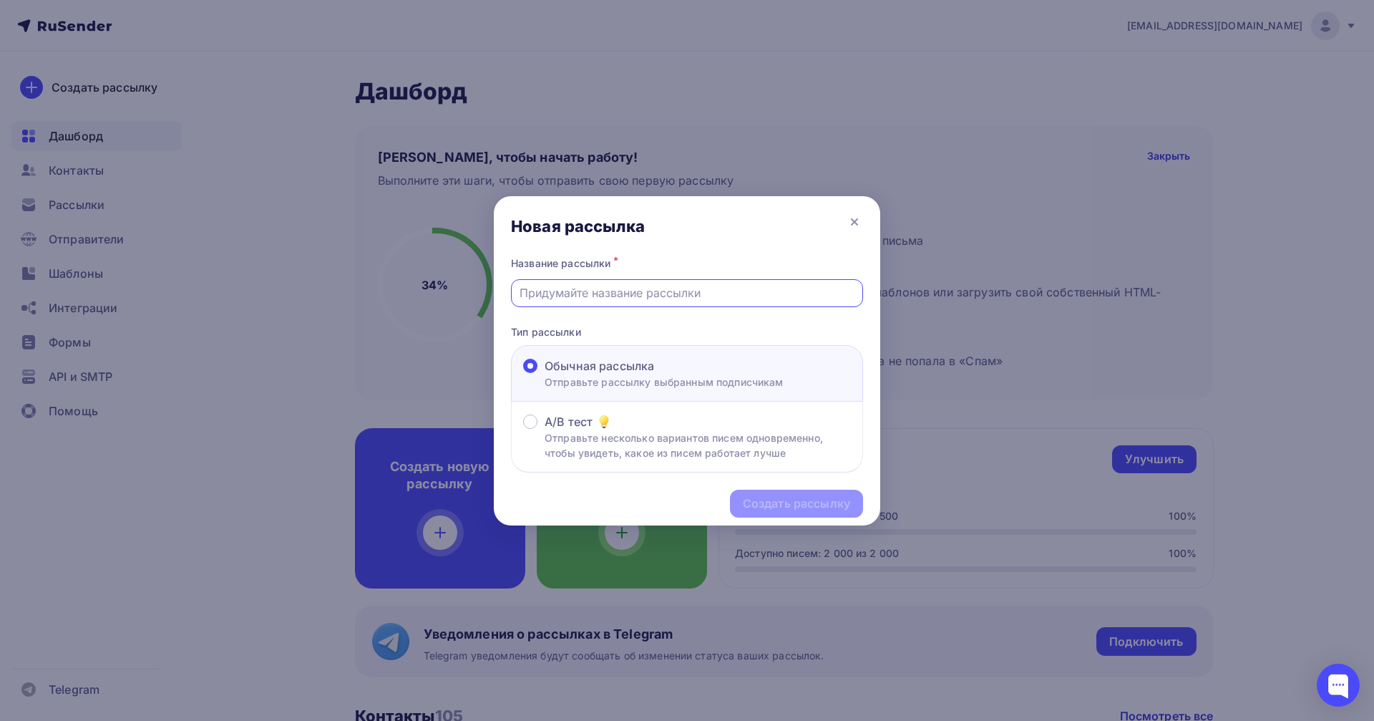
click at [591, 291] on input "text" at bounding box center [688, 292] width 336 height 17
type input "B"
type input "Инструкция по отправке отчёта о проведении 1 тура "Мозаики""
click at [825, 502] on div "Создать рассылку" at bounding box center [796, 503] width 107 height 16
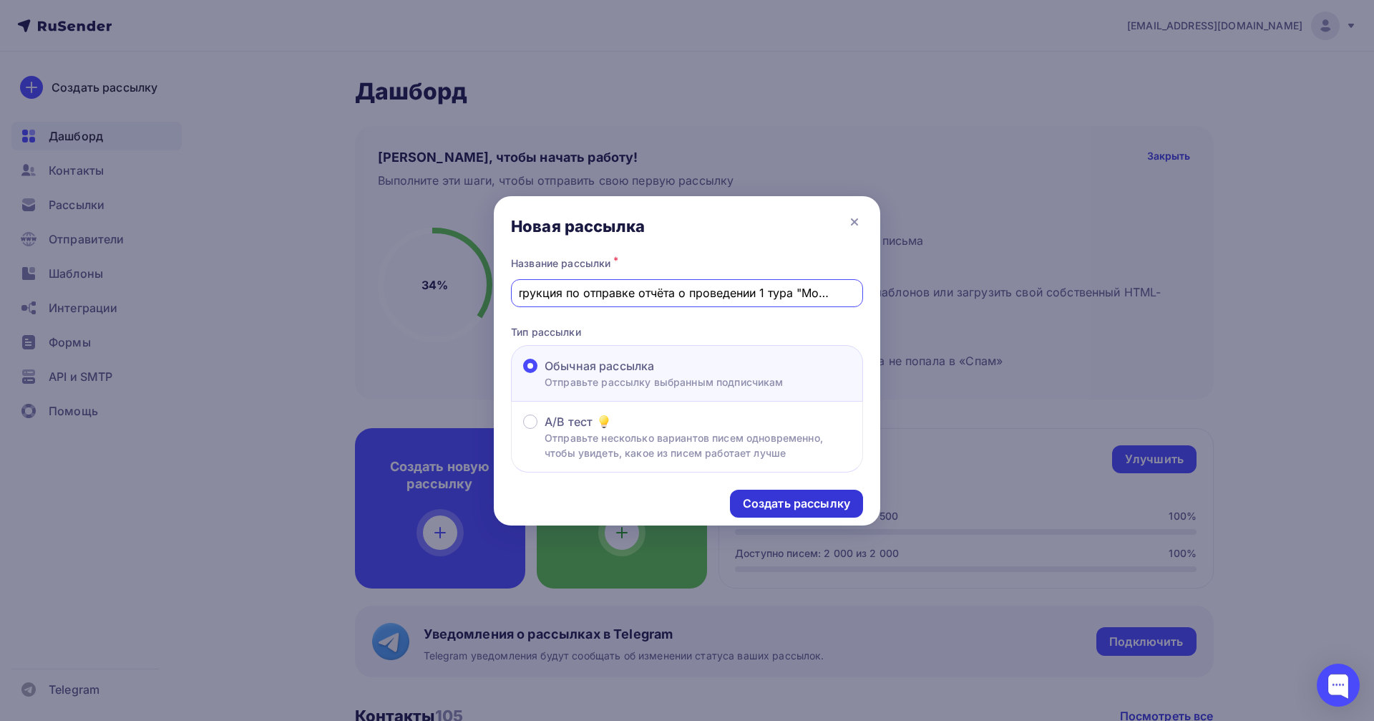
scroll to position [0, 0]
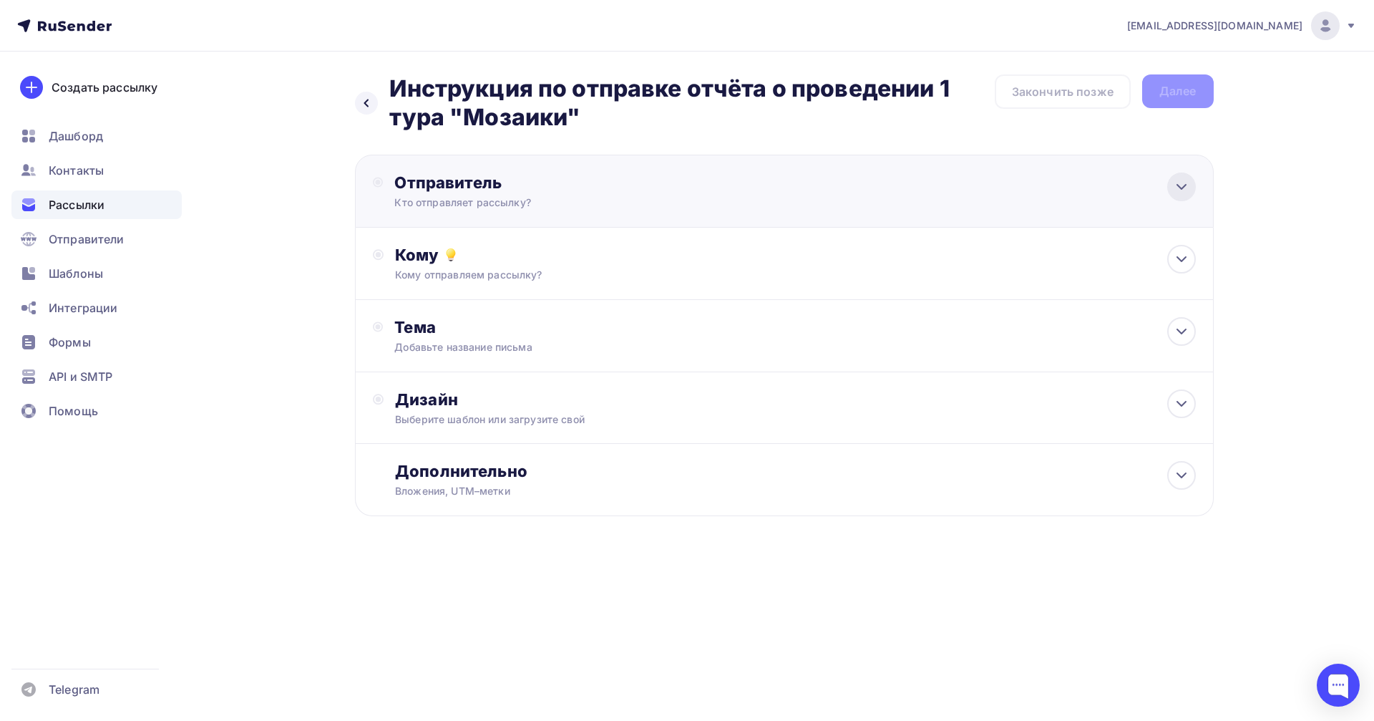
click at [1182, 184] on icon at bounding box center [1181, 186] width 17 height 17
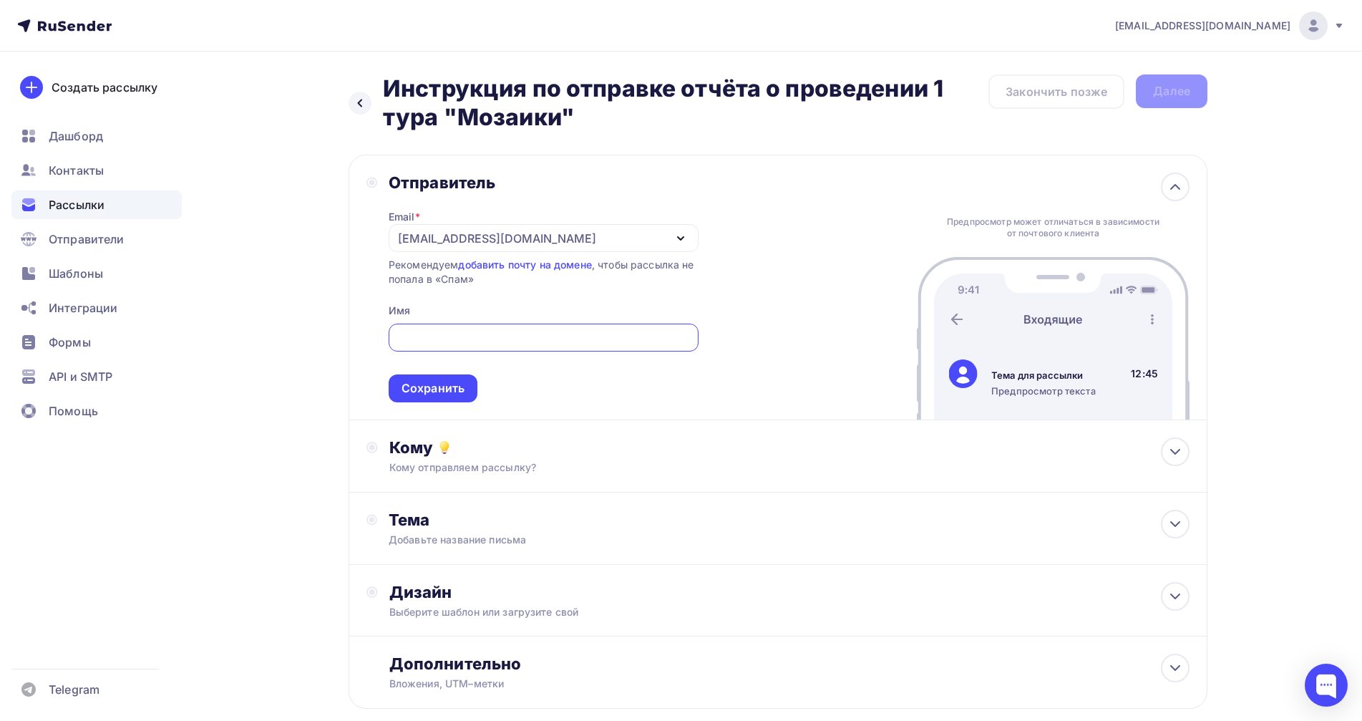
click at [440, 341] on input "text" at bounding box center [543, 337] width 293 height 17
click at [679, 239] on icon "button" at bounding box center [680, 238] width 17 height 17
type input "[PERSON_NAME]"
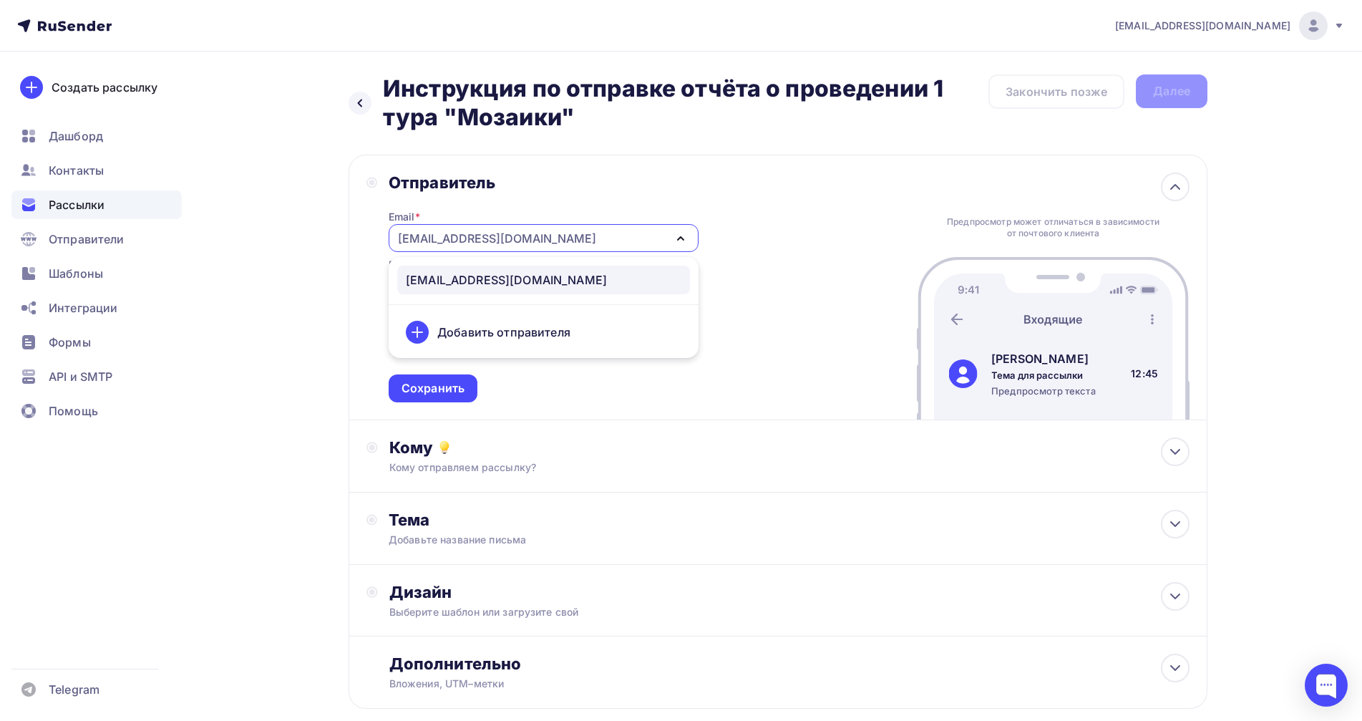
click at [797, 220] on div "Отправитель Email * [EMAIL_ADDRESS][DOMAIN_NAME] [EMAIL_ADDRESS][DOMAIN_NAME] Д…" at bounding box center [778, 288] width 859 height 266
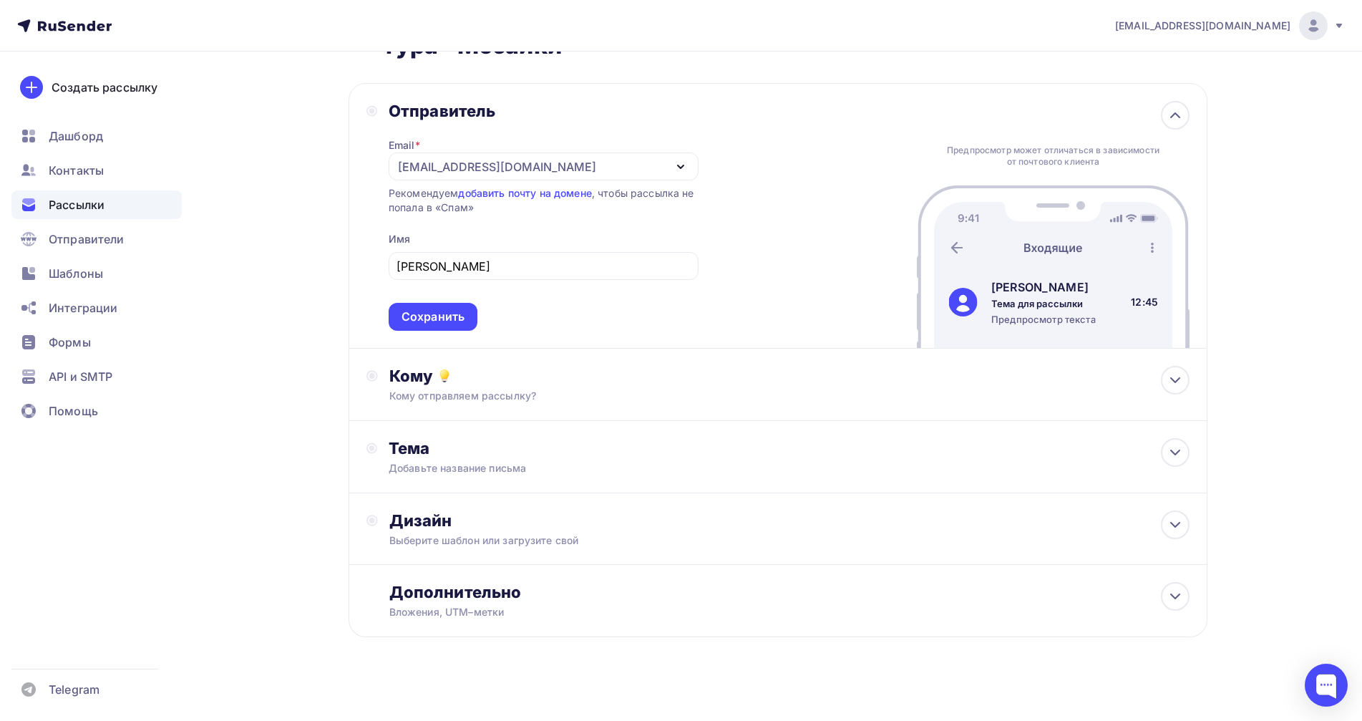
scroll to position [80, 0]
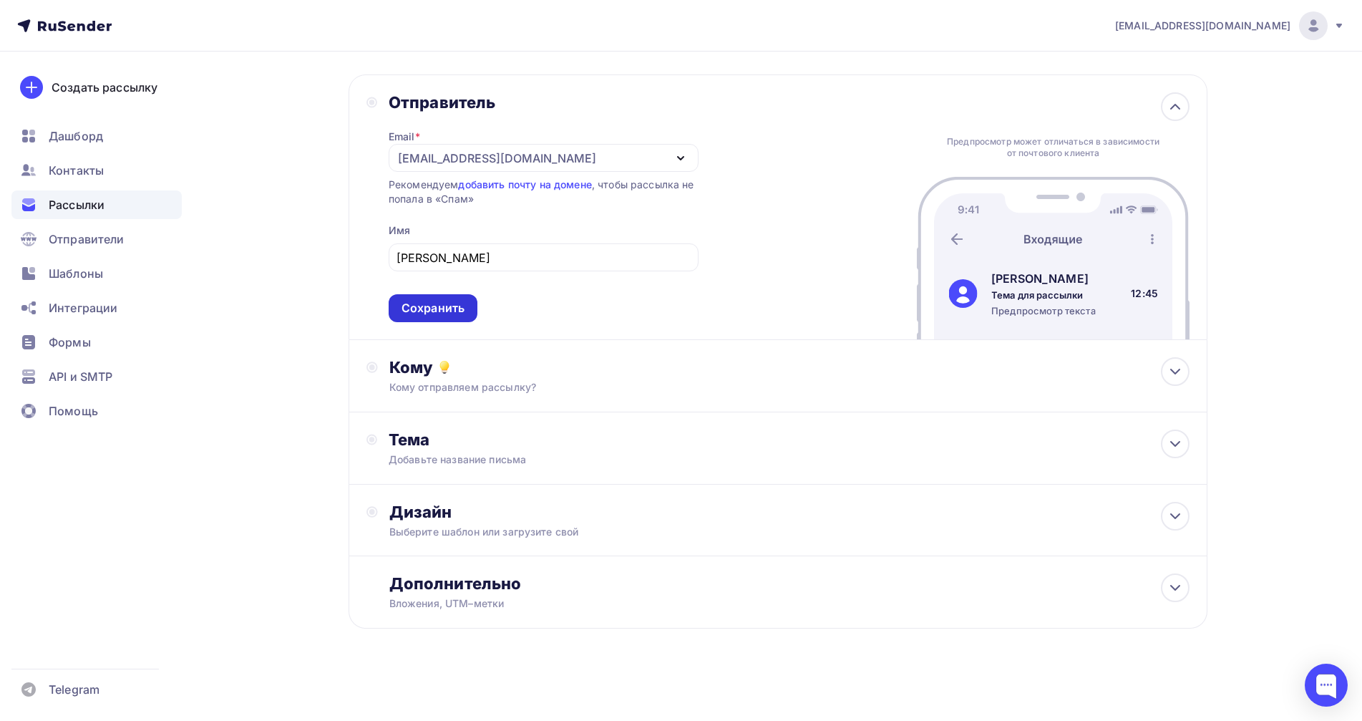
click at [445, 306] on div "Сохранить" at bounding box center [433, 308] width 63 height 16
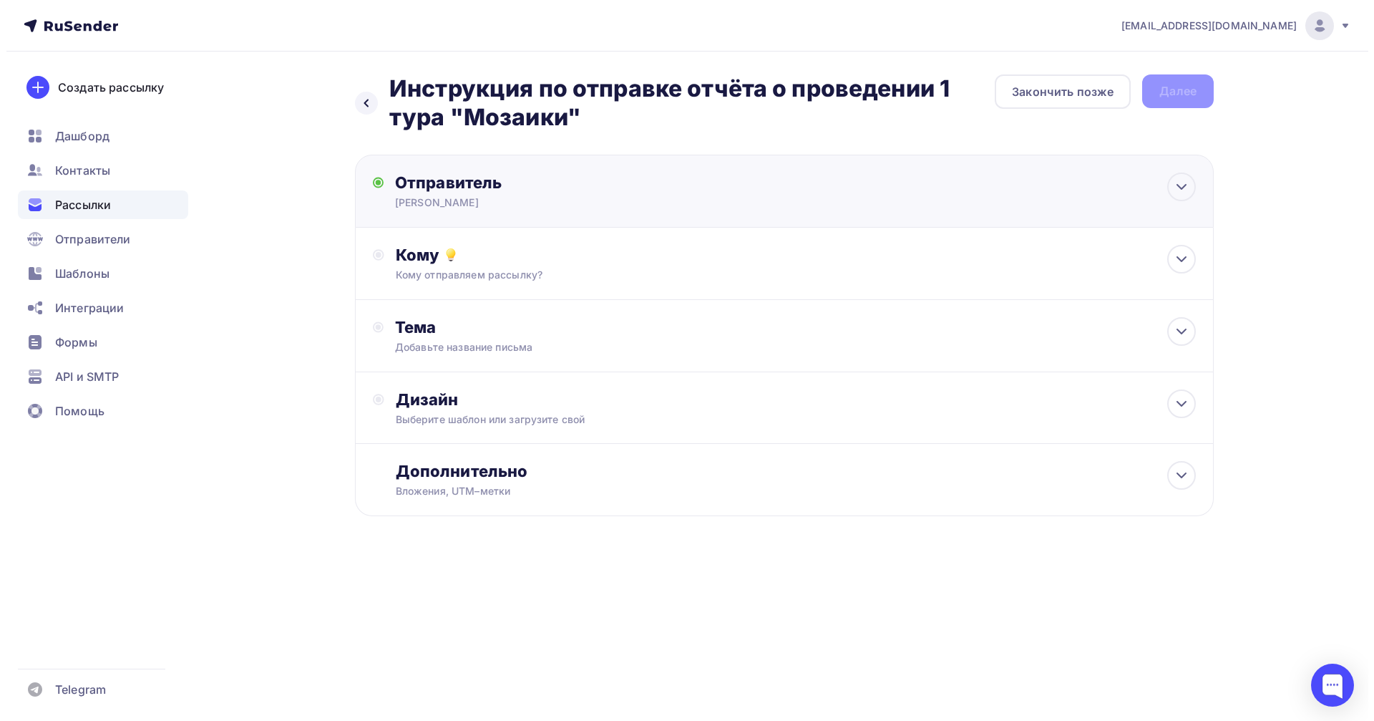
scroll to position [0, 0]
click at [445, 278] on div "Кому отправляем рассылку?" at bounding box center [755, 275] width 721 height 14
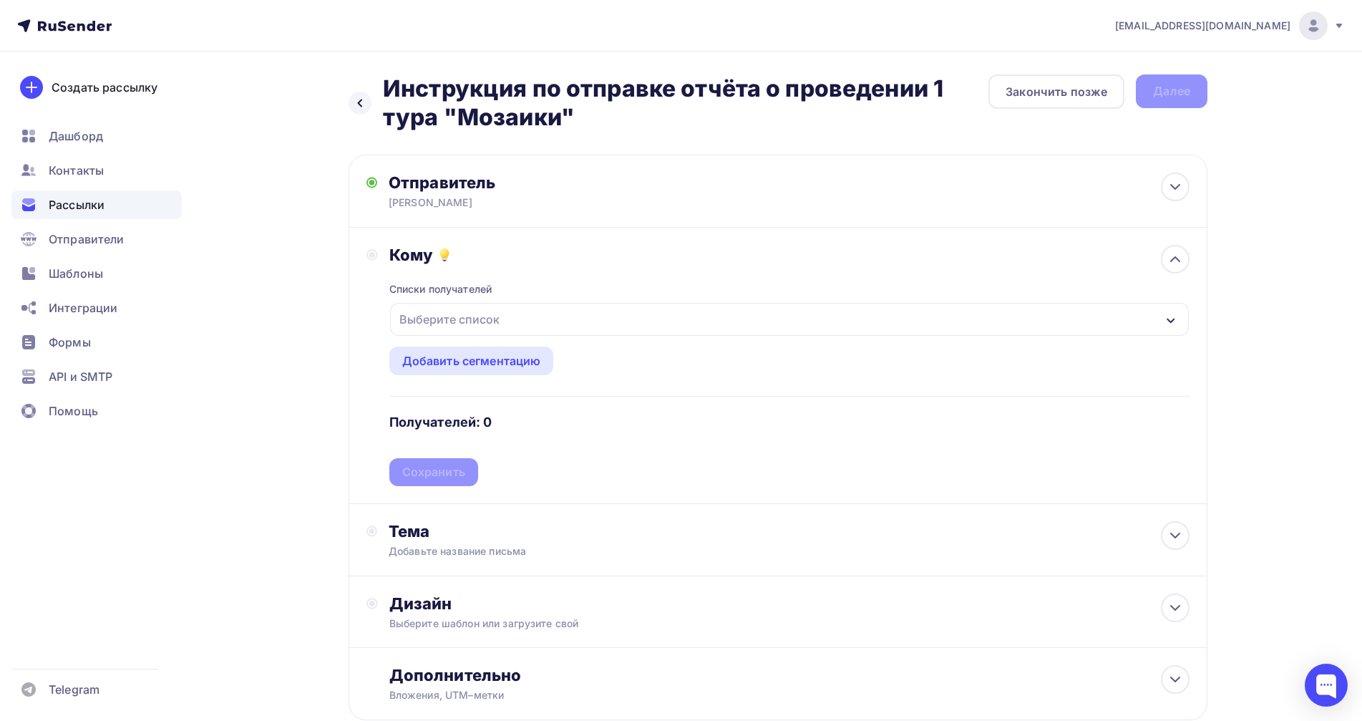
click at [707, 320] on div "Выберите список" at bounding box center [789, 319] width 799 height 33
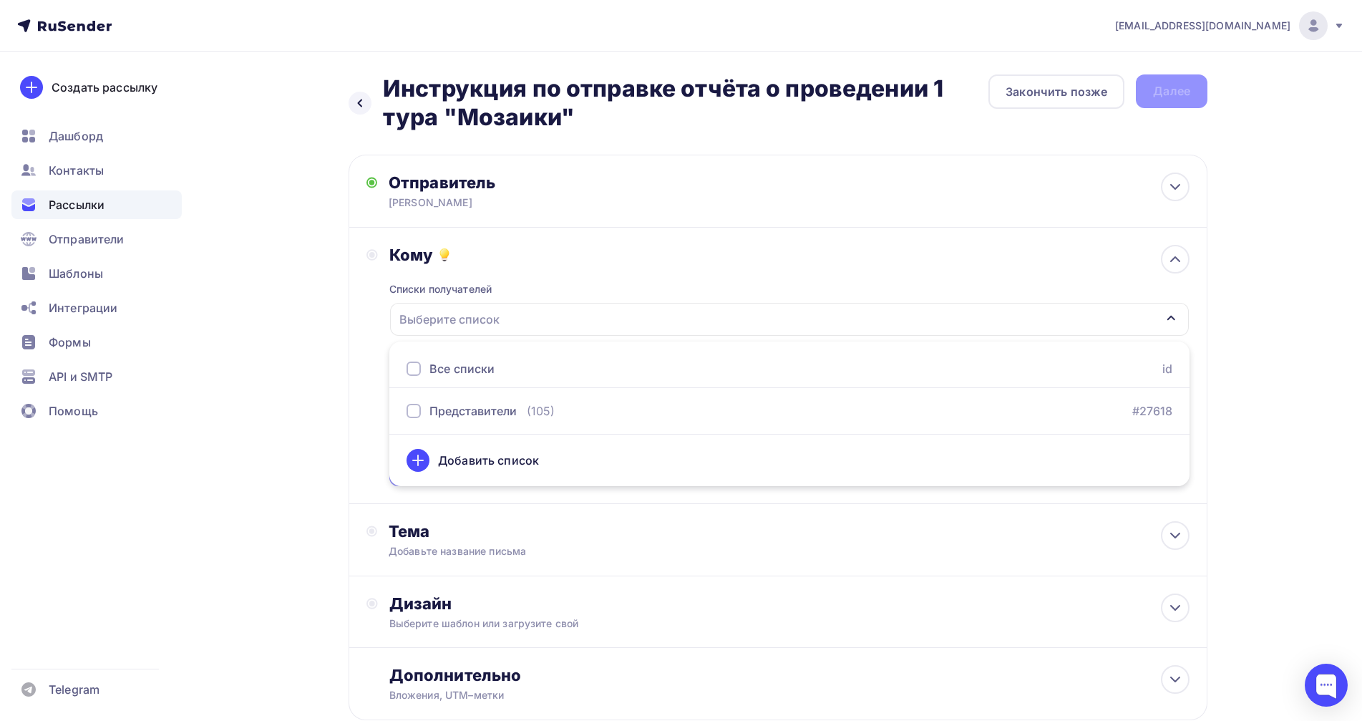
click at [1286, 260] on div "[EMAIL_ADDRESS][DOMAIN_NAME] Аккаунт Тарифы Выйти Создать рассылку [GEOGRAPHIC_…" at bounding box center [681, 406] width 1362 height 812
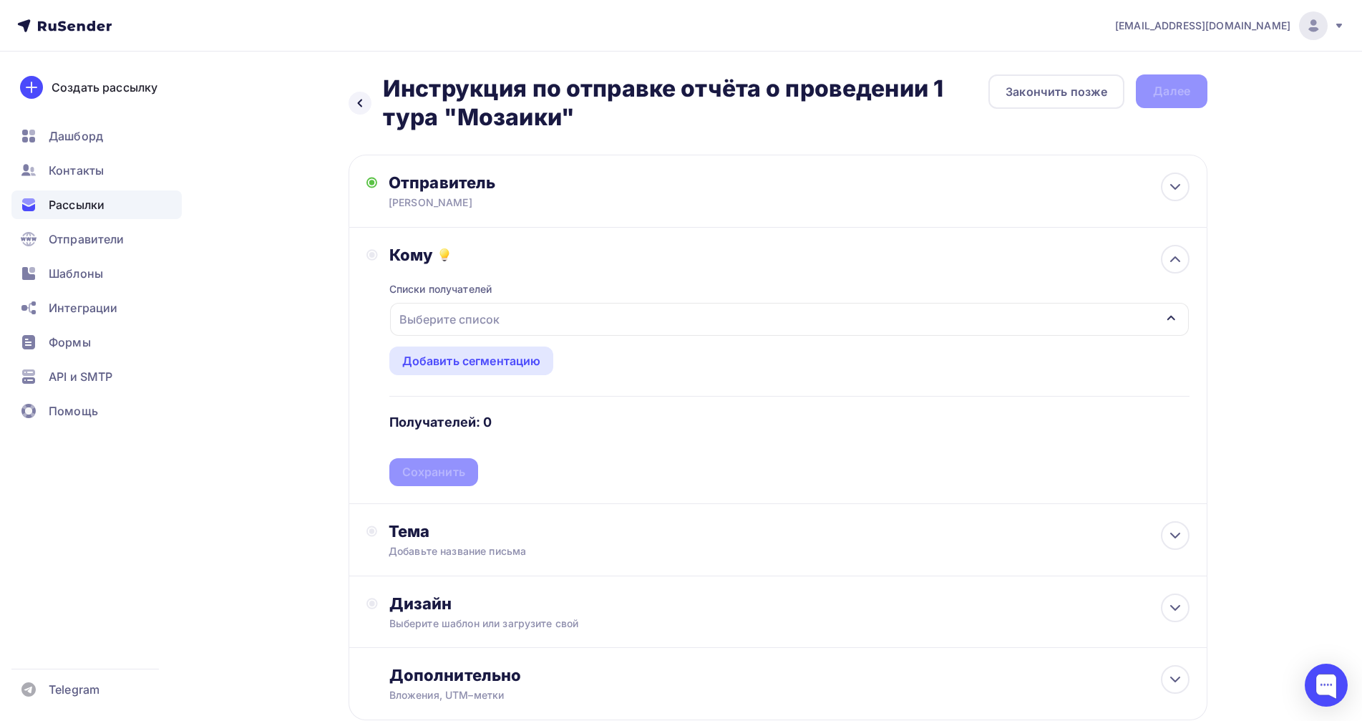
click at [451, 317] on div "Выберите список" at bounding box center [450, 319] width 112 height 26
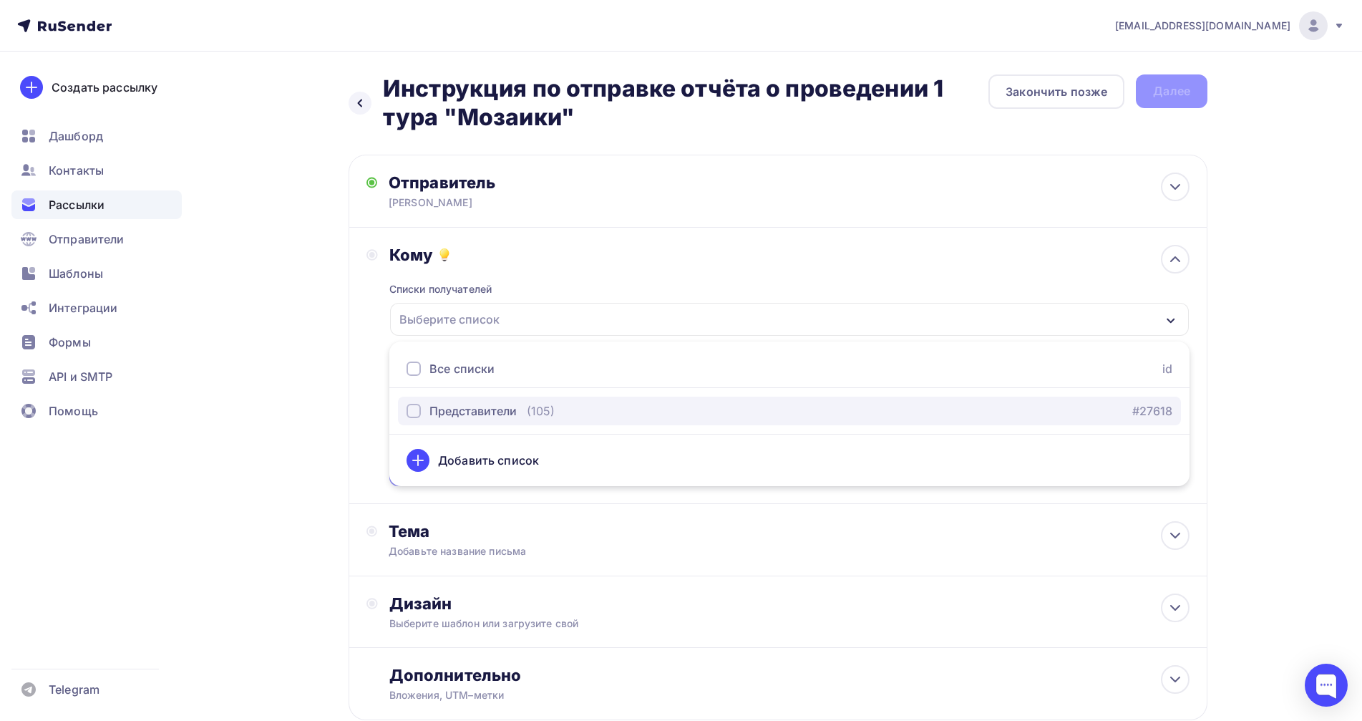
click at [456, 415] on div "Представители" at bounding box center [472, 410] width 87 height 17
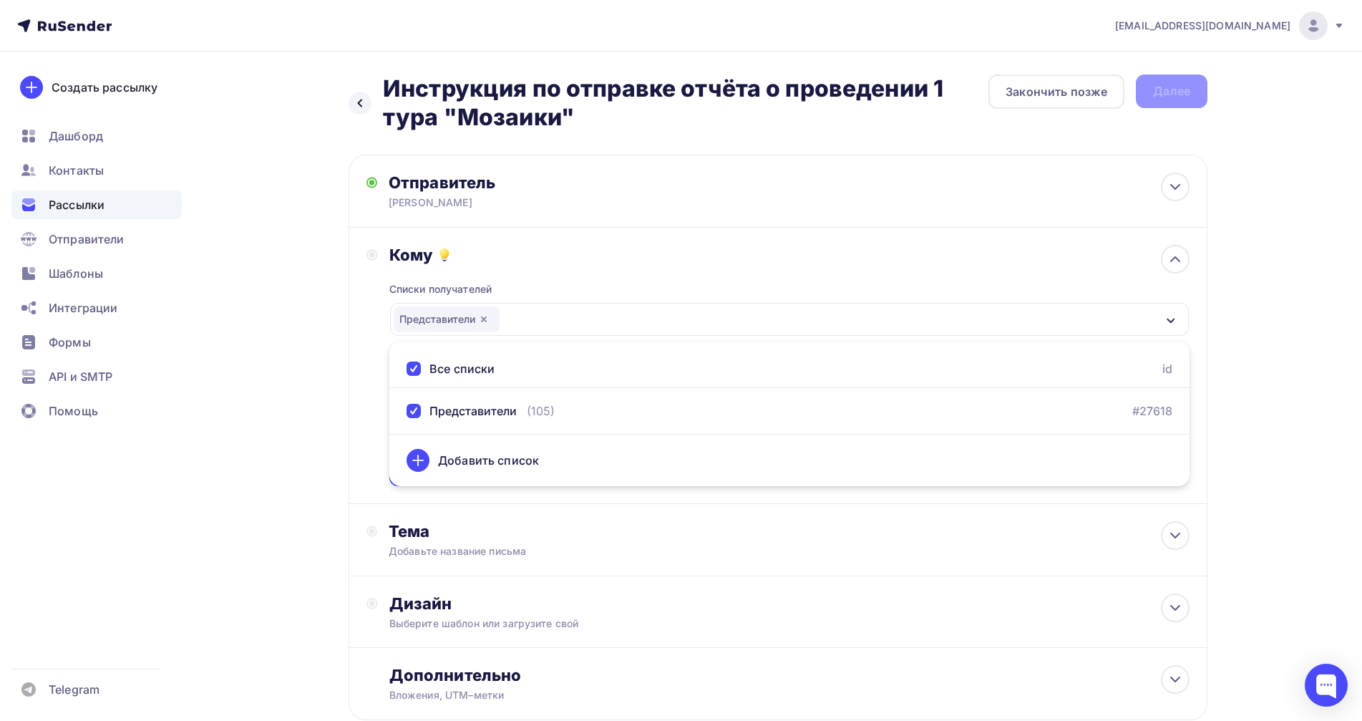
click at [1261, 334] on div "Назад Инструкция по отправке отчёта о проведении 1 тура "Мозаики" Инструкция по…" at bounding box center [680, 432] width 1173 height 761
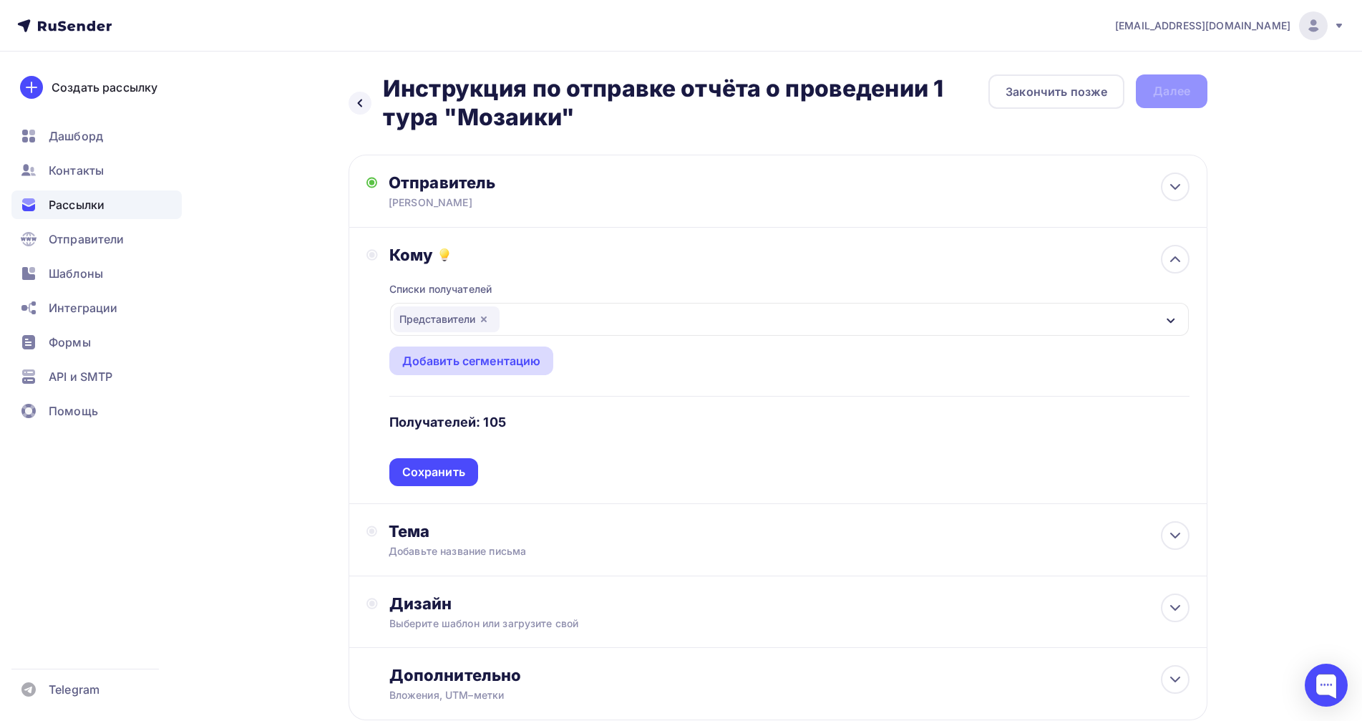
click at [468, 356] on div "Добавить сегментацию" at bounding box center [471, 360] width 139 height 17
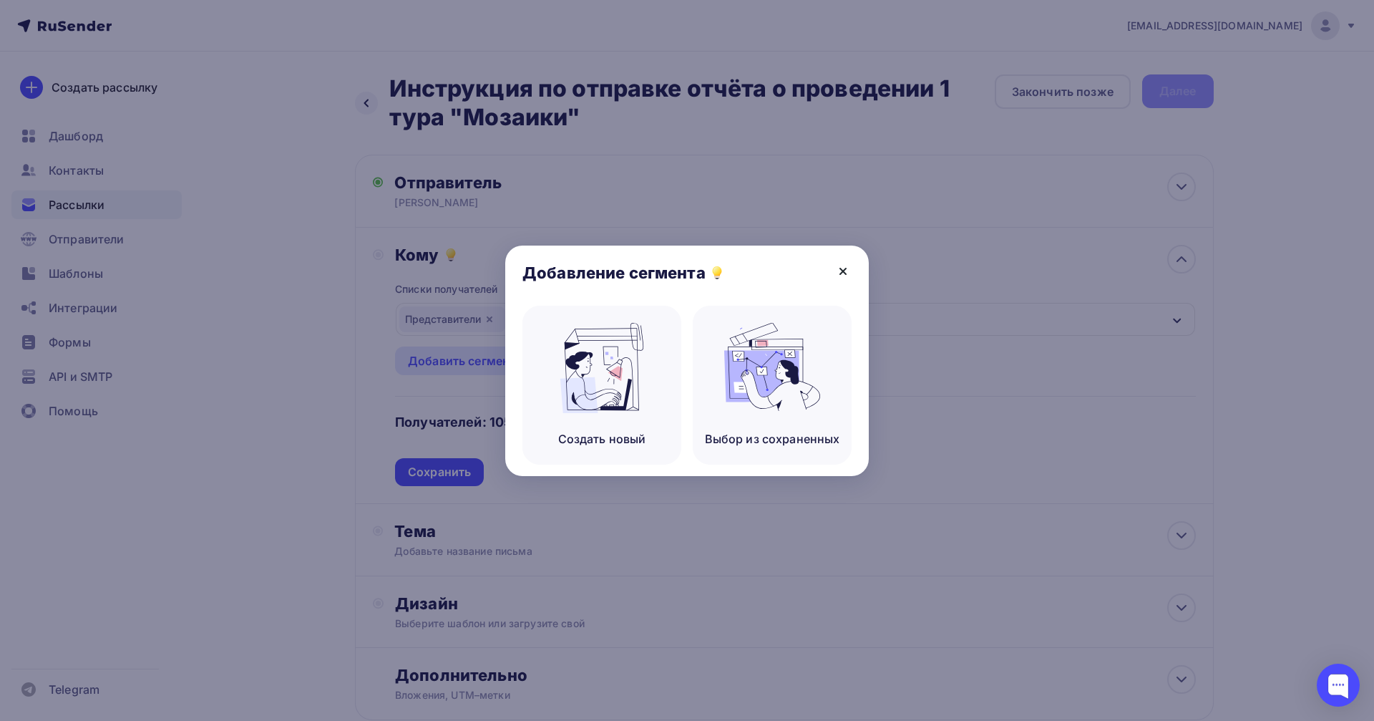
click at [847, 276] on icon at bounding box center [843, 271] width 17 height 17
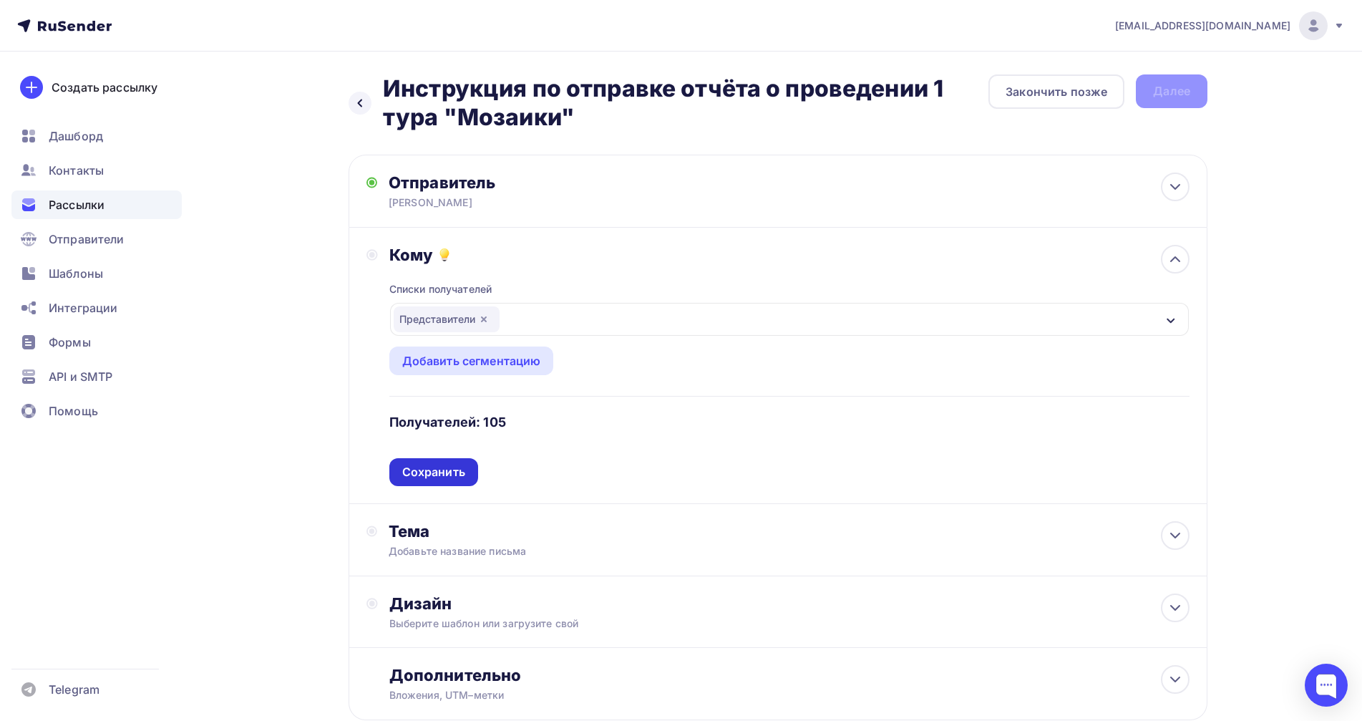
click at [434, 470] on div "Сохранить" at bounding box center [433, 472] width 63 height 16
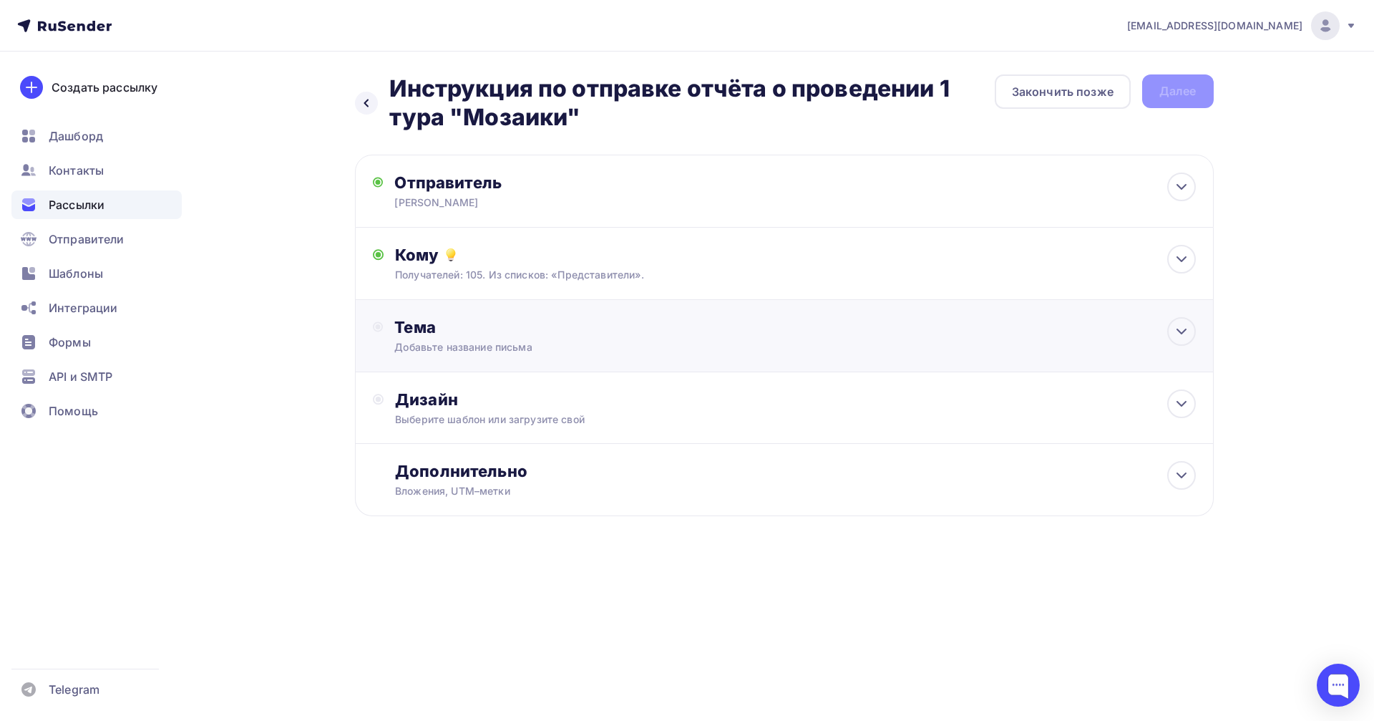
click at [490, 341] on div "Добавьте название письма" at bounding box center [521, 347] width 255 height 14
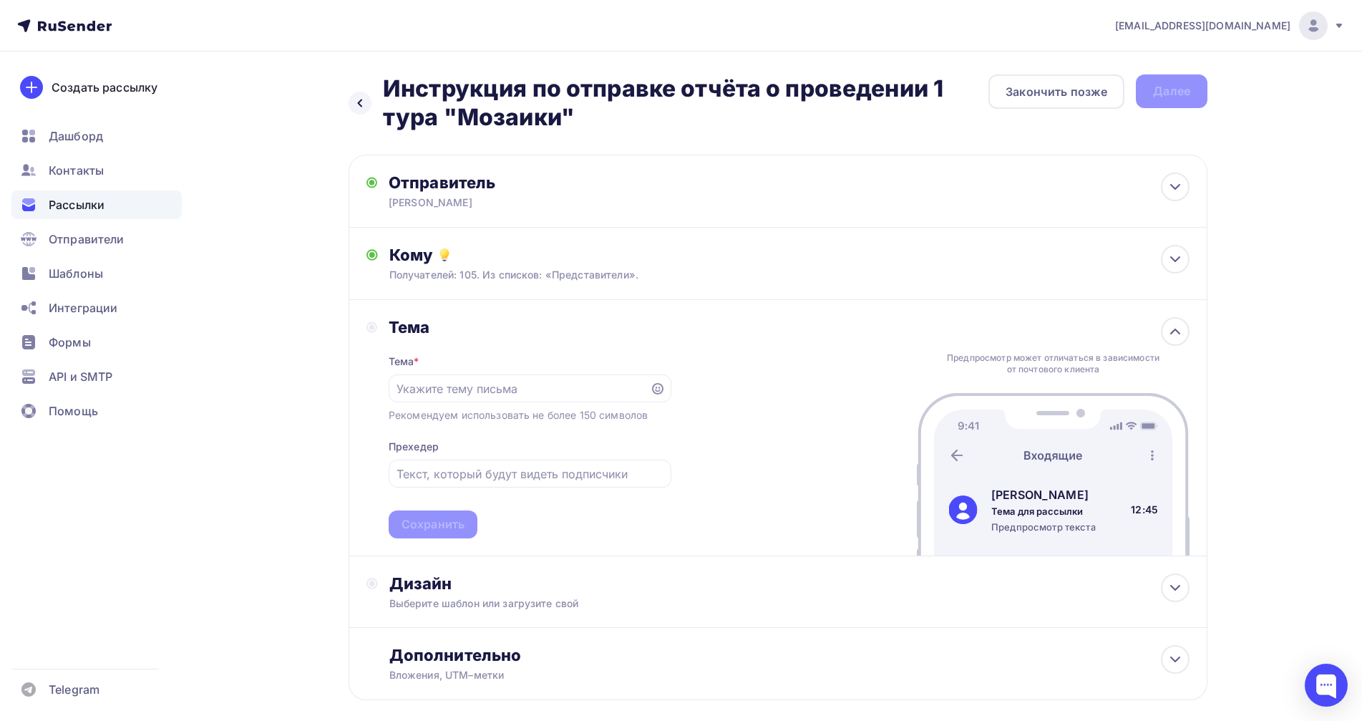
drag, startPoint x: 385, startPoint y: 85, endPoint x: 596, endPoint y: 112, distance: 212.9
click at [596, 112] on h2 "Инструкция по отправке отчёта о проведении 1 тура "Мозаики"" at bounding box center [686, 102] width 606 height 57
copy h2 "Инструкция по отправке отчёта о проведении 1 тура "Мозаики""
click at [431, 391] on input "text" at bounding box center [519, 388] width 245 height 17
paste input "Инструкция по отправке отчёта о проведении 1 тура "Мозаики""
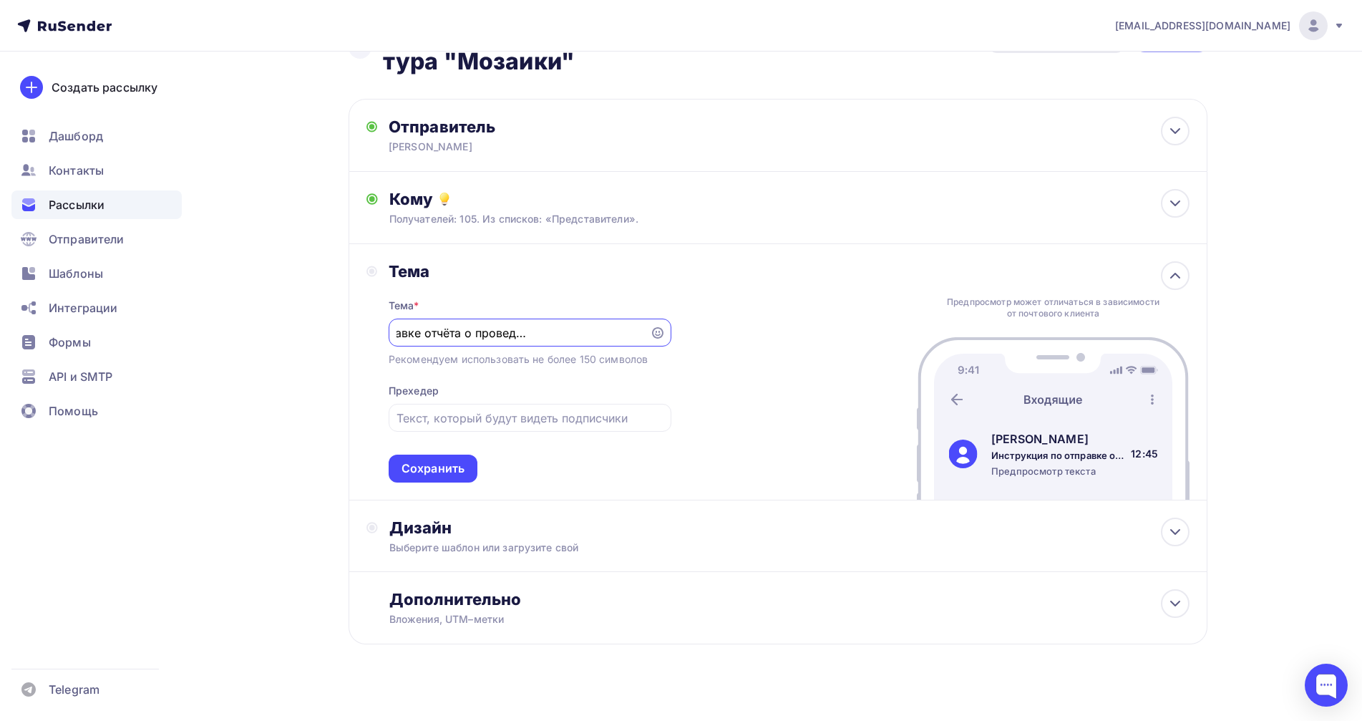
scroll to position [72, 0]
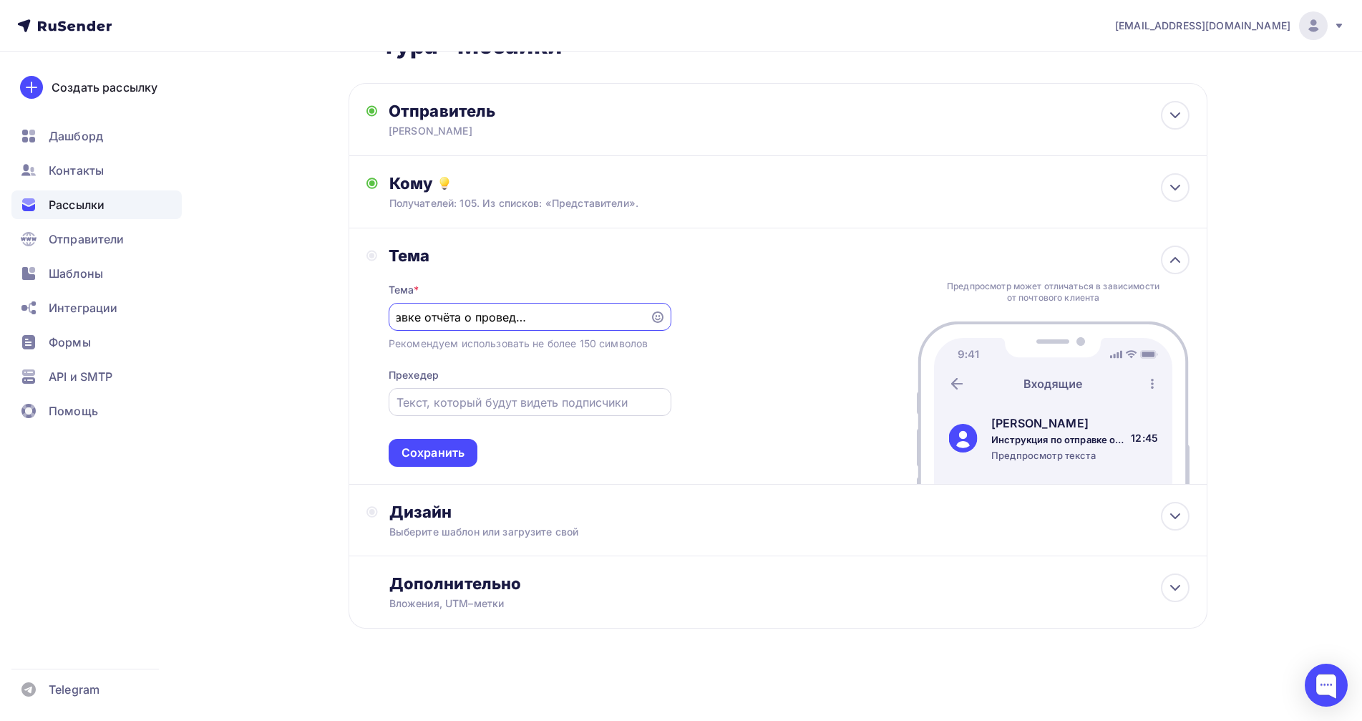
type input "Инструкция по отправке отчёта о проведении 1 тура "Мозаики""
click at [447, 400] on input "text" at bounding box center [530, 402] width 266 height 17
type input "Инструкция к отчёту "Мозаики""
click at [720, 456] on div "Тема Тема * Инструкция по отправке отчёта о проведении 1 тура "Мозаики" Рекомен…" at bounding box center [778, 356] width 859 height 256
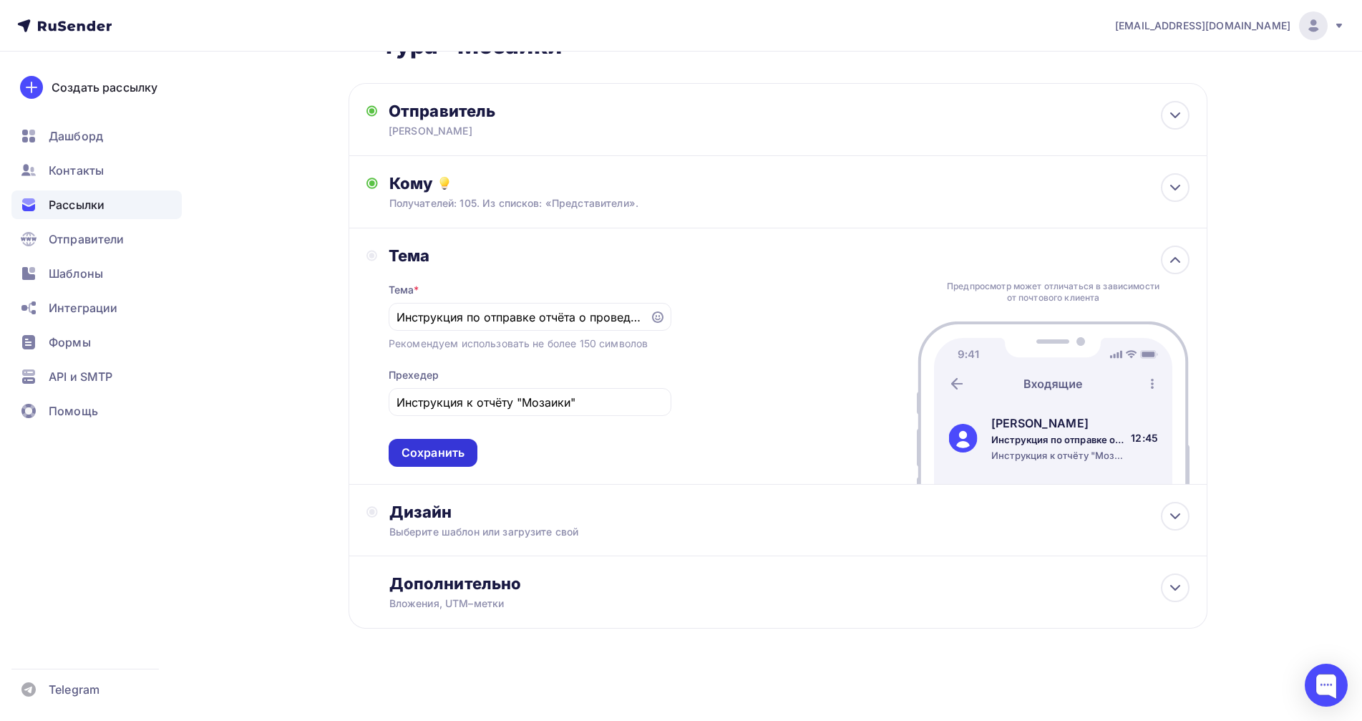
click at [426, 448] on div "Сохранить" at bounding box center [433, 452] width 63 height 16
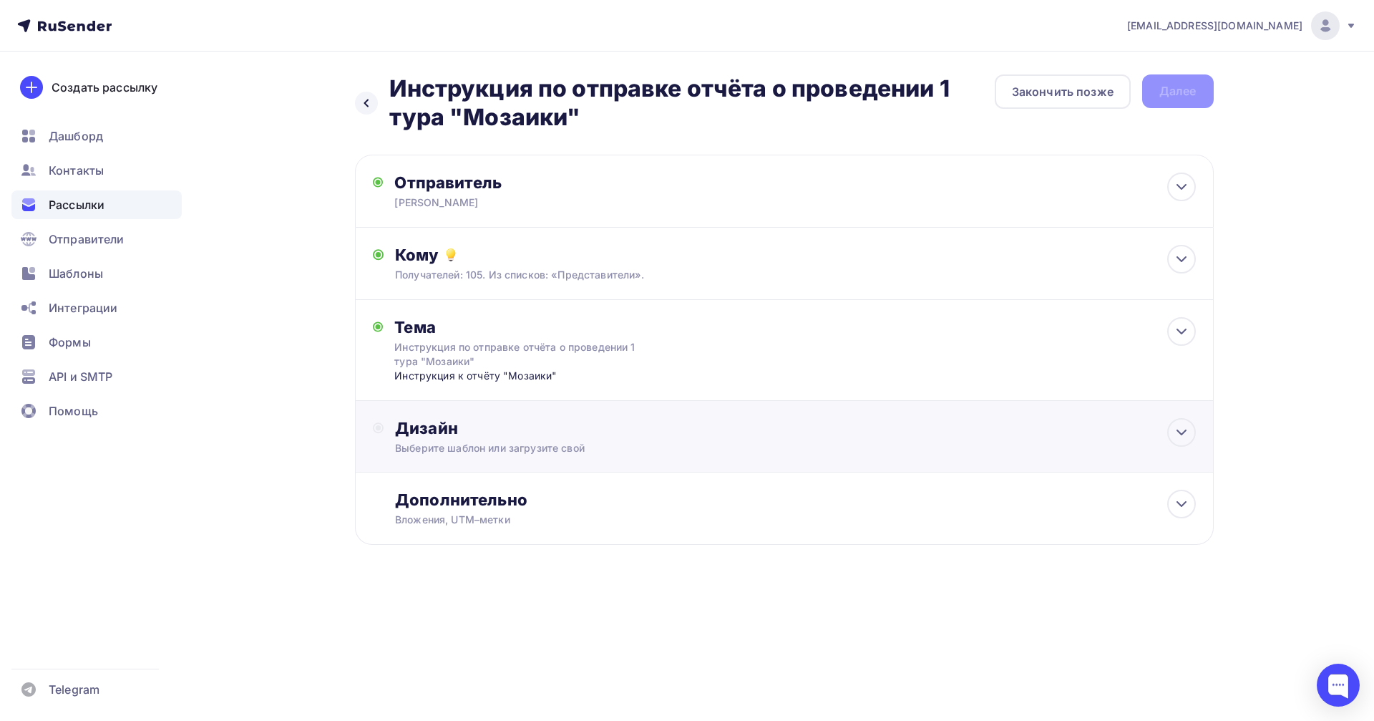
click at [434, 434] on div "Дизайн" at bounding box center [795, 428] width 800 height 20
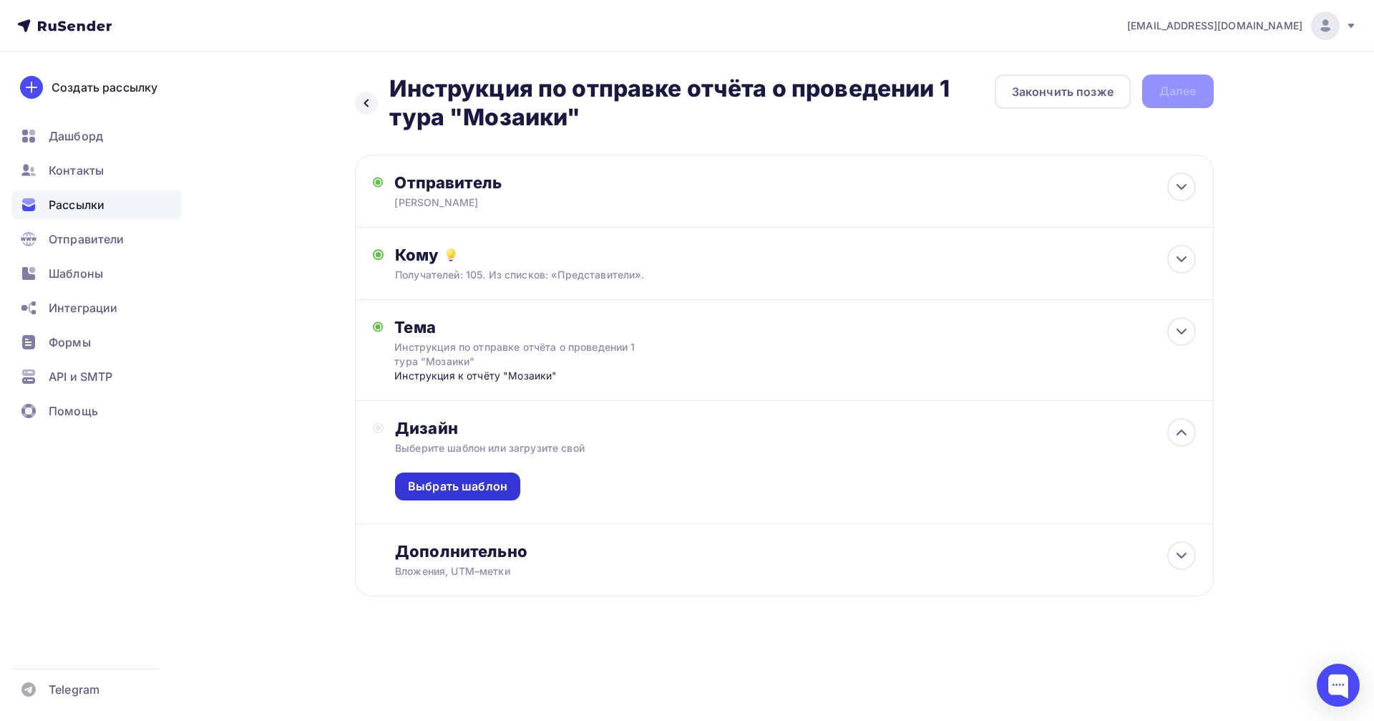
click at [442, 478] on div "Выбрать шаблон" at bounding box center [457, 486] width 99 height 16
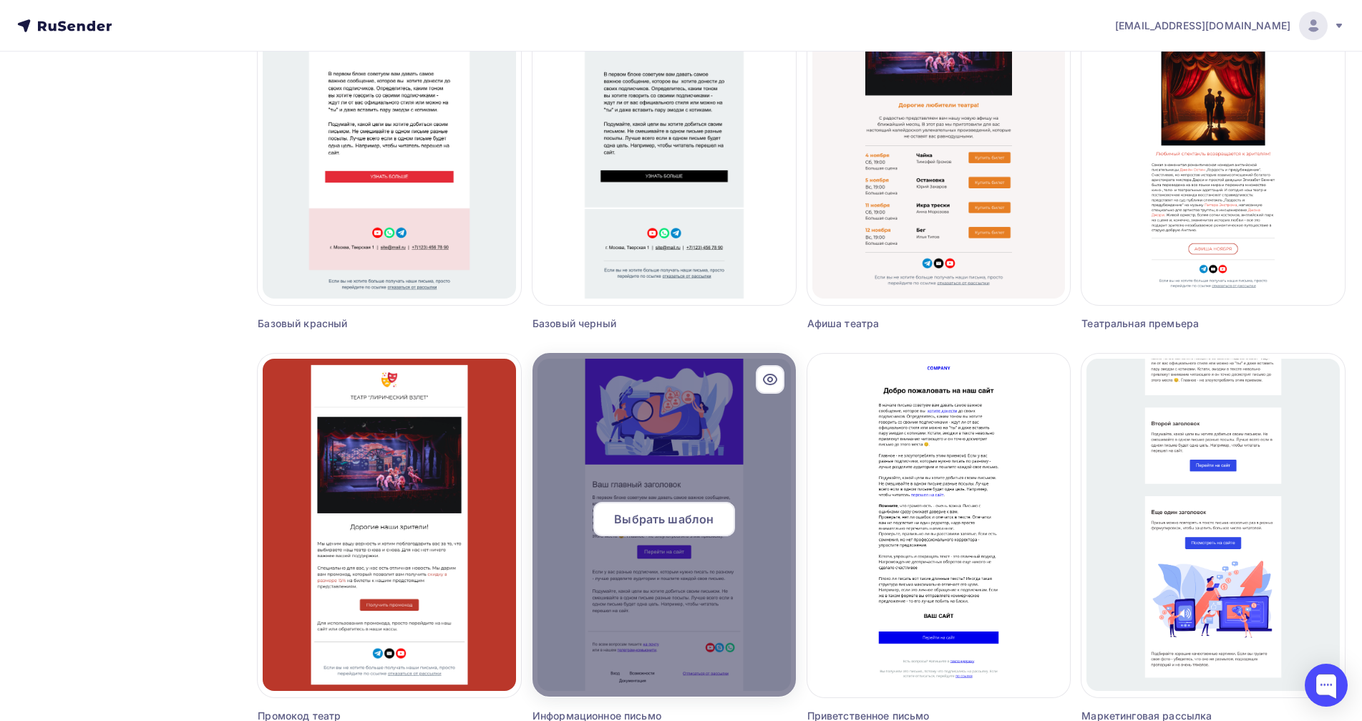
scroll to position [747, 0]
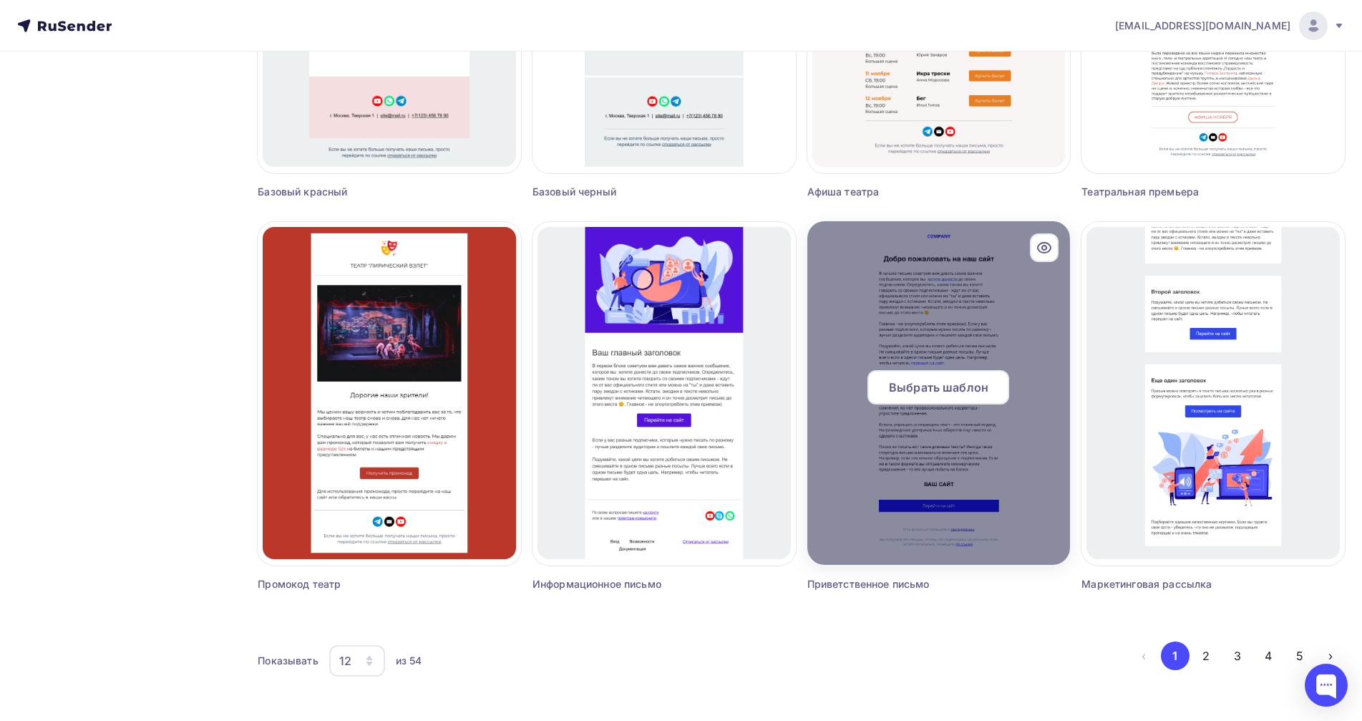
click at [933, 391] on span "Выбрать шаблон" at bounding box center [938, 387] width 99 height 17
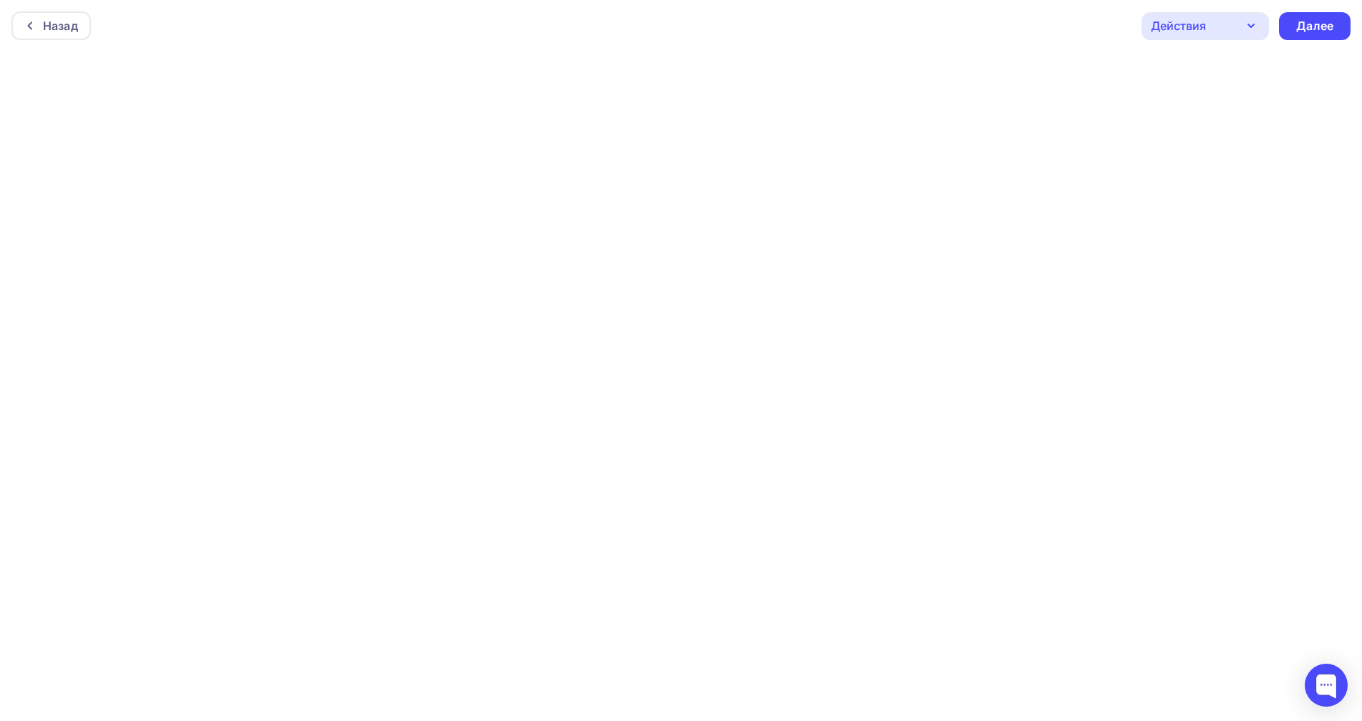
click at [1210, 16] on div "Действия" at bounding box center [1205, 26] width 127 height 28
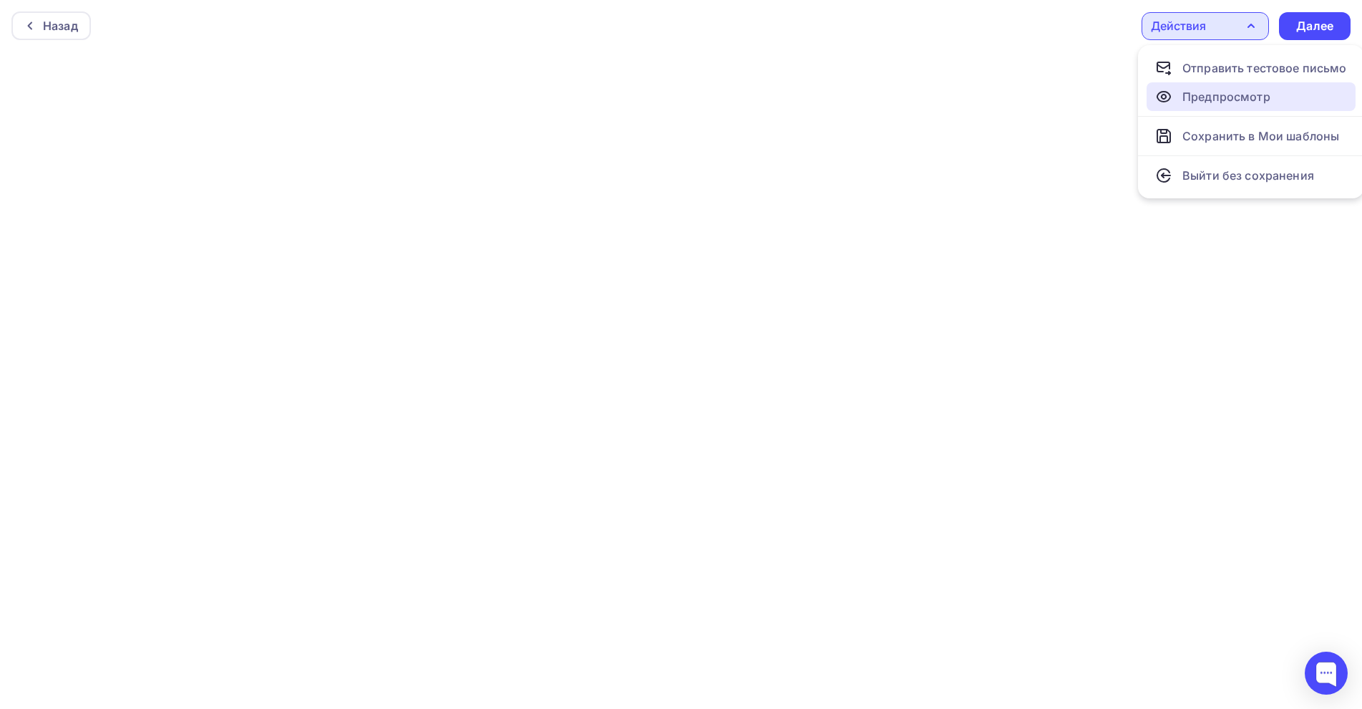
click at [1192, 94] on div "Предпросмотр" at bounding box center [1226, 96] width 88 height 17
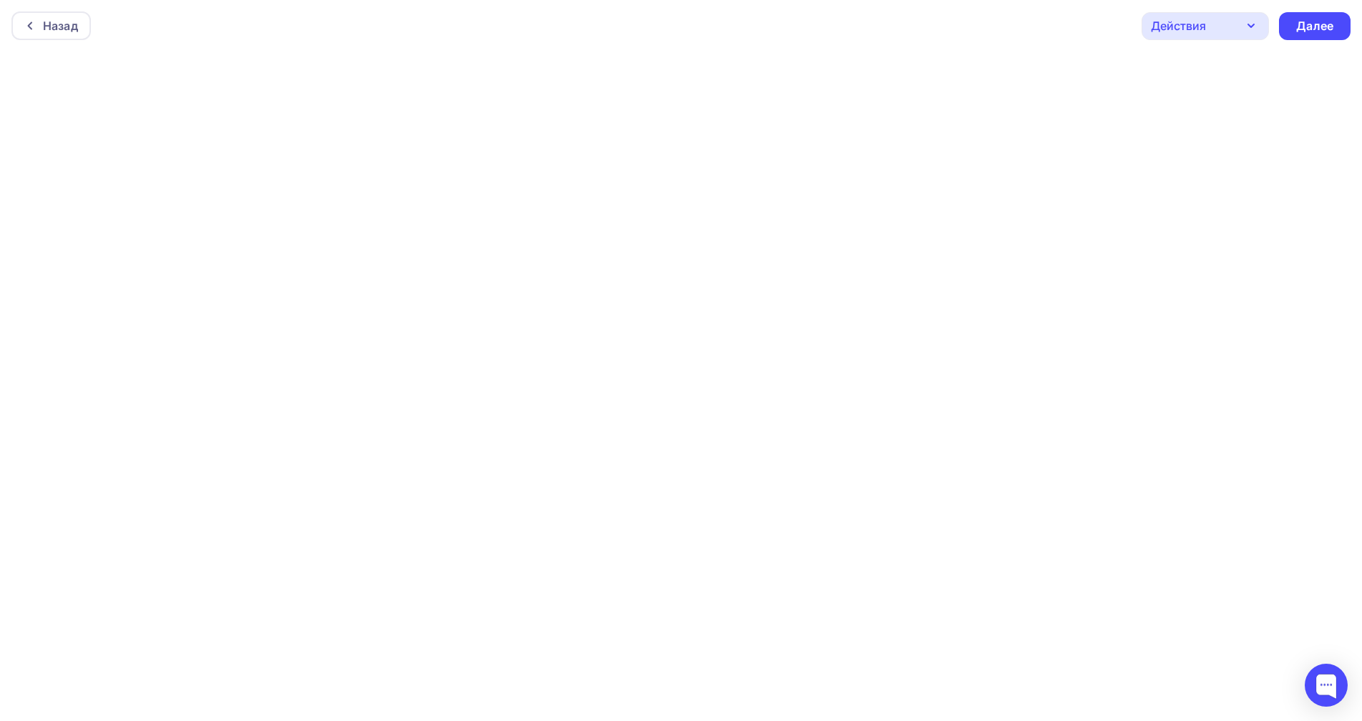
click at [1235, 18] on div "Действия" at bounding box center [1205, 26] width 127 height 28
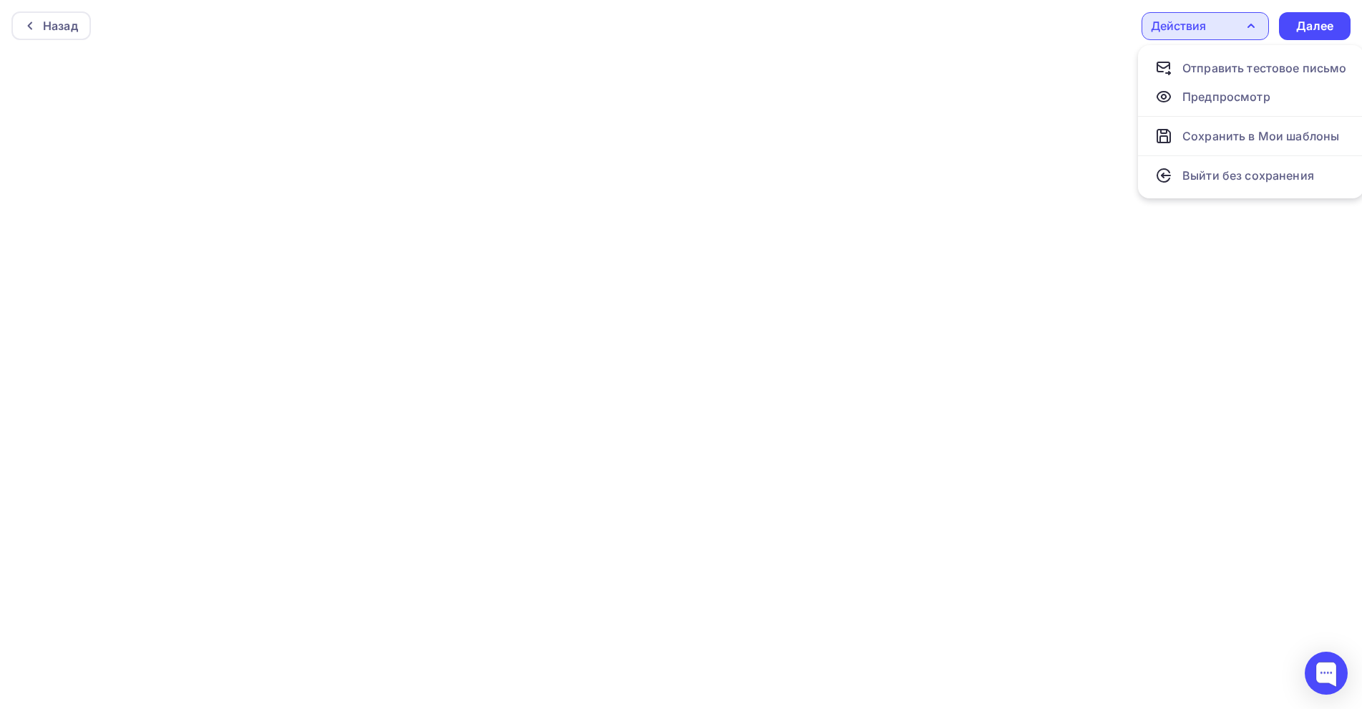
drag, startPoint x: 1021, startPoint y: 46, endPoint x: 973, endPoint y: 47, distance: 48.0
click at [1019, 46] on div "Назад Действия Отправить тестовое письмо Предпросмотр Сохранить в Мои шаблоны В…" at bounding box center [681, 26] width 1362 height 52
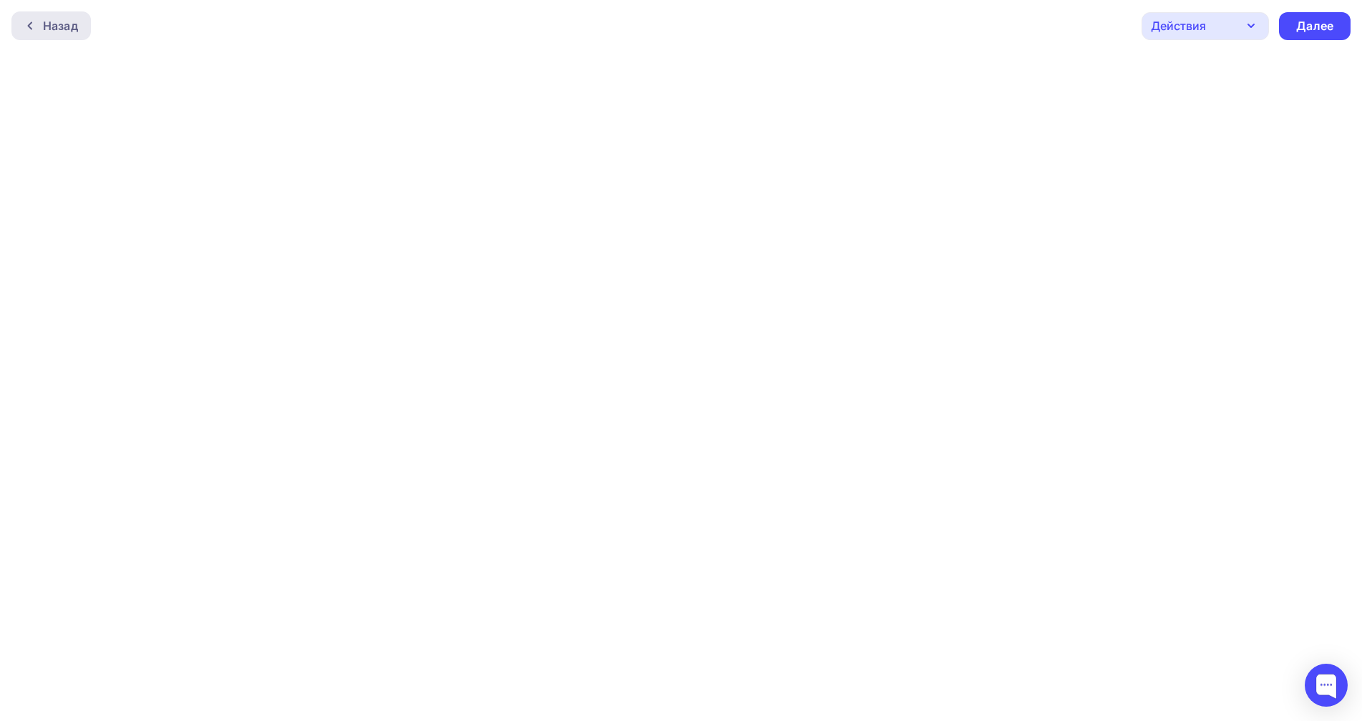
click at [33, 26] on icon at bounding box center [29, 25] width 11 height 11
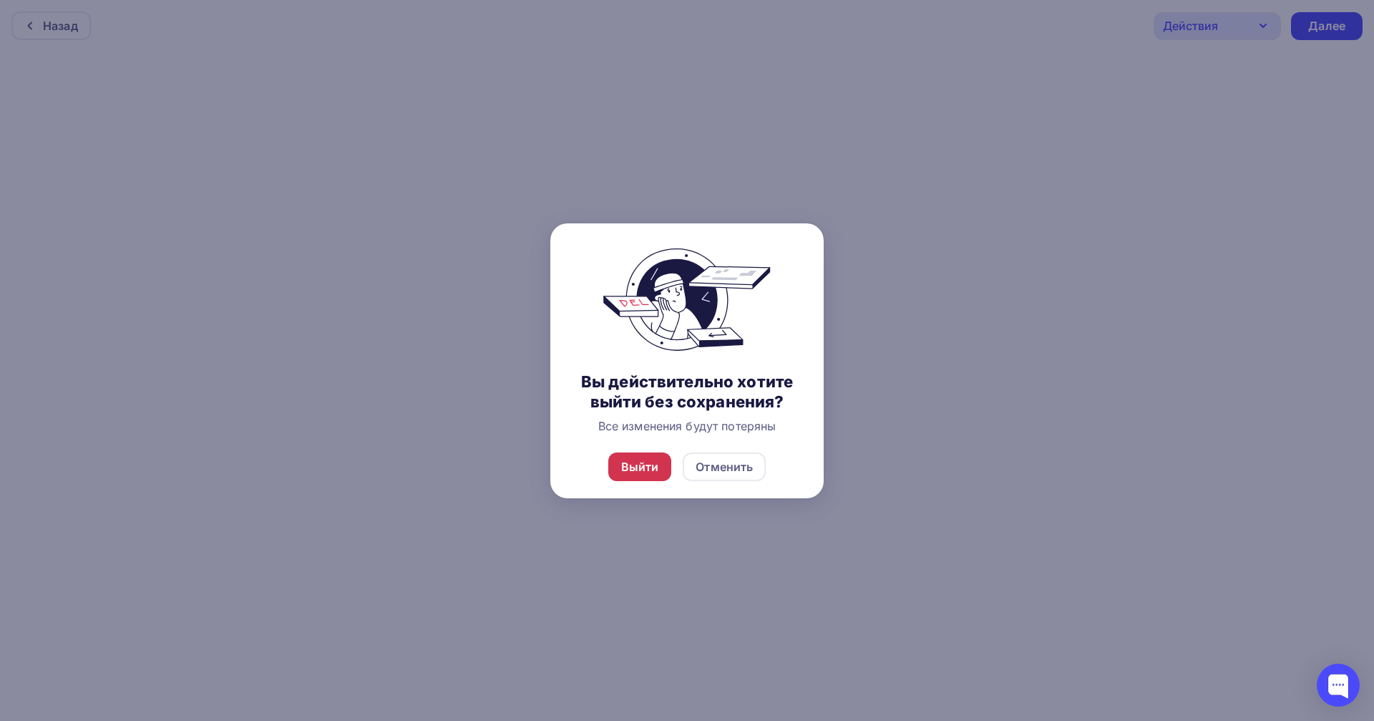
click at [648, 472] on div "Выйти" at bounding box center [640, 466] width 38 height 17
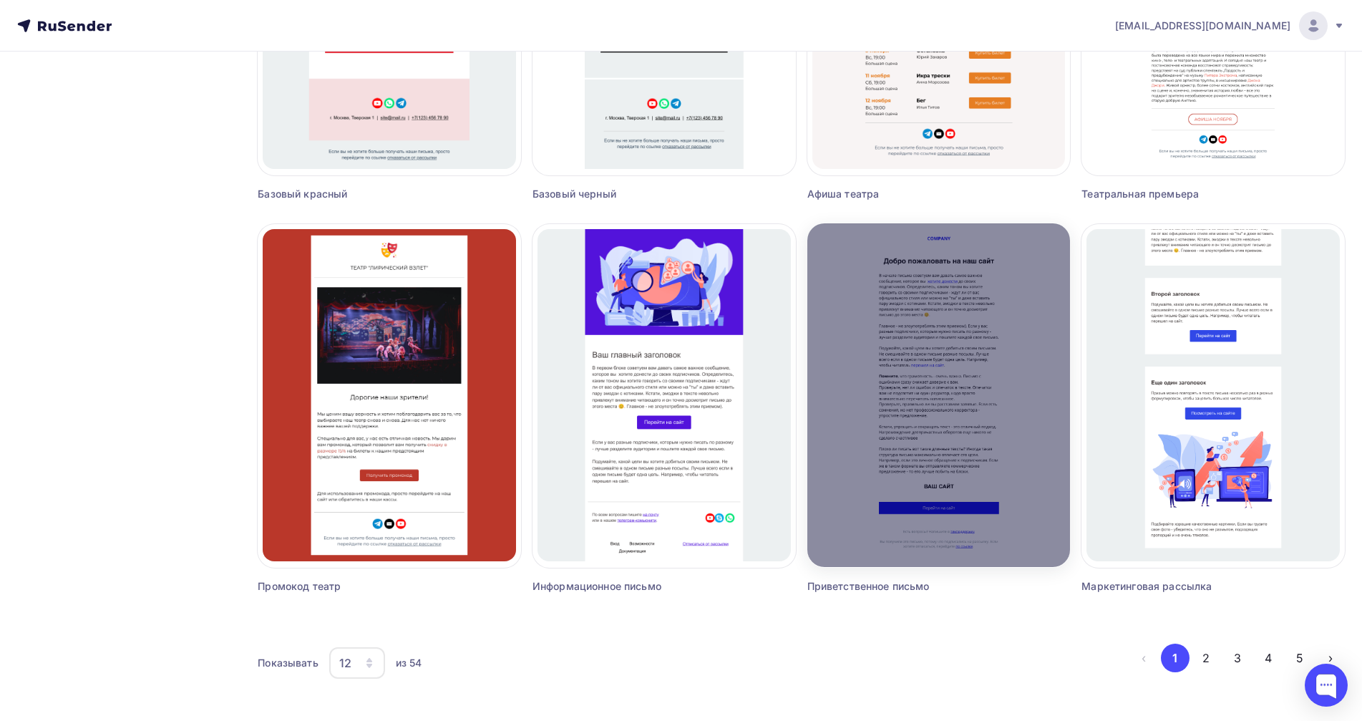
scroll to position [747, 0]
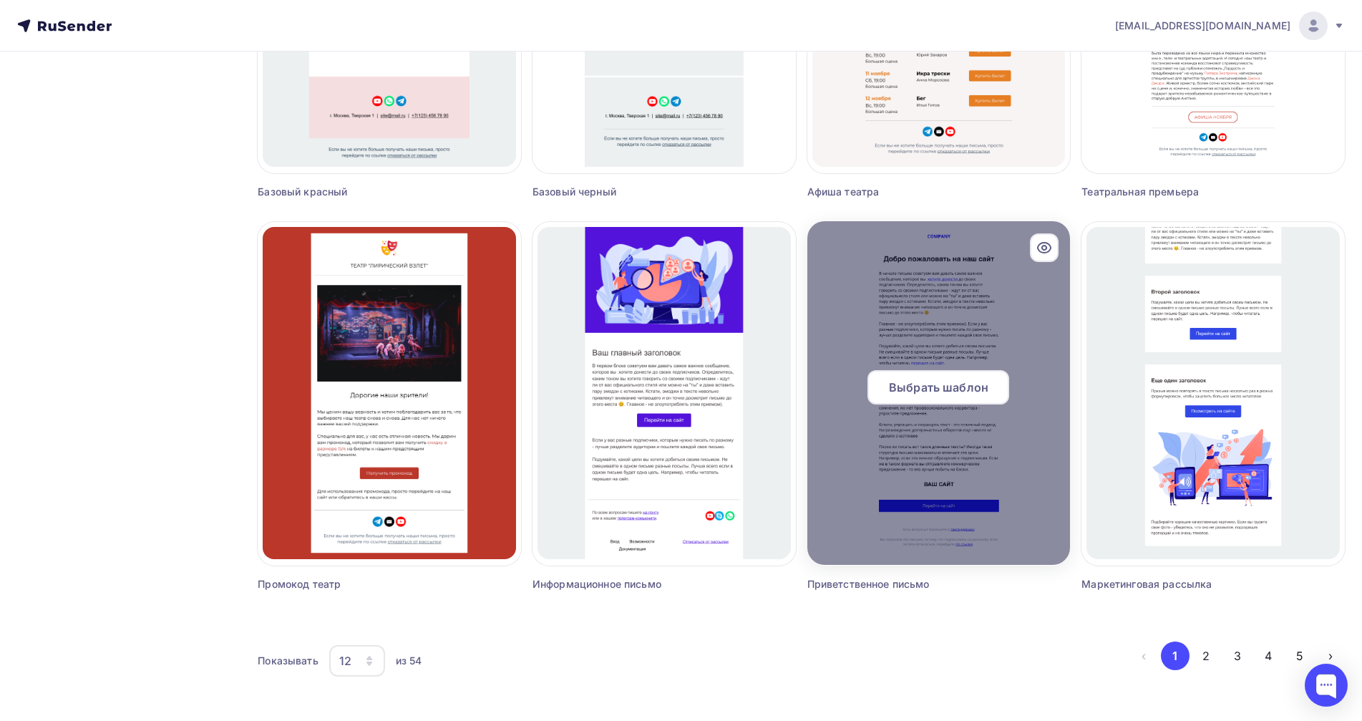
click at [918, 392] on span "Выбрать шаблон" at bounding box center [938, 387] width 99 height 17
